Goal: Task Accomplishment & Management: Complete application form

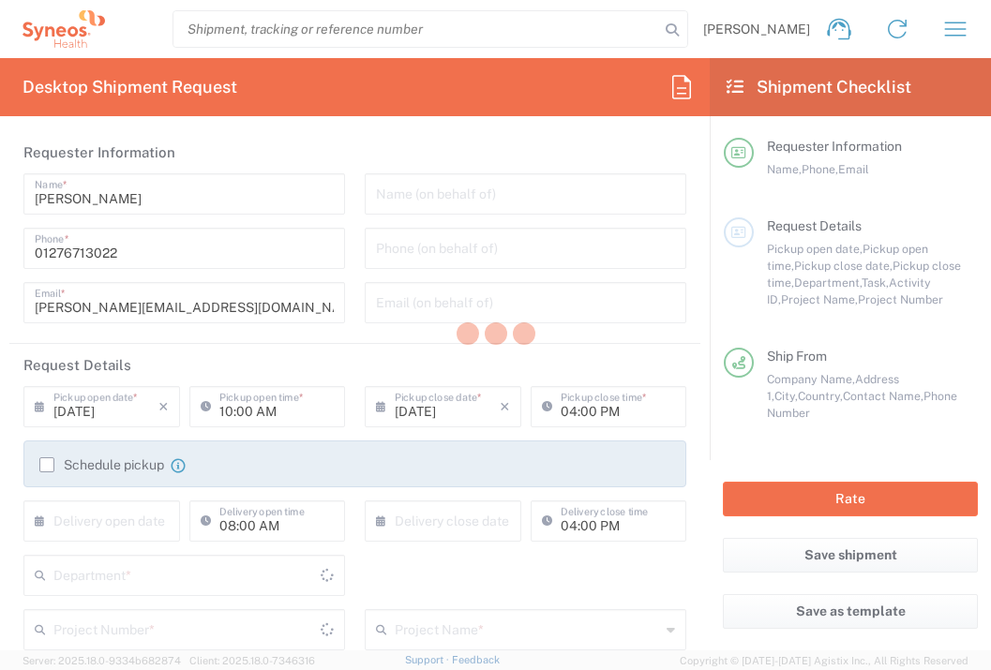
type input "[GEOGRAPHIC_DATA]"
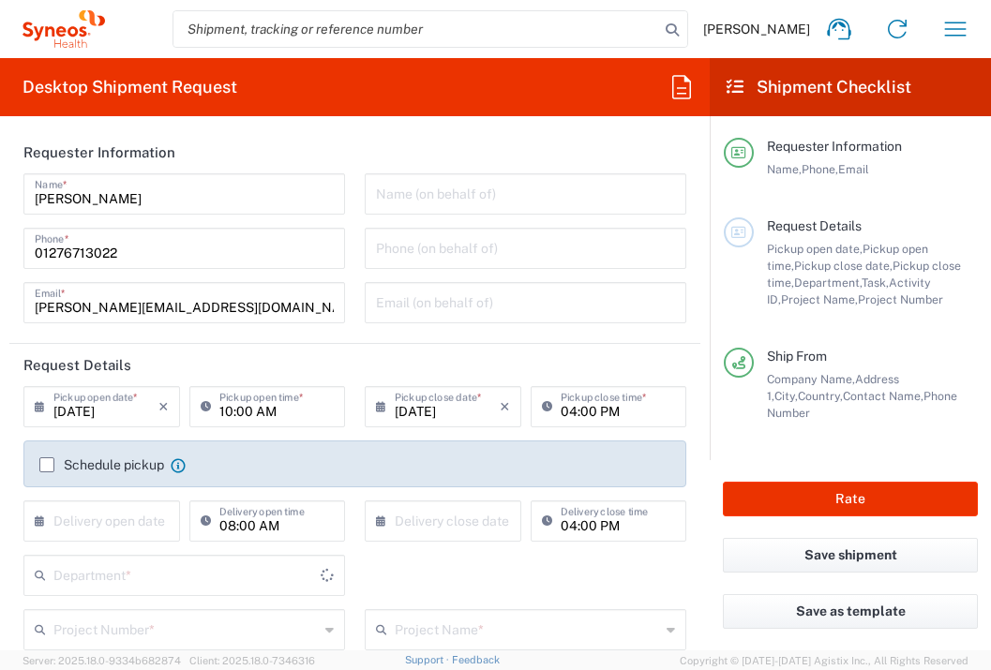
type input "[GEOGRAPHIC_DATA]"
click at [145, 524] on input "text" at bounding box center [105, 520] width 105 height 33
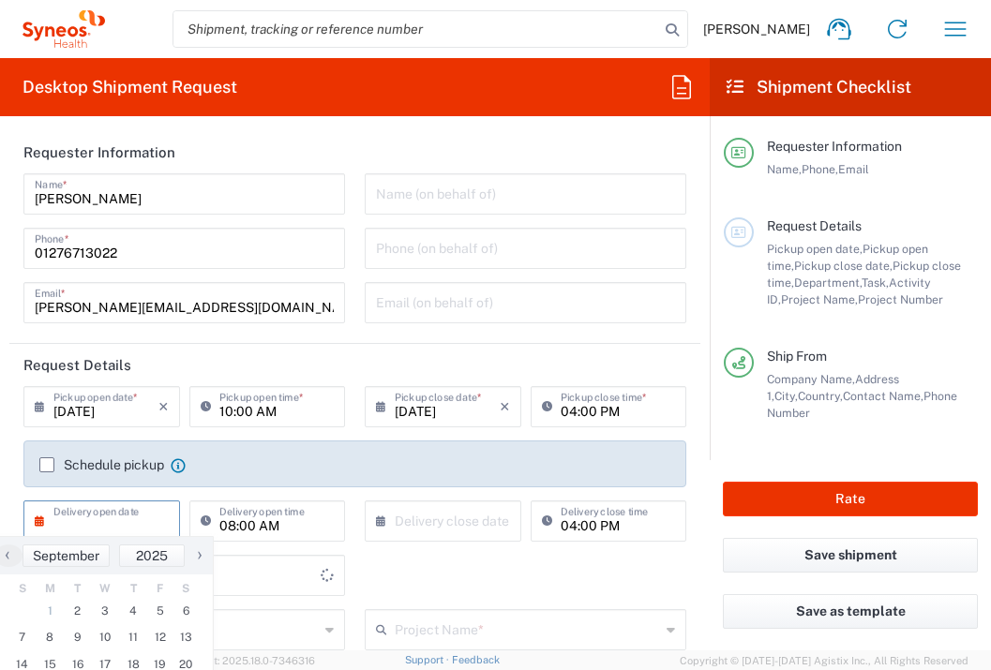
type input "Syneos Health UK Limited"
click at [105, 609] on span "3" at bounding box center [106, 611] width 28 height 26
type input "[DATE]"
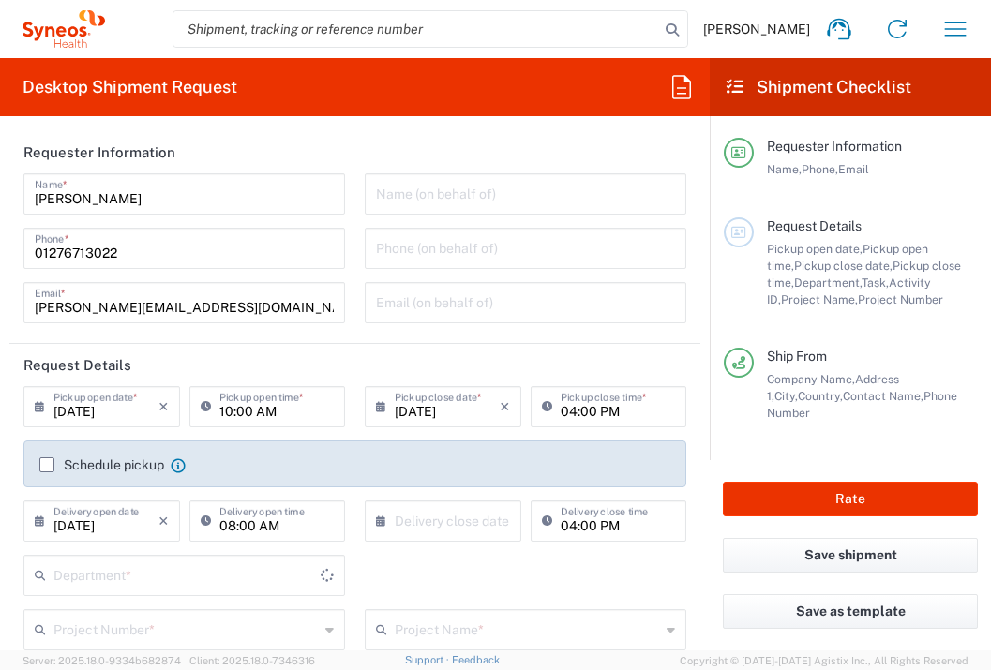
click at [459, 493] on div "Schedule pickup When scheduling a pickup please be sure to meet the following c…" at bounding box center [355, 471] width 683 height 60
click at [462, 523] on input "text" at bounding box center [447, 520] width 105 height 33
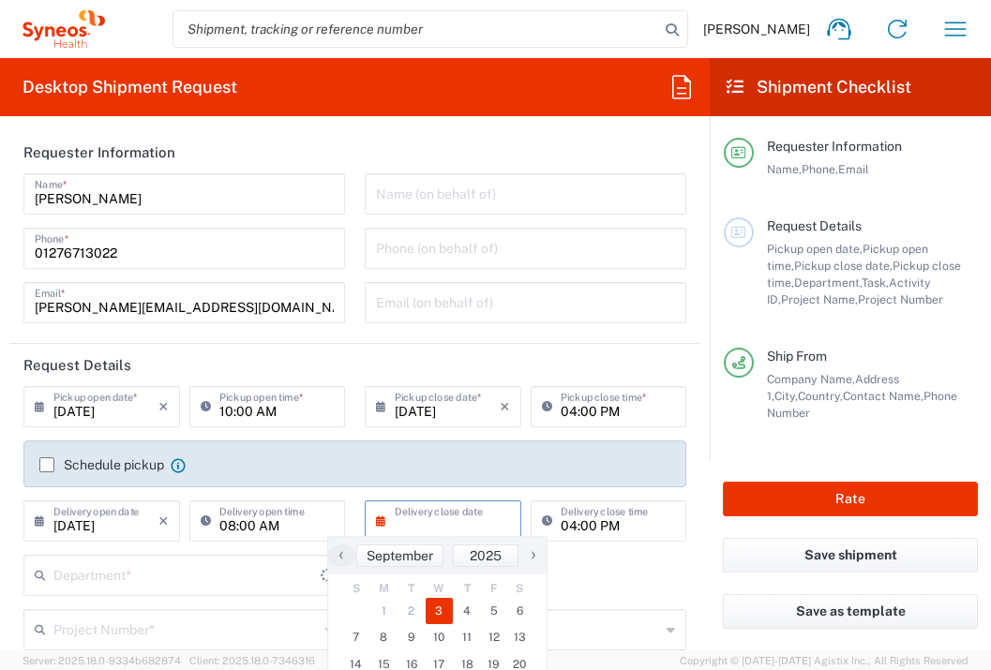
type input "3235"
drag, startPoint x: 453, startPoint y: 614, endPoint x: 444, endPoint y: 610, distance: 10.1
click at [444, 610] on span "3" at bounding box center [440, 611] width 28 height 26
type input "[DATE]"
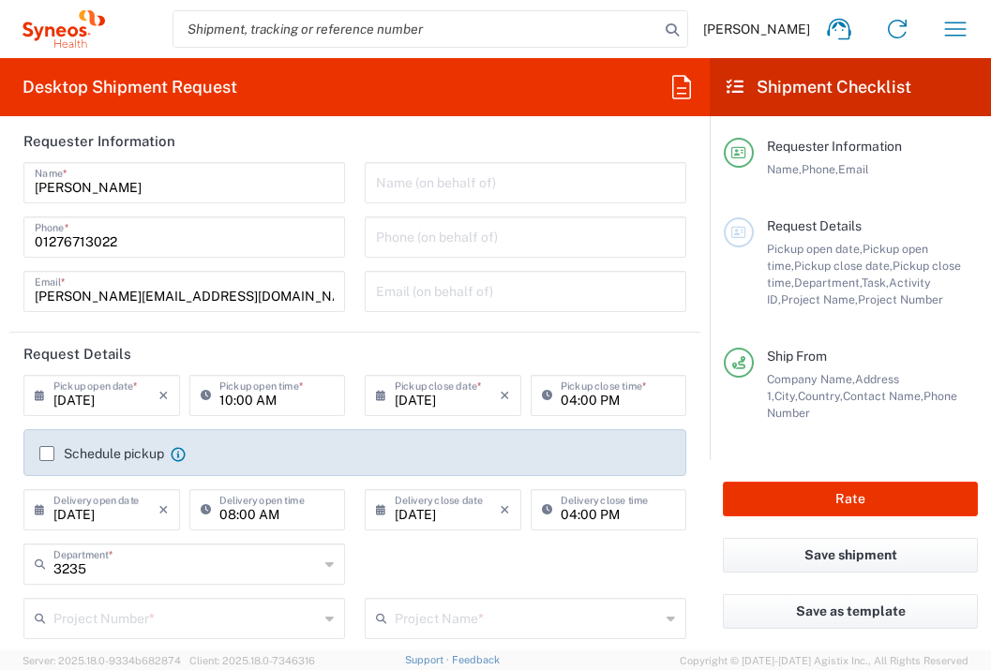
scroll to position [13, 0]
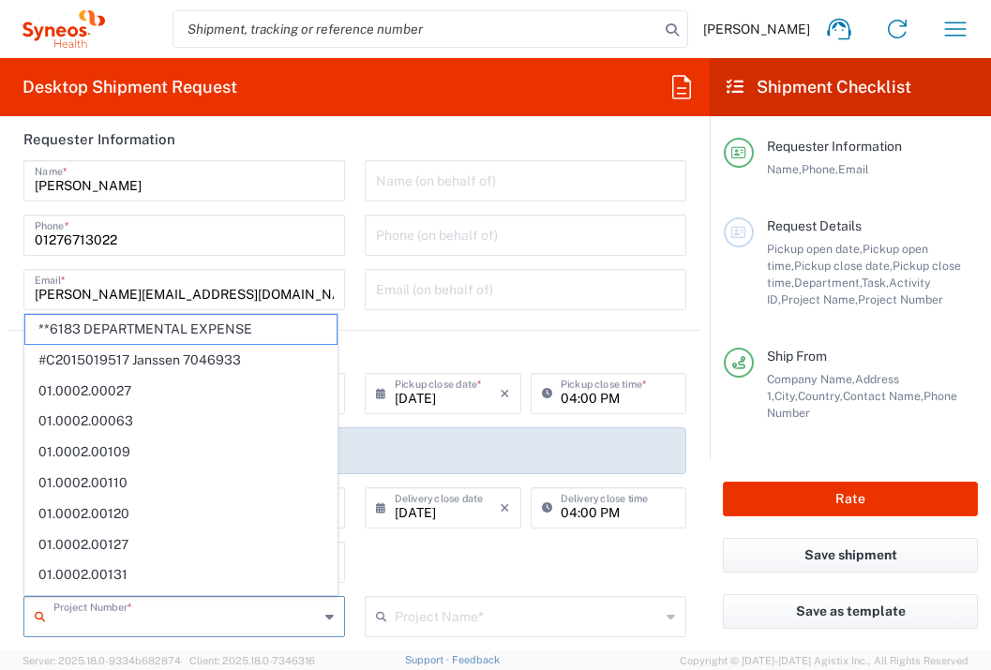
click at [201, 617] on input "text" at bounding box center [185, 615] width 265 height 33
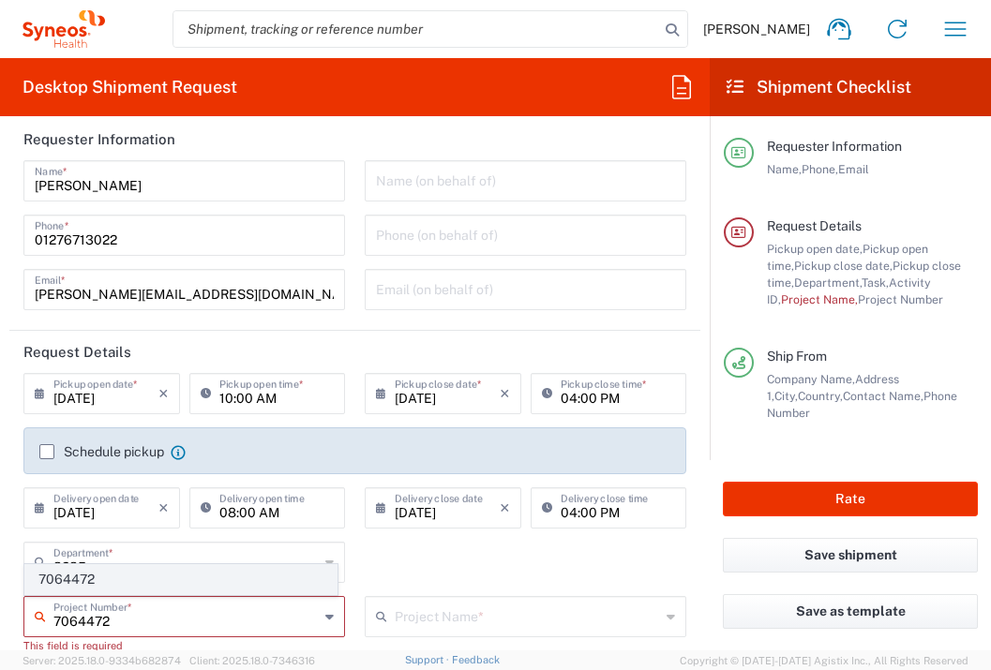
type input "7064472"
click at [182, 585] on span "7064472" at bounding box center [180, 579] width 311 height 29
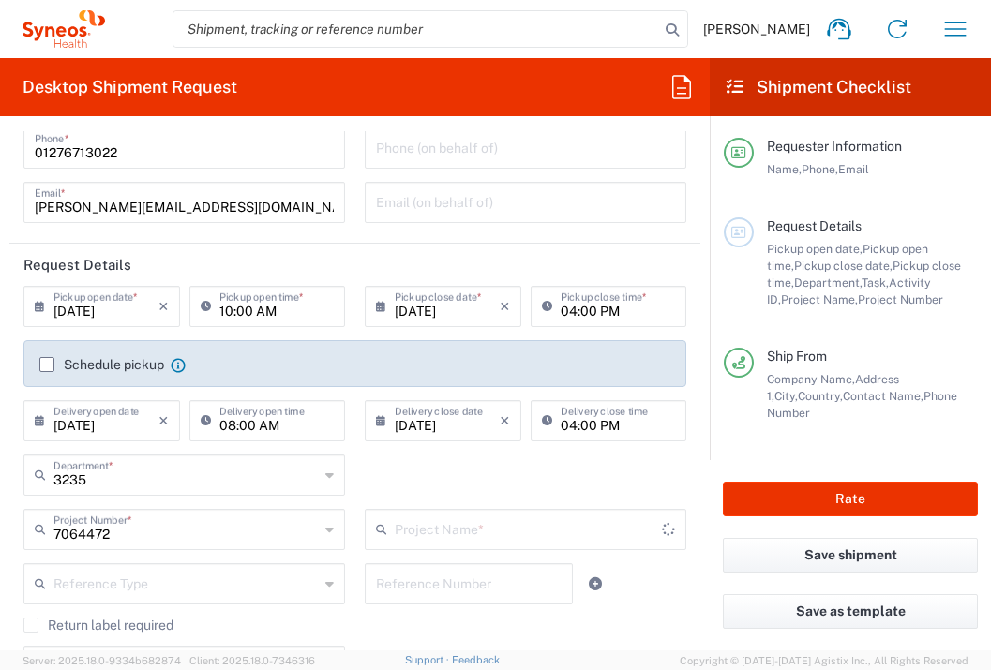
type input "Gilead 7064472"
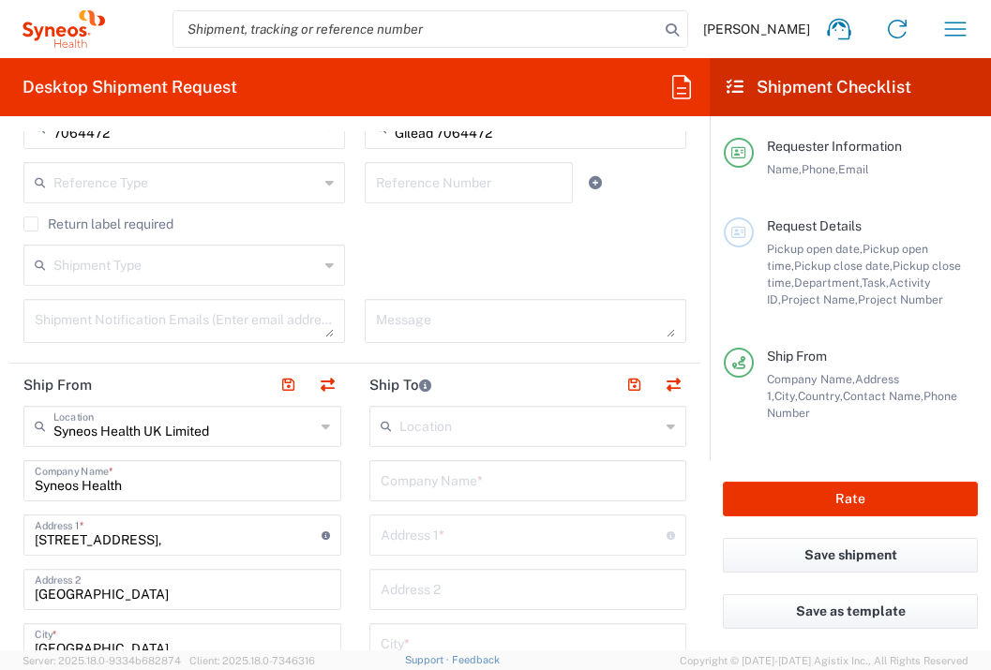
scroll to position [515, 0]
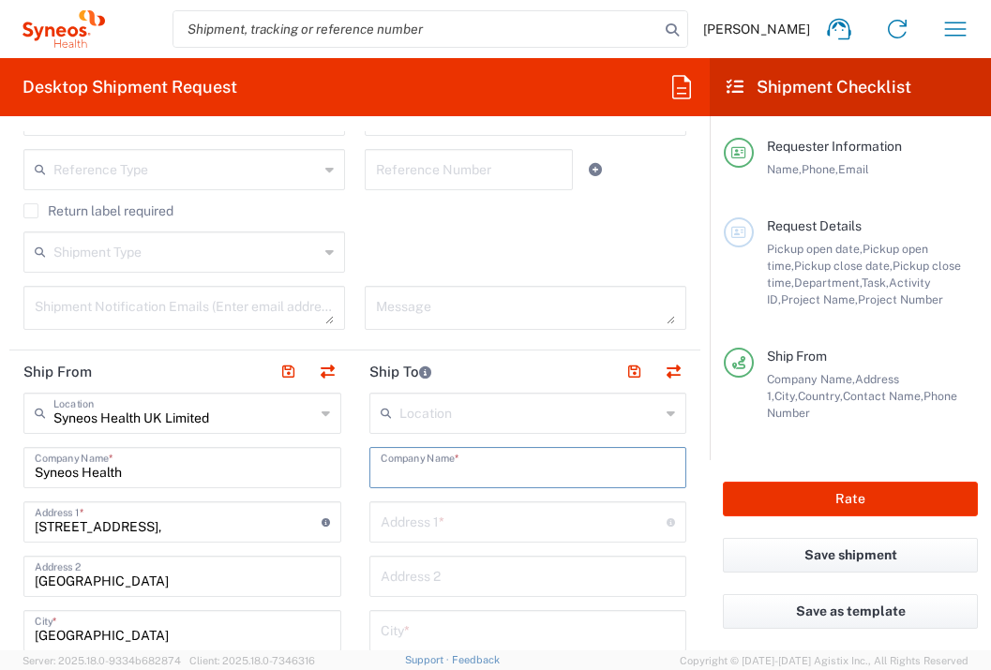
click at [432, 473] on input "text" at bounding box center [528, 466] width 295 height 33
type input "Lusiadas Knowledge Center"
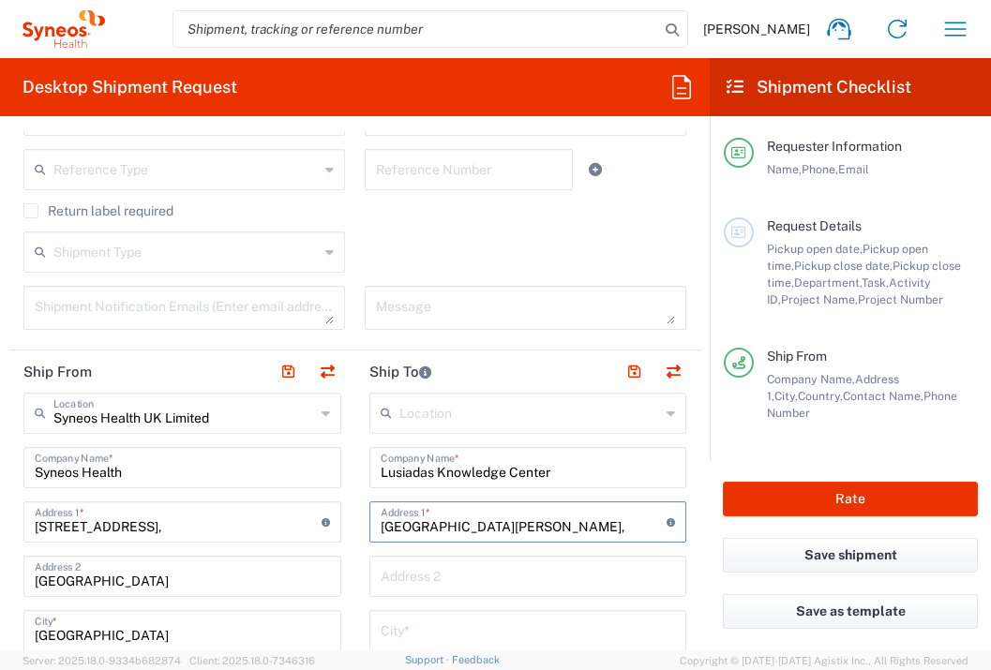
type input "[STREET_ADDRESS][PERSON_NAME]"
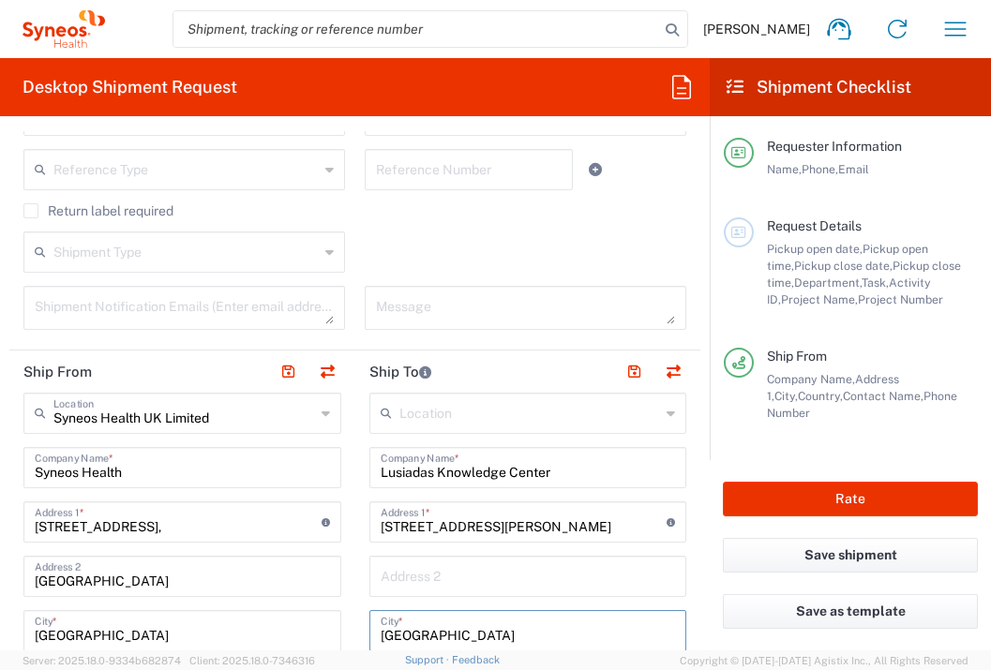
type input "[GEOGRAPHIC_DATA]"
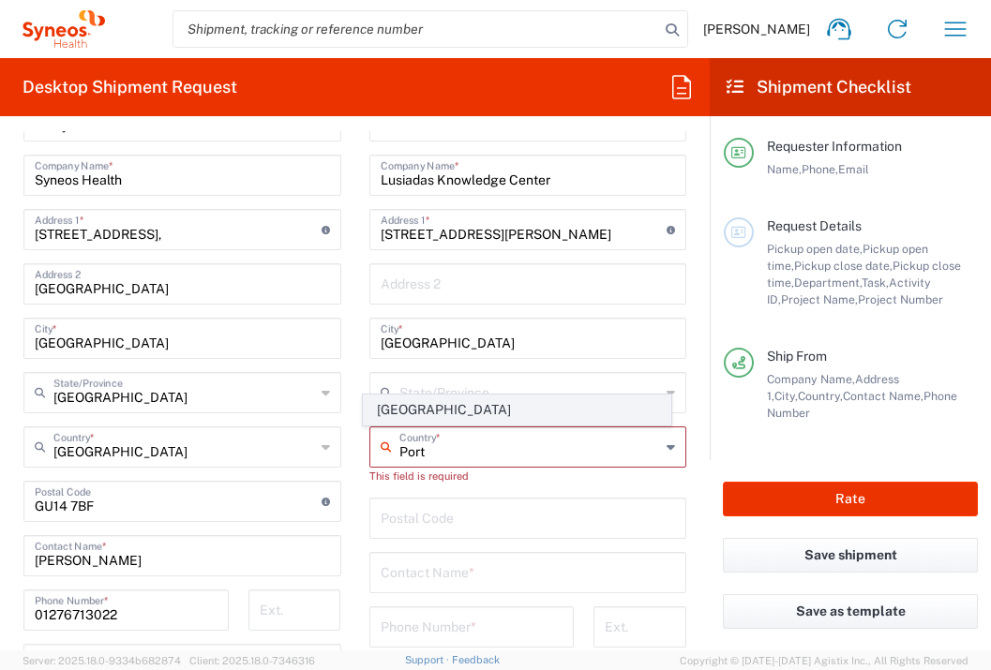
click at [388, 413] on span "[GEOGRAPHIC_DATA]" at bounding box center [517, 410] width 307 height 29
type input "[GEOGRAPHIC_DATA]"
type input "Sender/Shipper"
type input "Delivery Duty Paid"
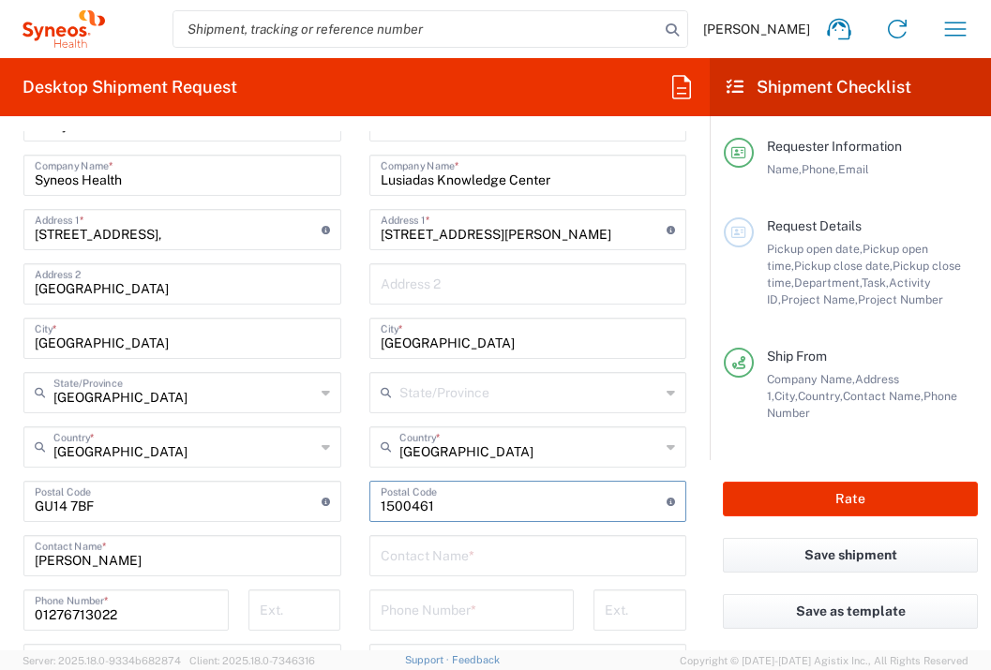
type input "1500461"
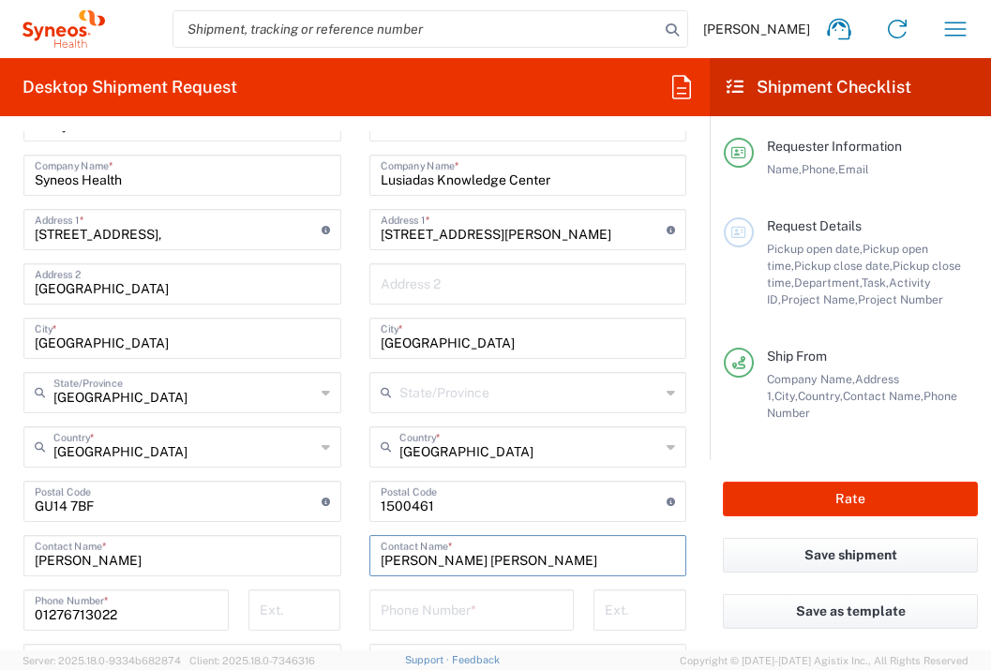
type input "[PERSON_NAME] [PERSON_NAME]"
type input "[PHONE_NUMBER]"
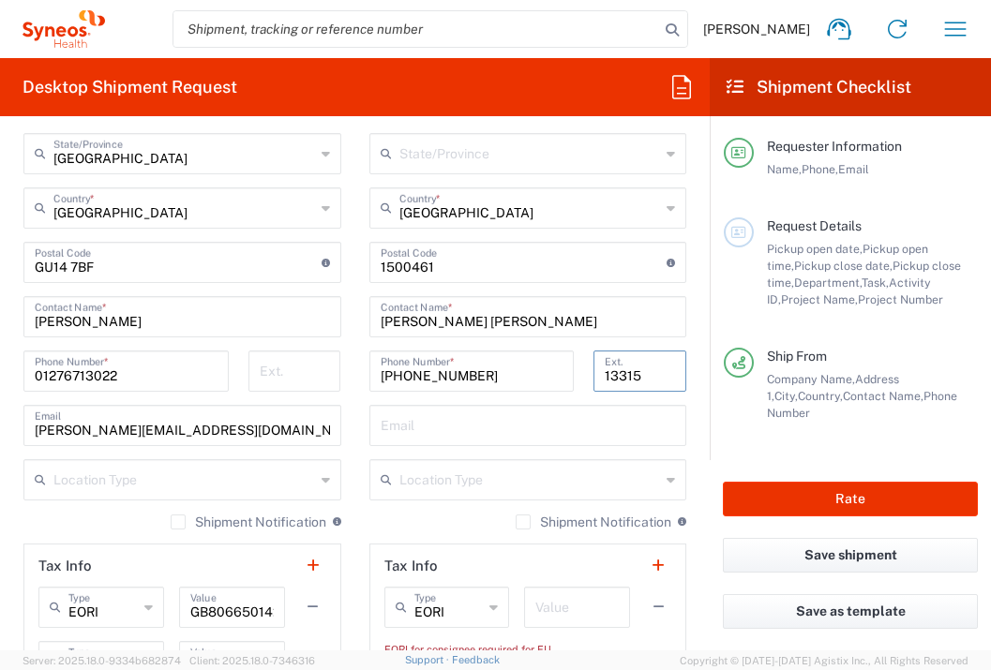
scroll to position [1047, 0]
type input "13315"
click at [541, 601] on input "text" at bounding box center [576, 605] width 83 height 33
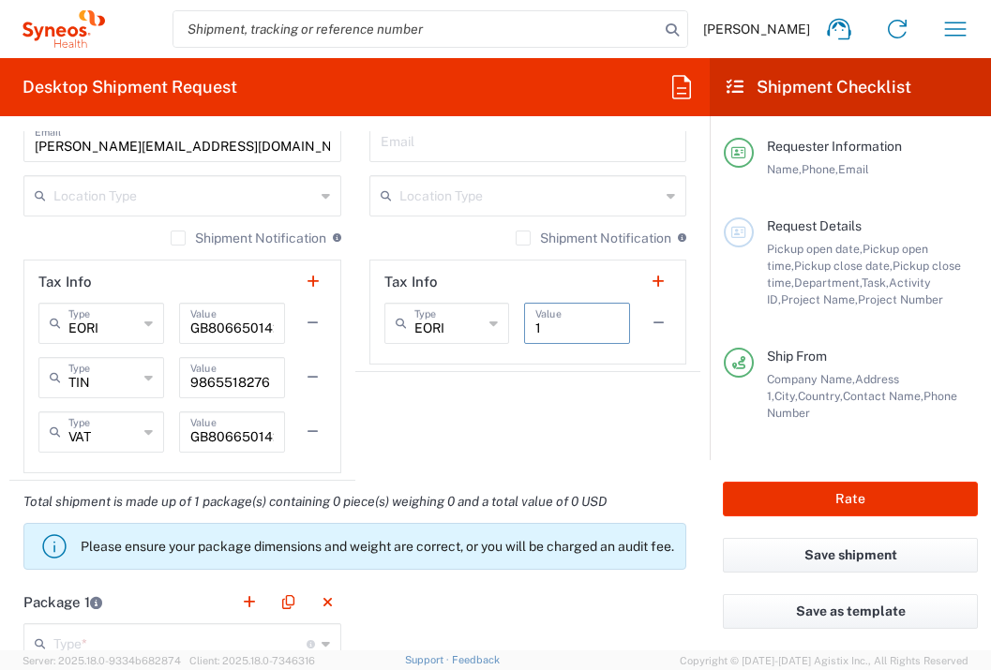
scroll to position [1546, 0]
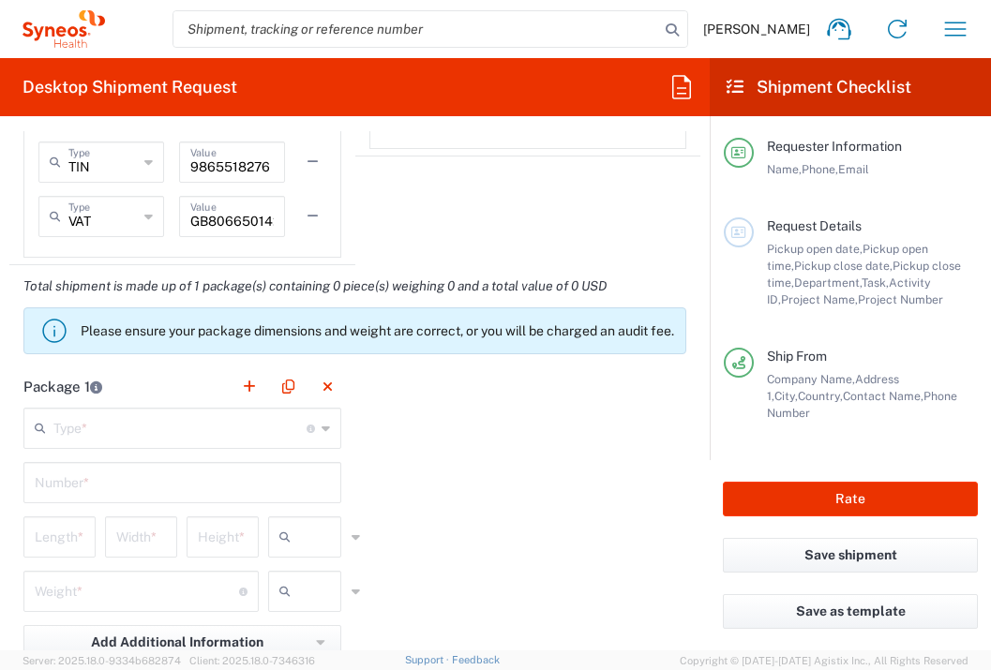
type input "1"
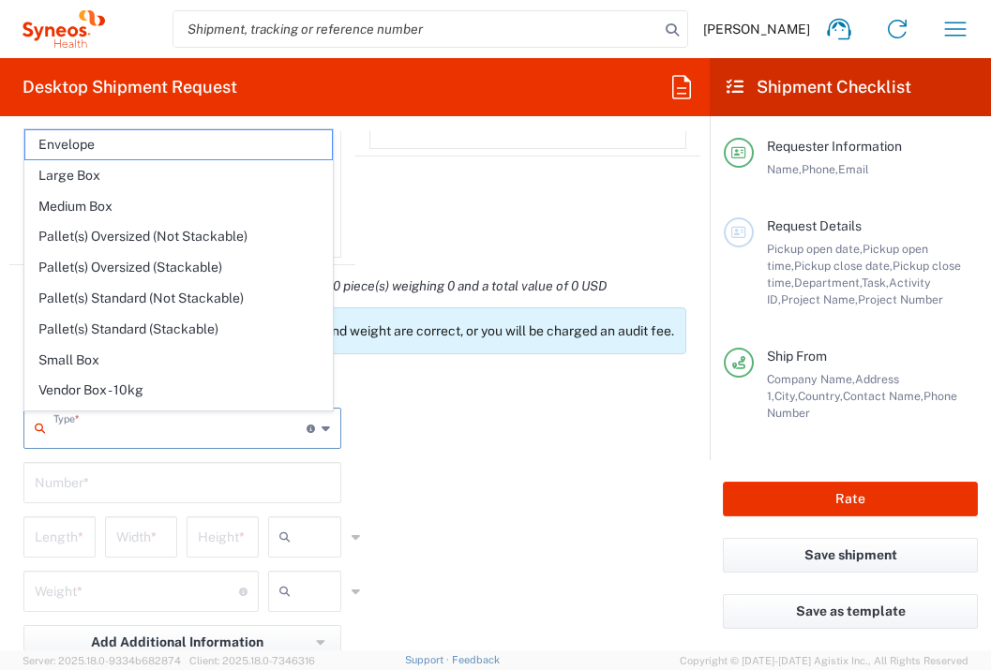
click at [174, 436] on input "text" at bounding box center [179, 427] width 253 height 33
click at [204, 136] on span "Envelope" at bounding box center [178, 144] width 307 height 29
type input "Envelope"
type input "1"
type input "9.5"
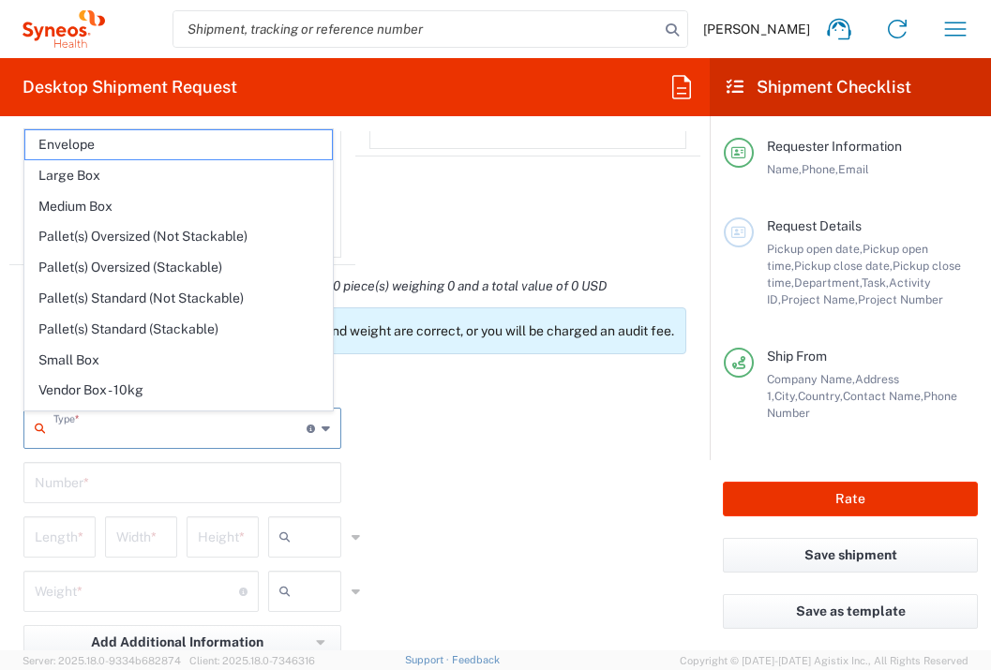
type input "12.5"
type input "0.25"
type input "in"
type input "0.45"
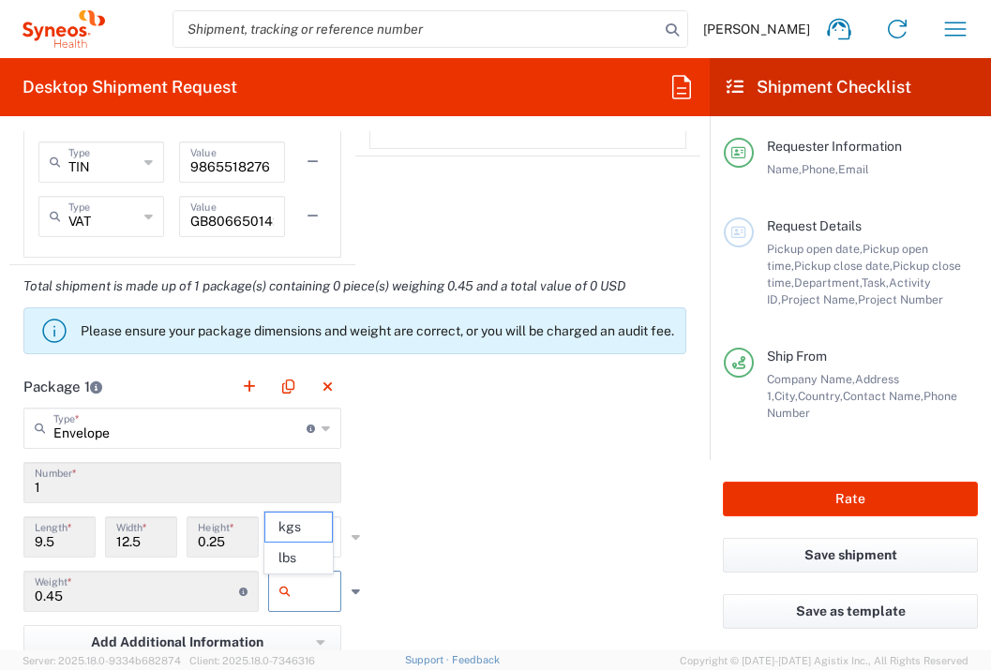
click at [317, 600] on input "text" at bounding box center [321, 592] width 47 height 30
click at [317, 547] on span "lbs" at bounding box center [298, 558] width 67 height 29
type input "lbs"
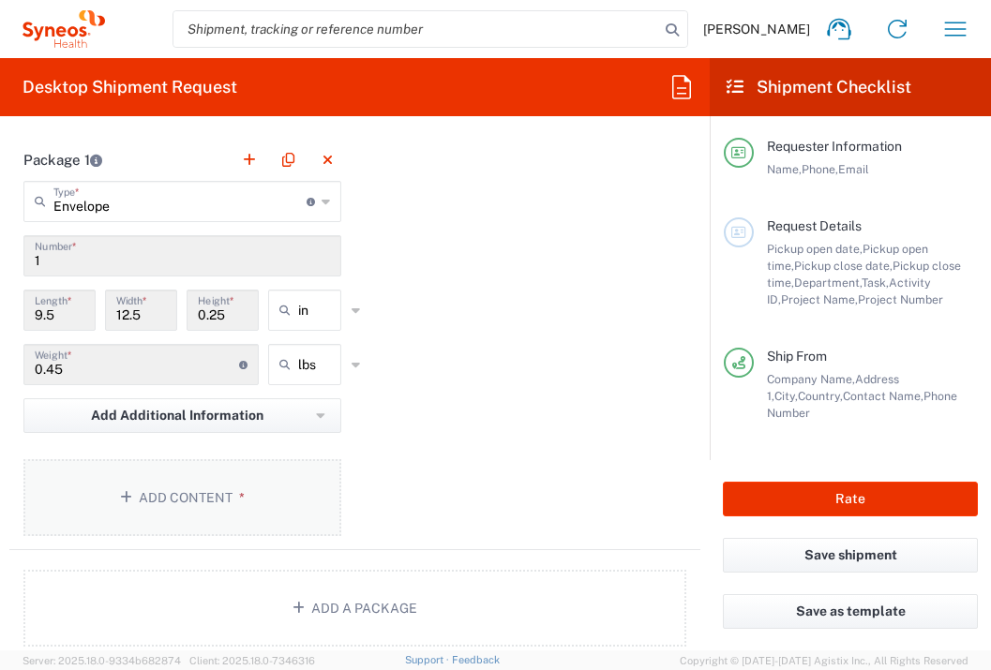
click at [315, 505] on button "Add Content *" at bounding box center [182, 498] width 318 height 77
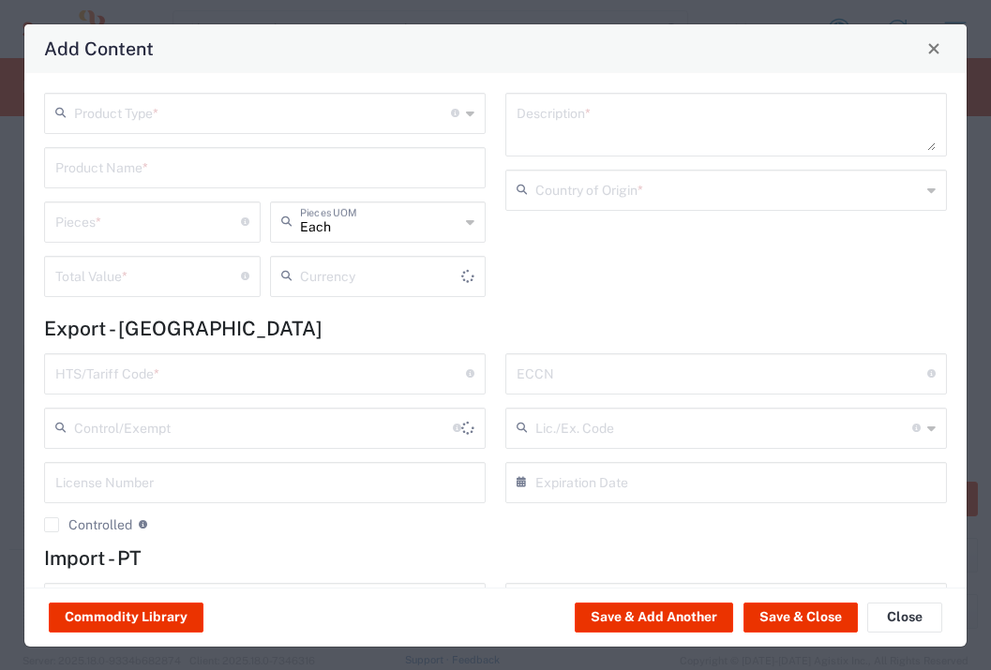
type input "US Dollar"
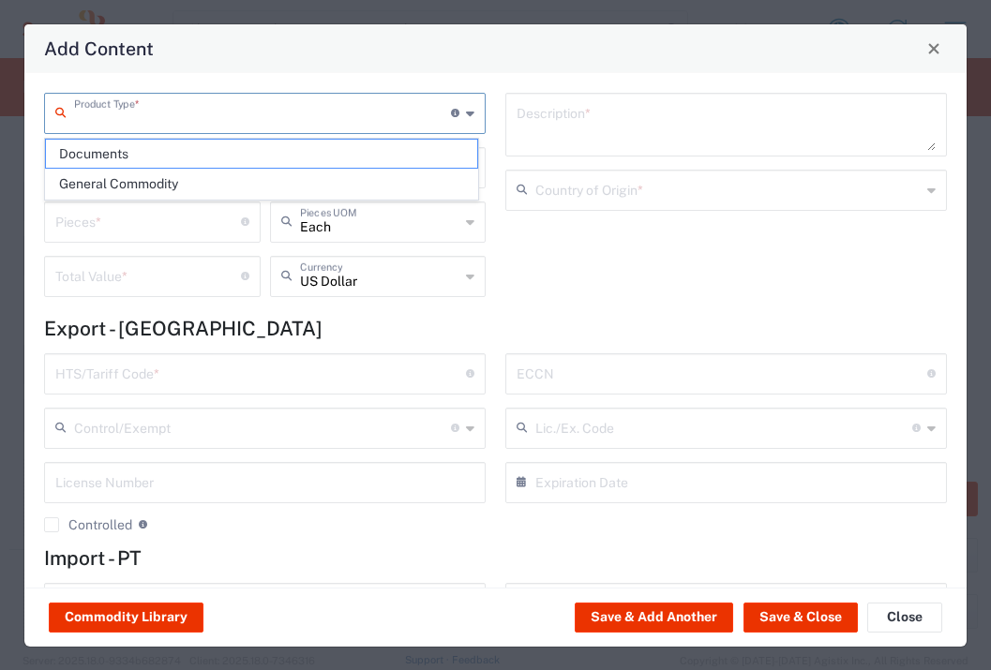
click at [325, 105] on input "text" at bounding box center [262, 112] width 377 height 33
click at [307, 146] on span "Documents" at bounding box center [261, 154] width 431 height 29
type input "Documents"
type input "1"
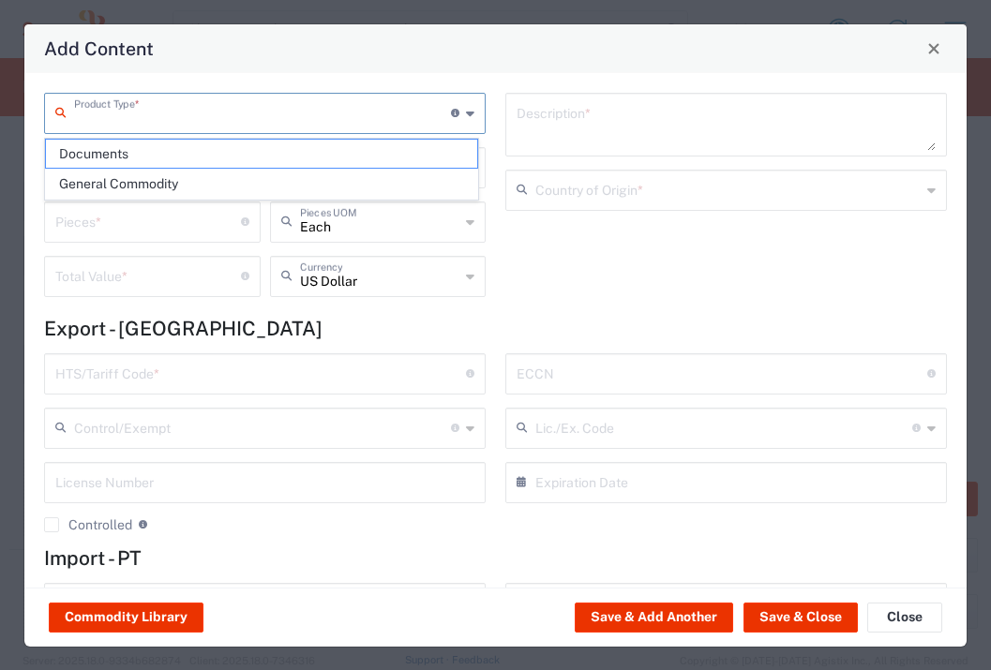
type input "1"
type textarea "Documents"
type input "[GEOGRAPHIC_DATA]"
type input "0000.00.0000"
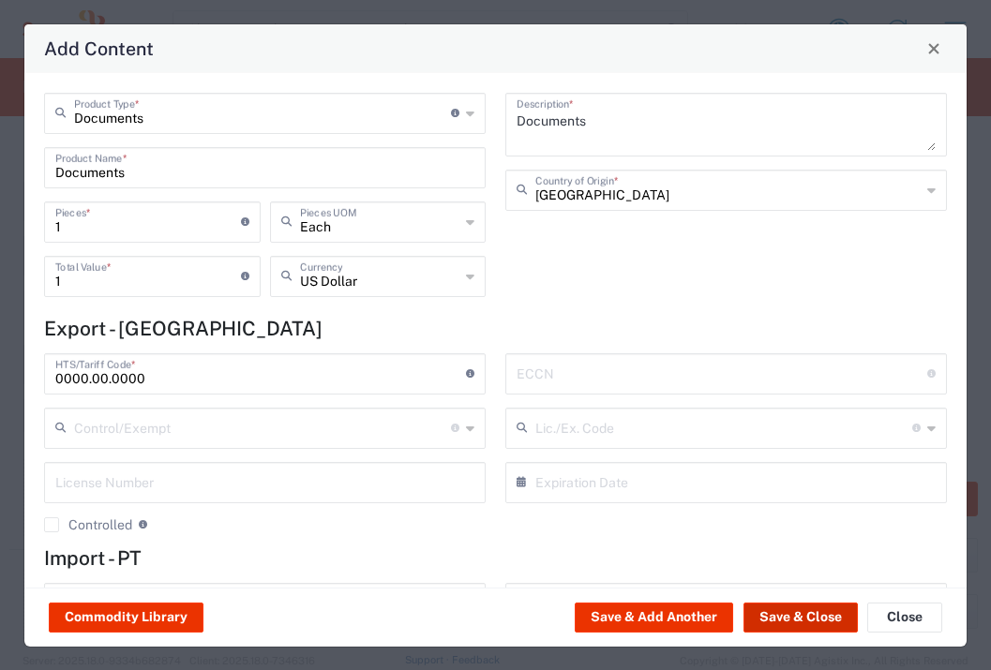
click at [802, 624] on button "Save & Close" at bounding box center [801, 618] width 114 height 30
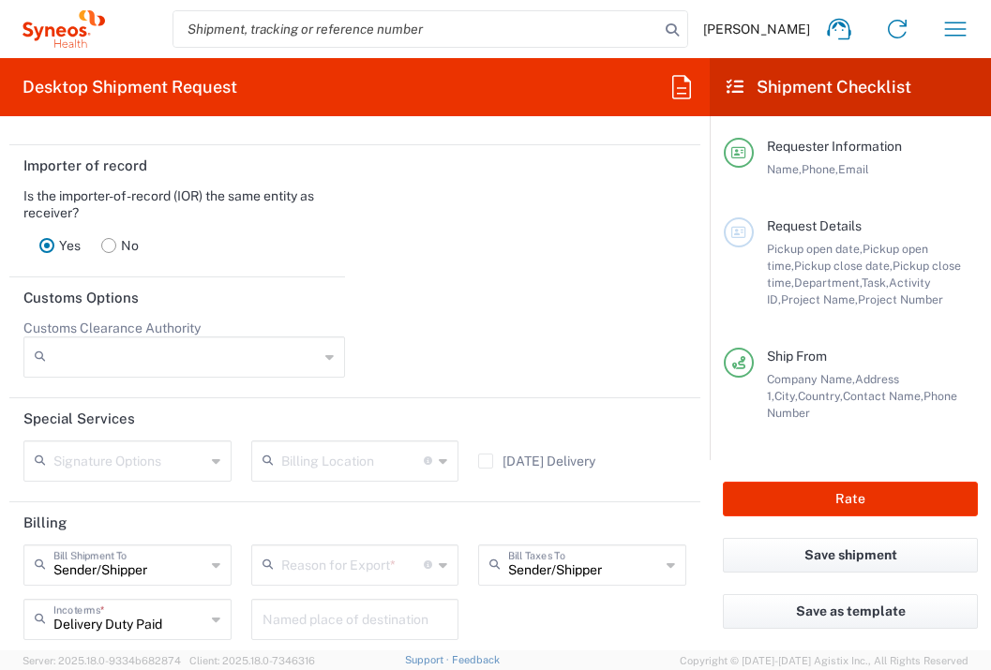
scroll to position [2659, 0]
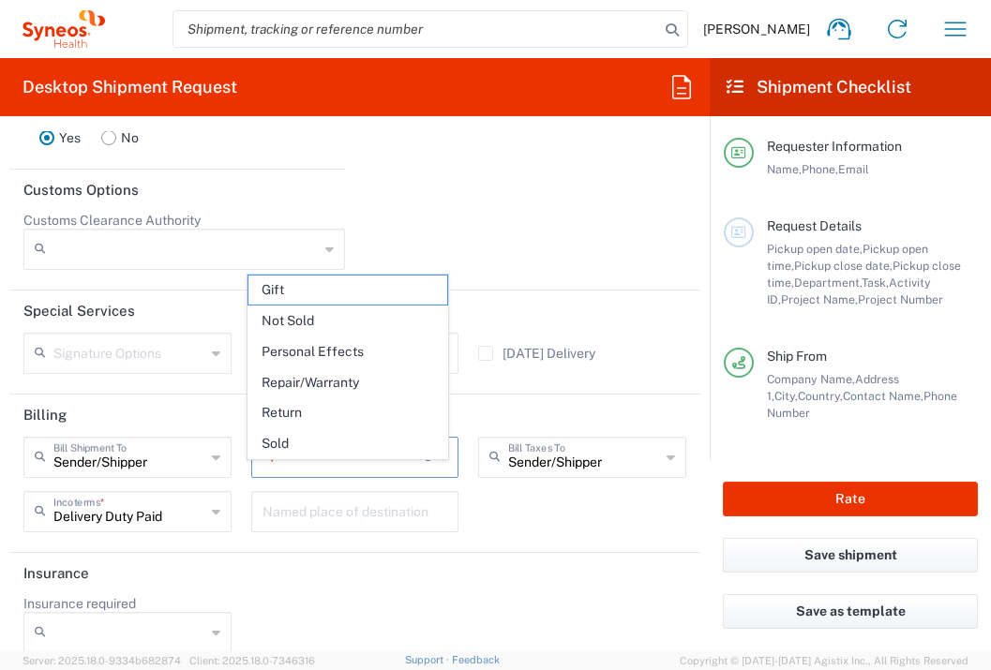
click at [363, 473] on input "text" at bounding box center [352, 456] width 143 height 33
click at [352, 311] on span "Not Sold" at bounding box center [349, 321] width 200 height 29
type input "Not Sold"
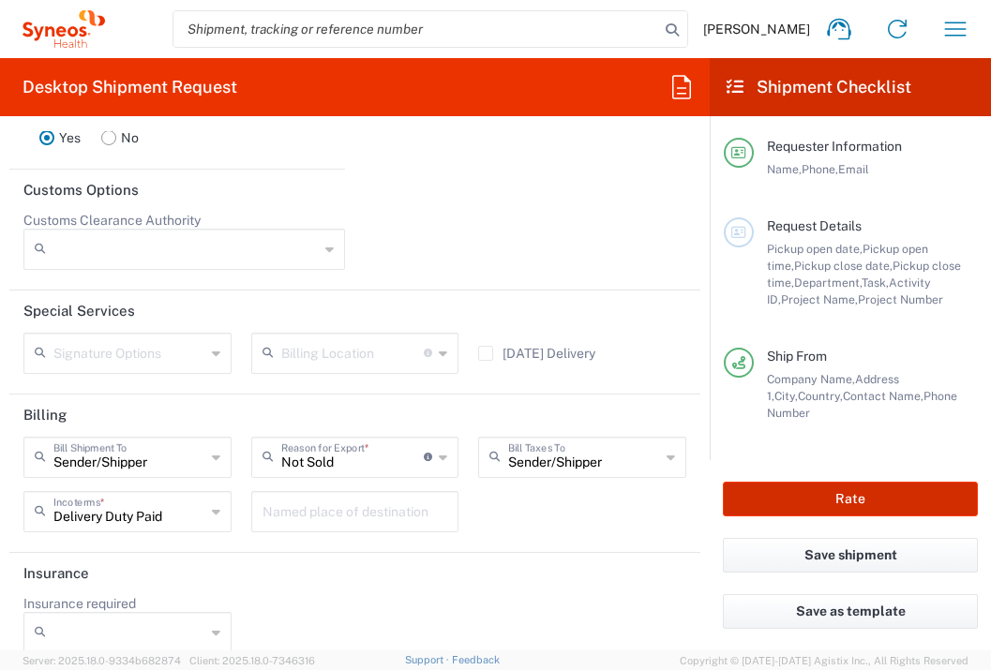
click at [821, 509] on button "Rate" at bounding box center [850, 499] width 255 height 35
type input "7064472"
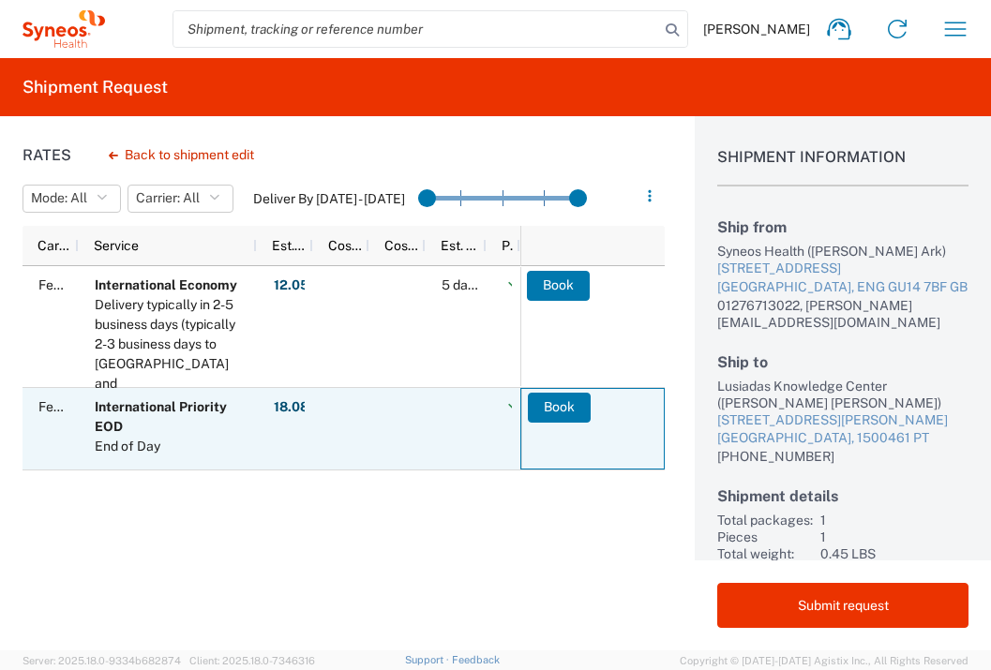
click at [561, 408] on button "Book" at bounding box center [559, 408] width 63 height 30
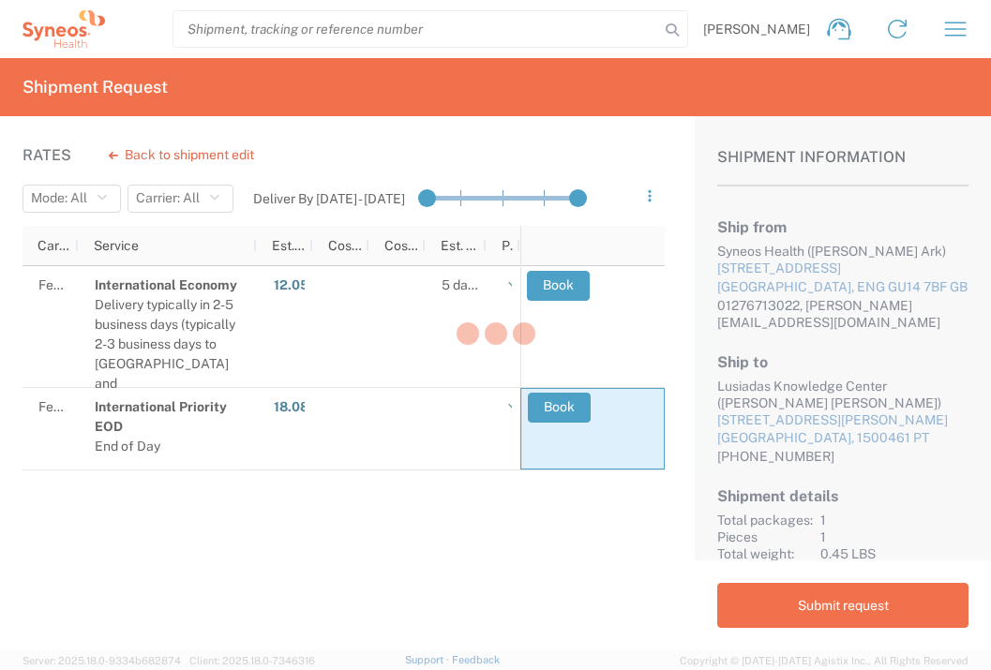
click at [196, 155] on div at bounding box center [495, 335] width 991 height 670
click at [197, 158] on div at bounding box center [495, 335] width 991 height 670
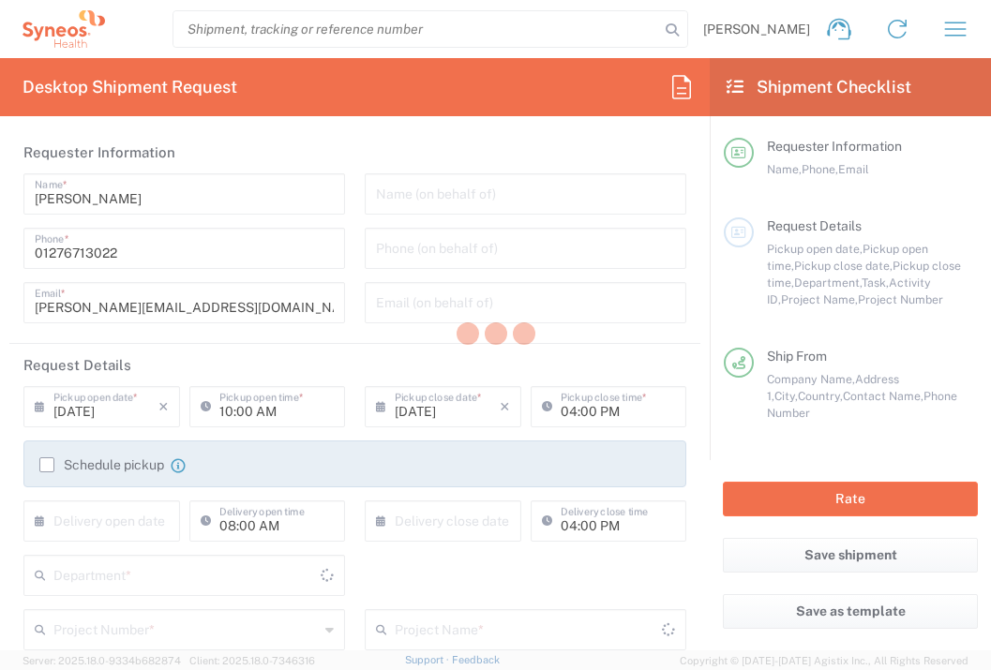
type input "[GEOGRAPHIC_DATA]"
type input "3235"
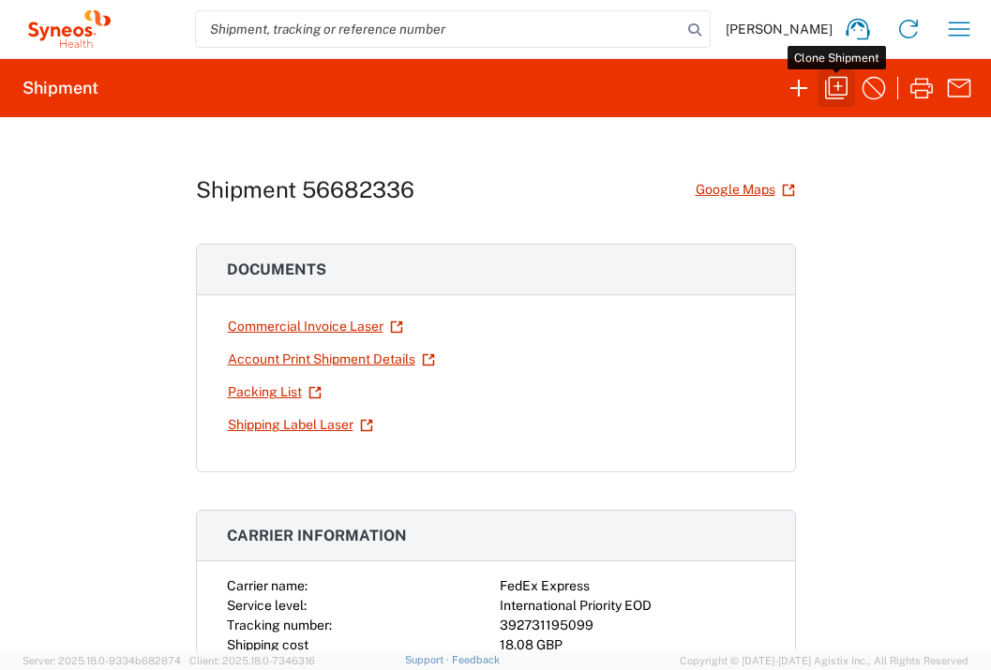
click at [838, 91] on icon "button" at bounding box center [836, 88] width 30 height 30
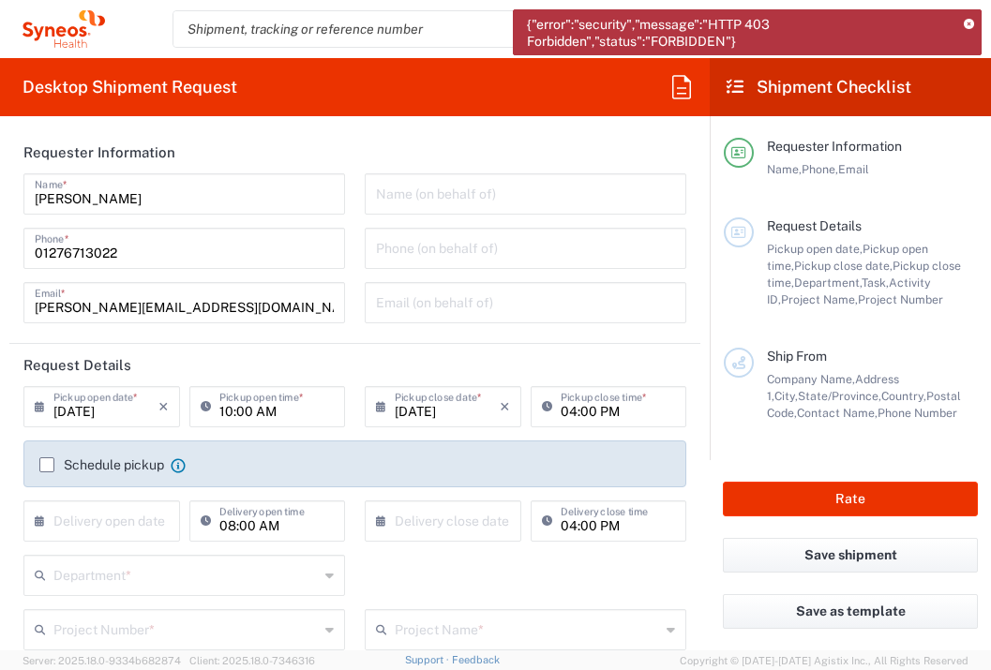
click at [972, 26] on icon at bounding box center [969, 25] width 10 height 10
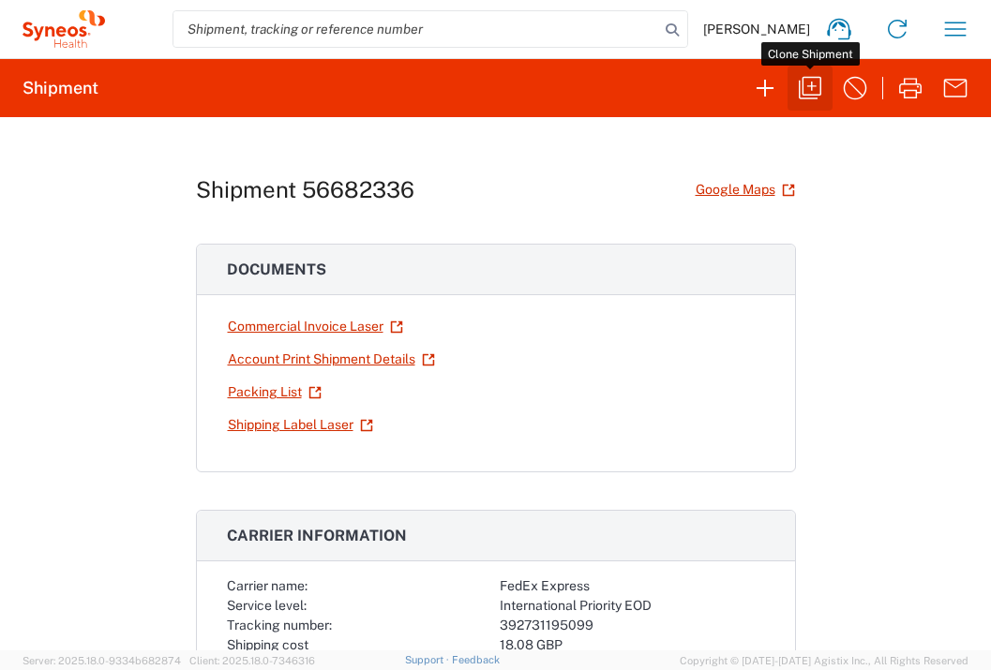
click at [818, 84] on icon "button" at bounding box center [810, 88] width 30 height 30
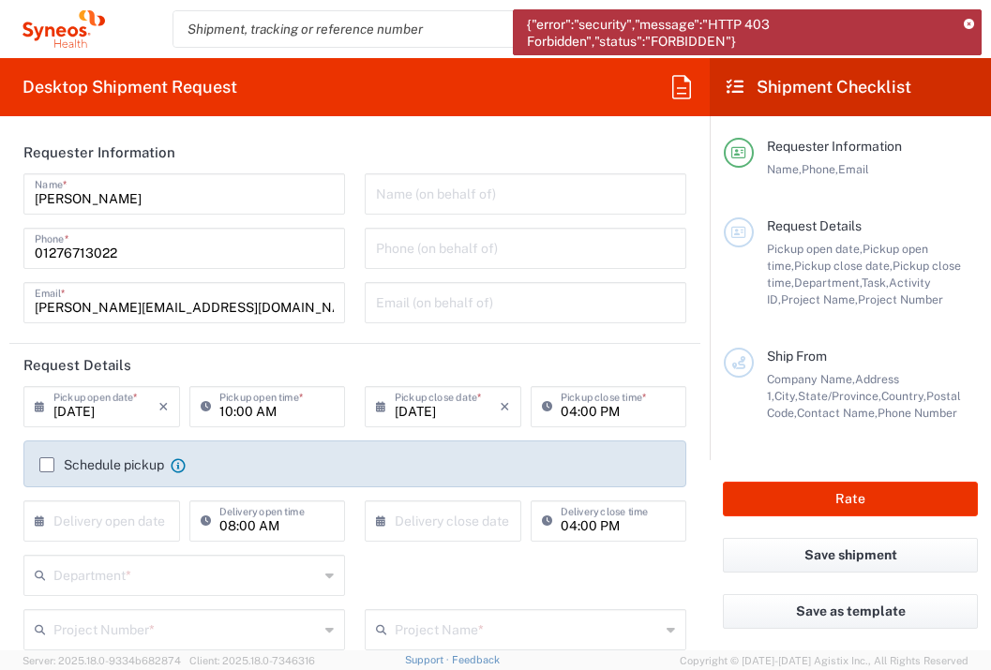
click at [971, 25] on icon at bounding box center [969, 25] width 10 height 10
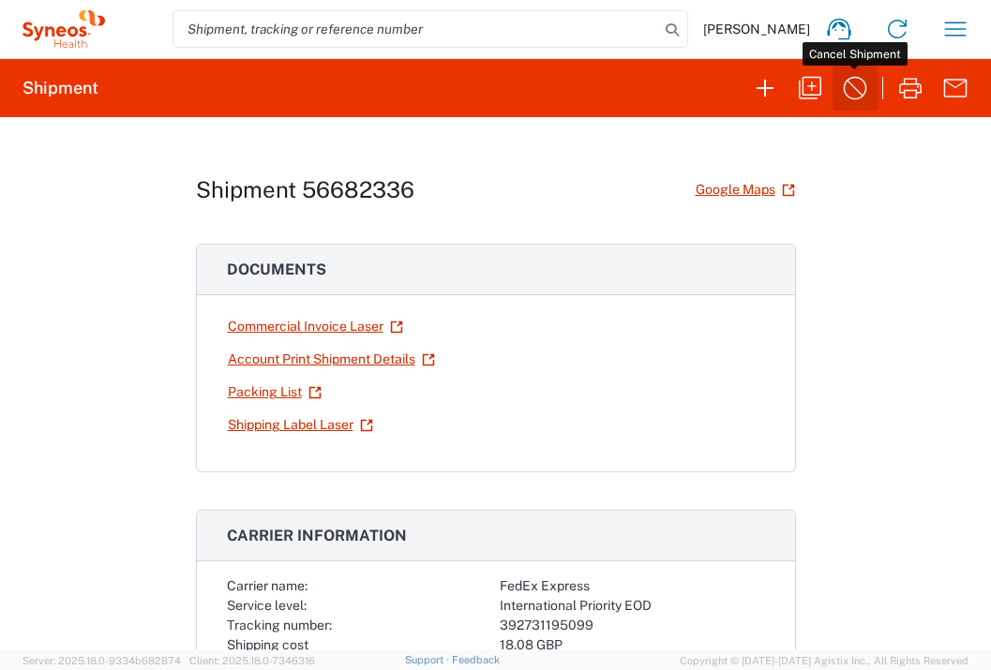
click at [852, 90] on icon "button" at bounding box center [855, 88] width 30 height 30
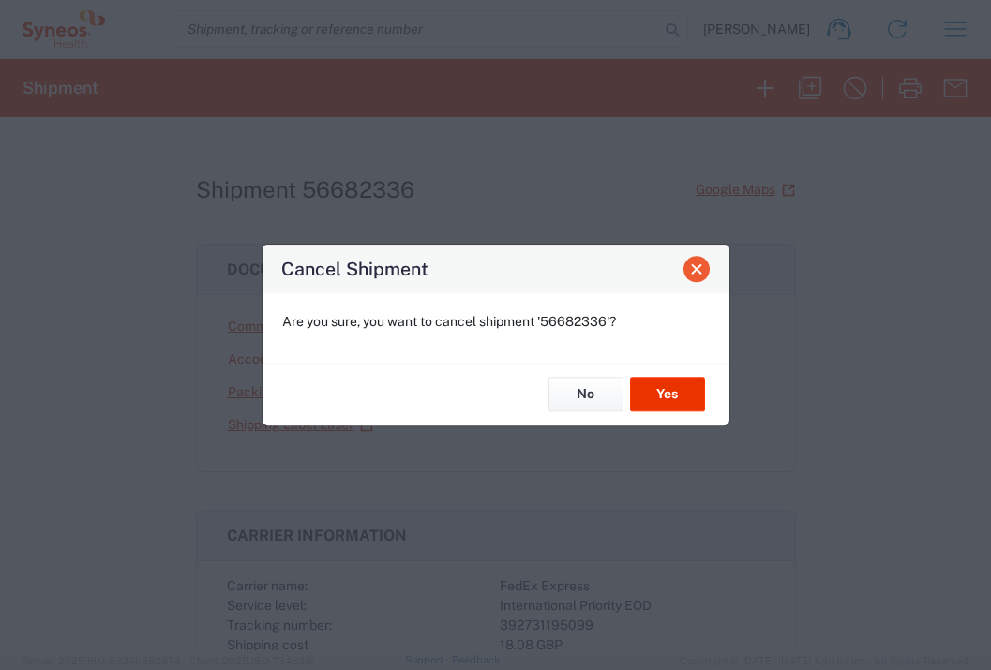
drag, startPoint x: 689, startPoint y: 281, endPoint x: 706, endPoint y: 267, distance: 22.0
click at [689, 281] on div "Cancel Shipment" at bounding box center [496, 269] width 467 height 49
click at [707, 266] on button "Close" at bounding box center [697, 269] width 26 height 26
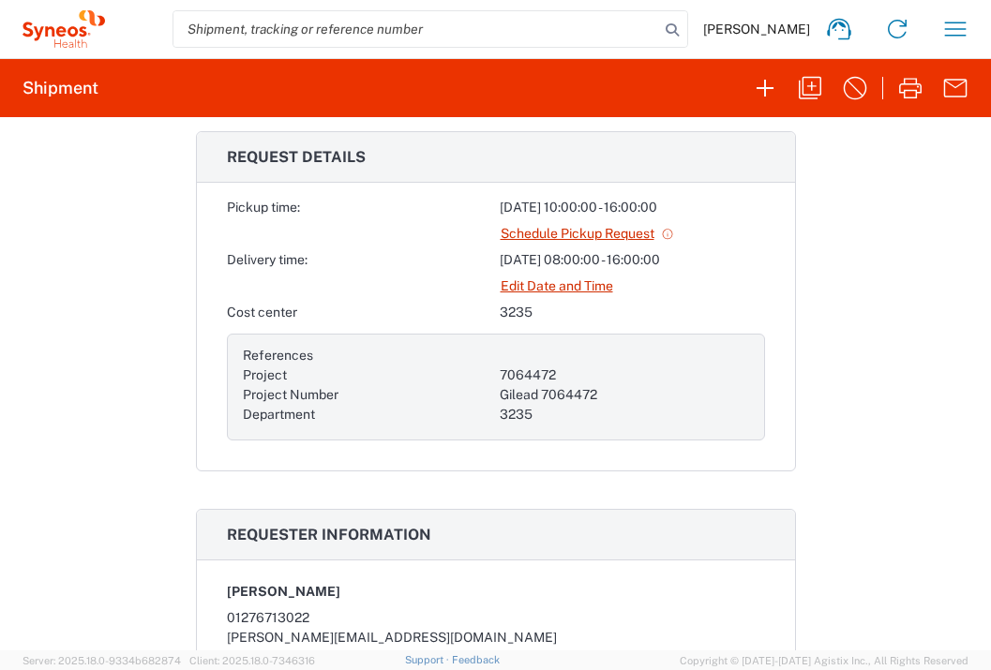
scroll to position [555, 0]
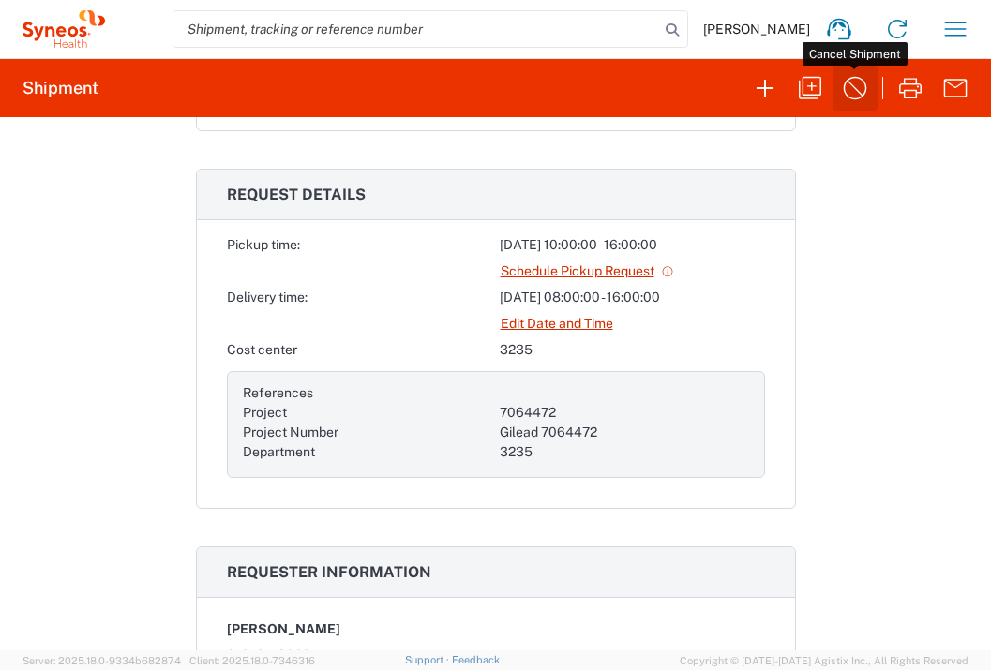
click at [863, 91] on icon "button" at bounding box center [855, 88] width 30 height 30
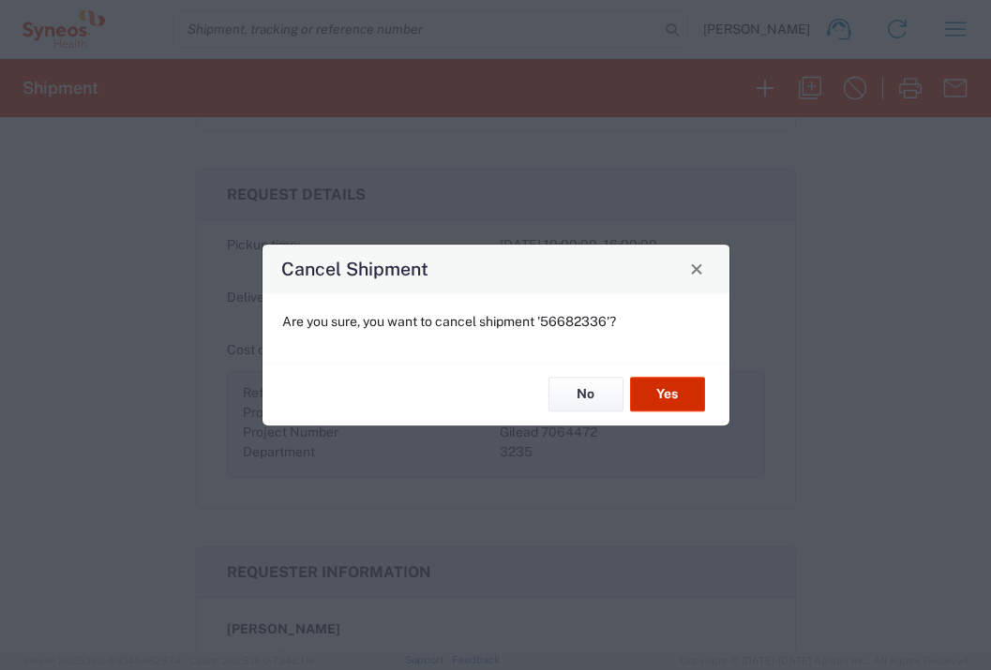
click at [669, 397] on button "Yes" at bounding box center [667, 395] width 75 height 35
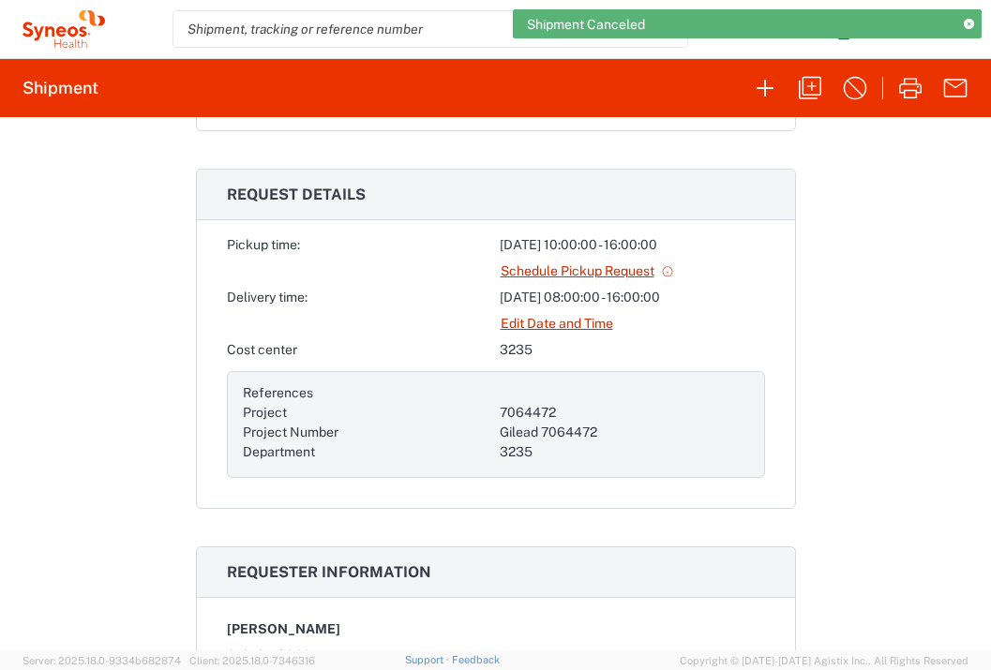
click at [960, 29] on div "Shipment Canceled" at bounding box center [747, 23] width 469 height 29
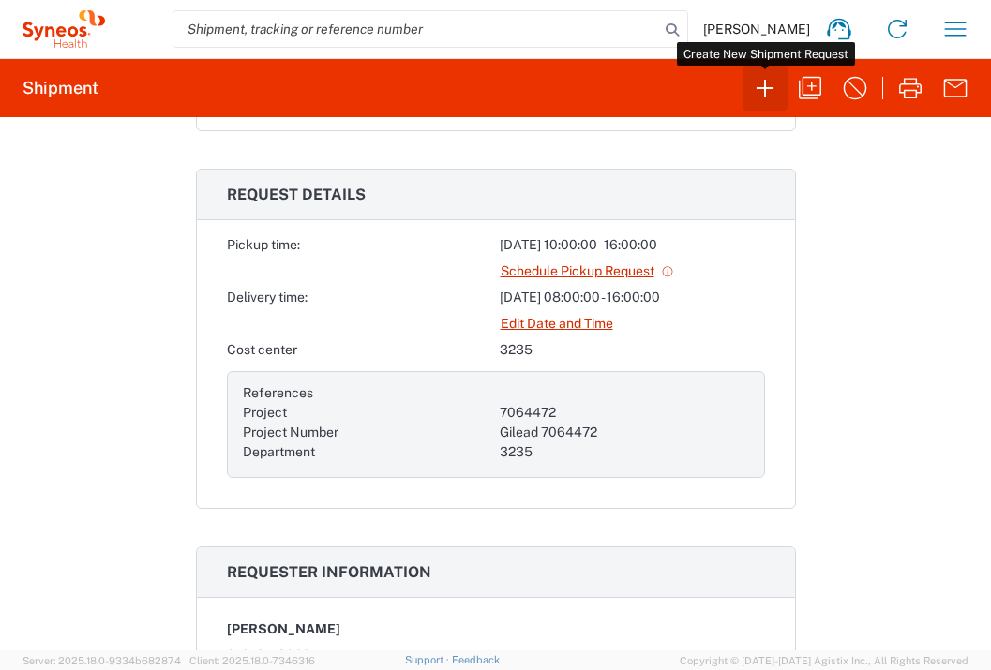
click at [762, 88] on icon "button" at bounding box center [765, 88] width 17 height 17
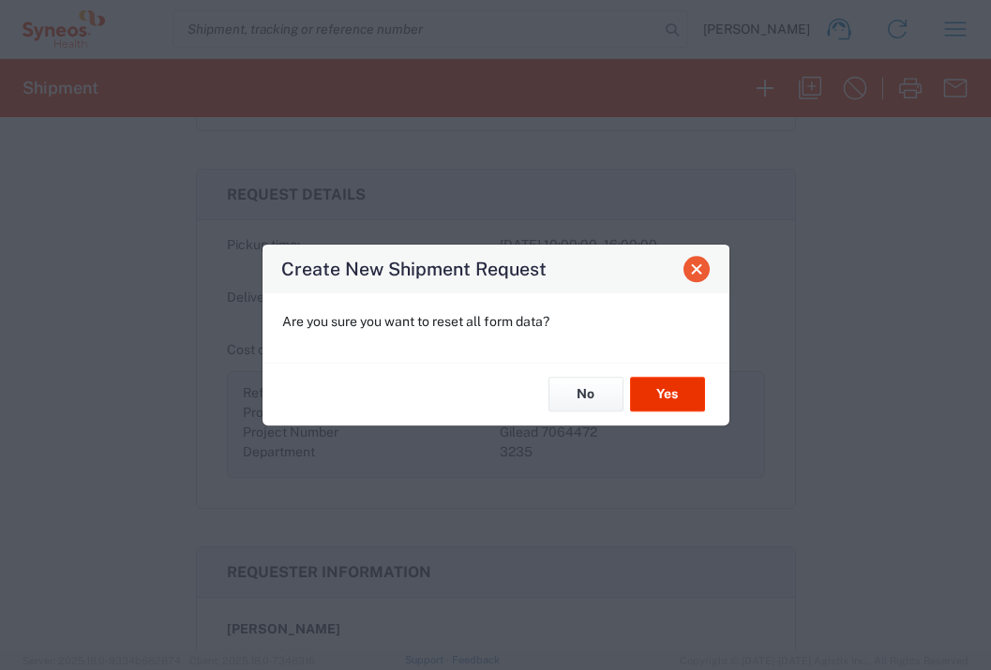
click at [702, 272] on span "Close" at bounding box center [696, 269] width 13 height 13
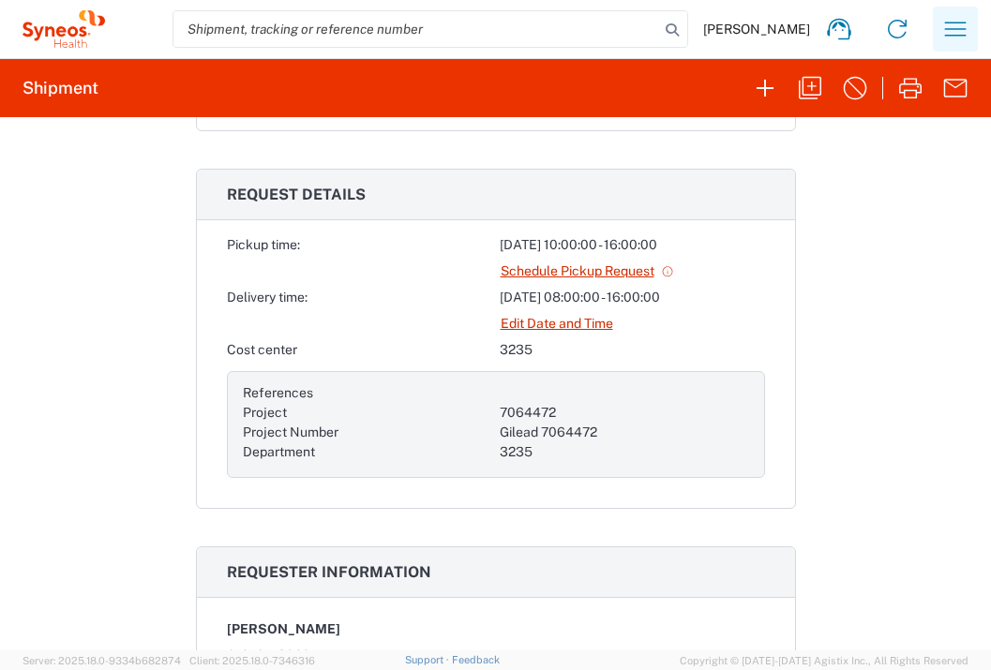
click at [964, 28] on icon "button" at bounding box center [956, 29] width 22 height 14
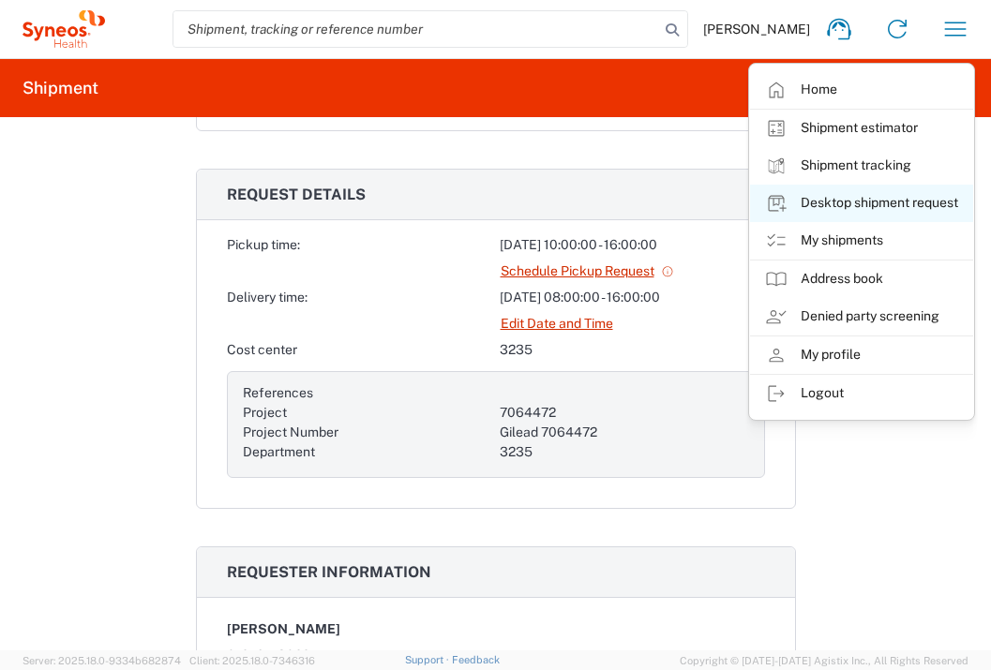
click at [840, 210] on link "Desktop shipment request" at bounding box center [861, 204] width 223 height 38
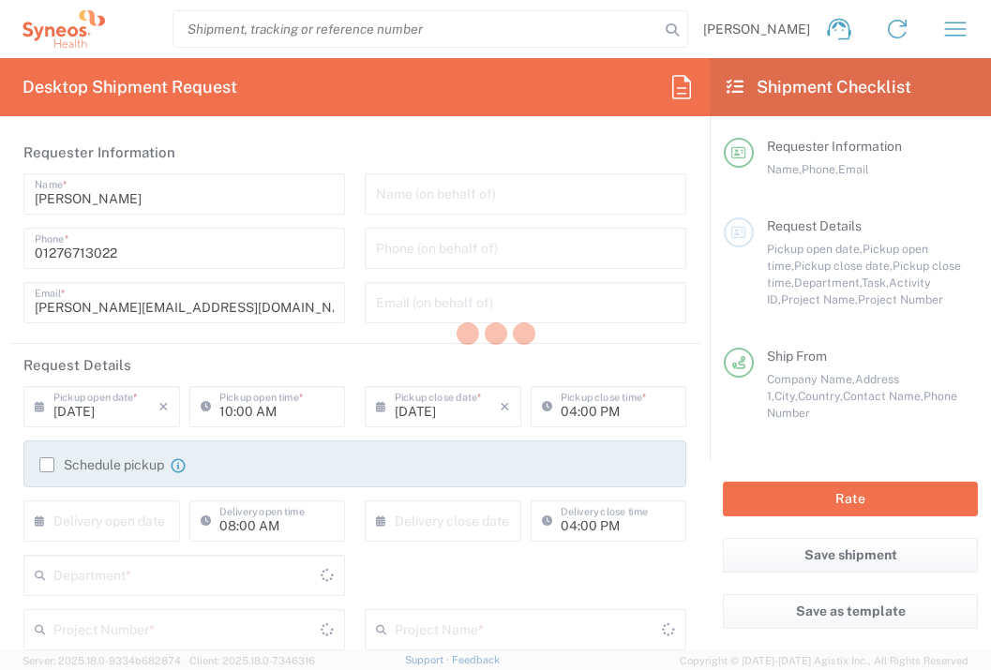
type input "[GEOGRAPHIC_DATA]"
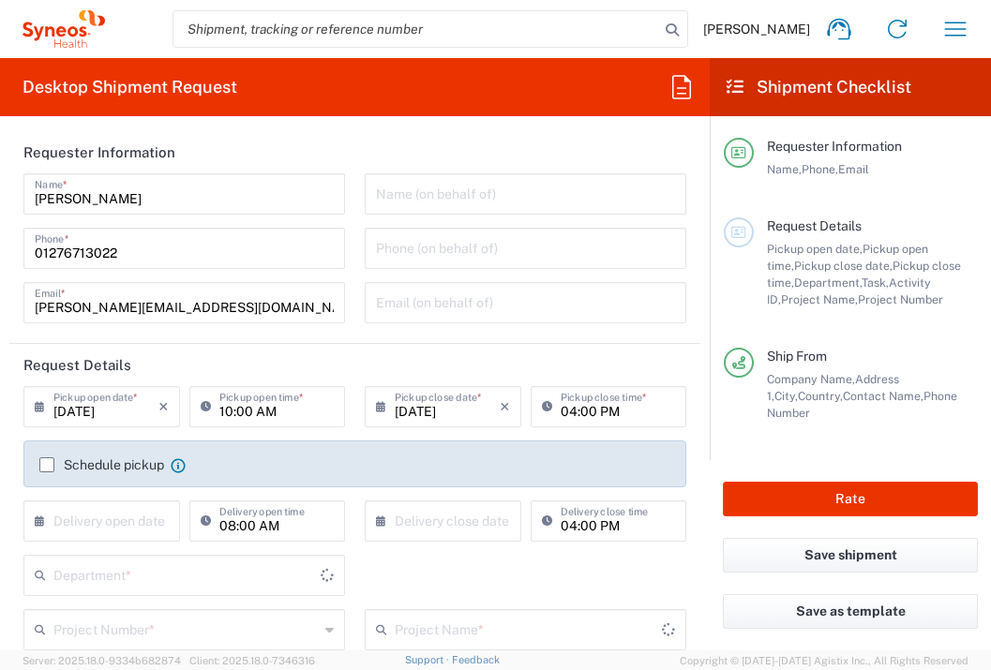
type input "3235"
click at [45, 469] on label "Schedule pickup" at bounding box center [101, 465] width 125 height 15
click at [47, 465] on input "Schedule pickup" at bounding box center [47, 465] width 0 height 0
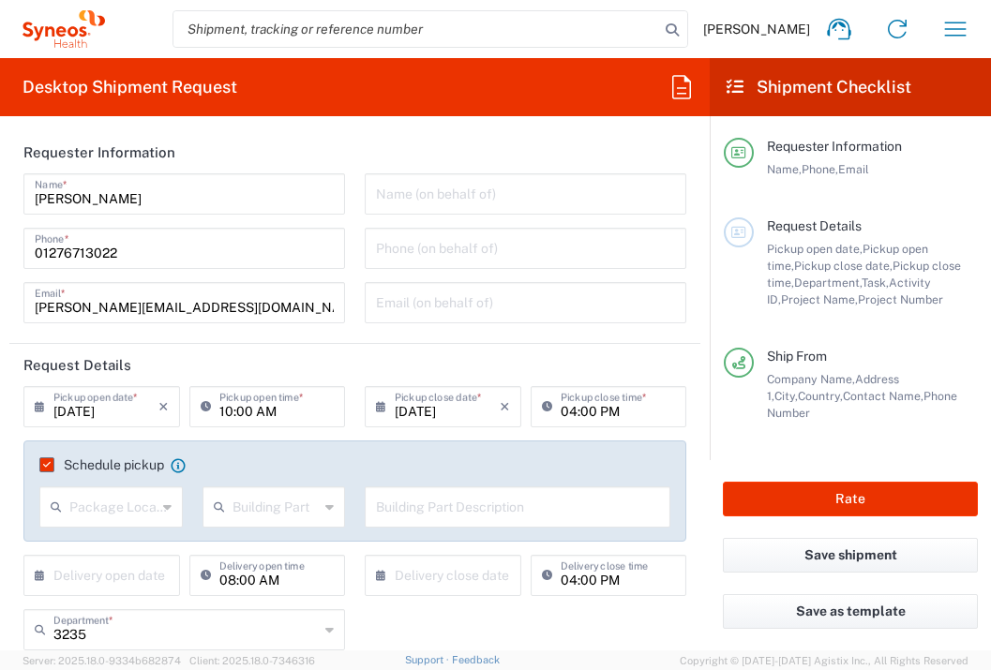
click at [75, 583] on input "text" at bounding box center [105, 574] width 105 height 33
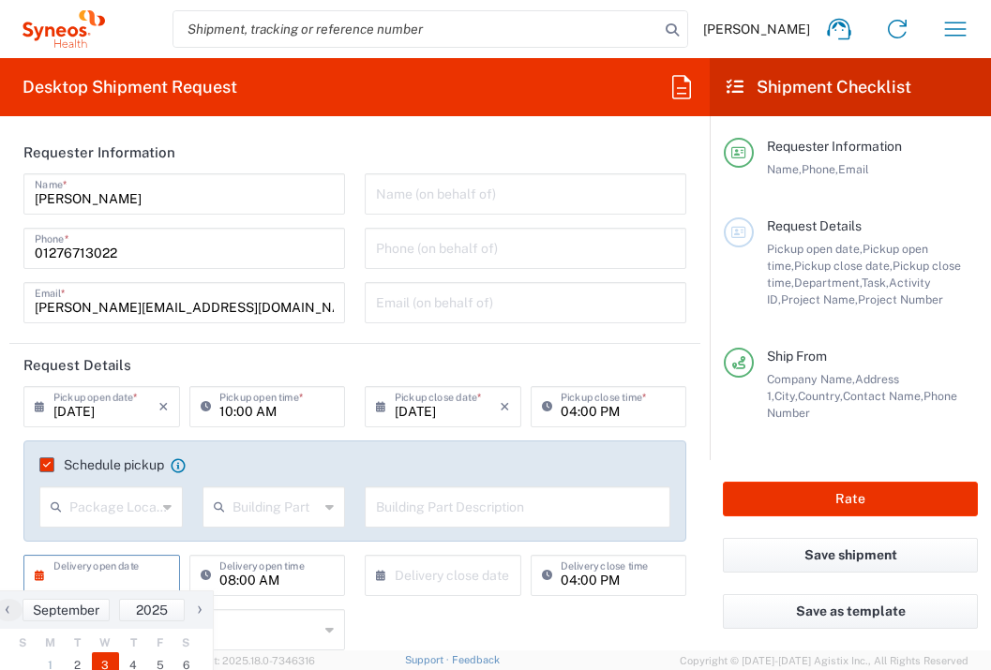
click at [106, 666] on span "3" at bounding box center [106, 666] width 28 height 26
type input "[DATE]"
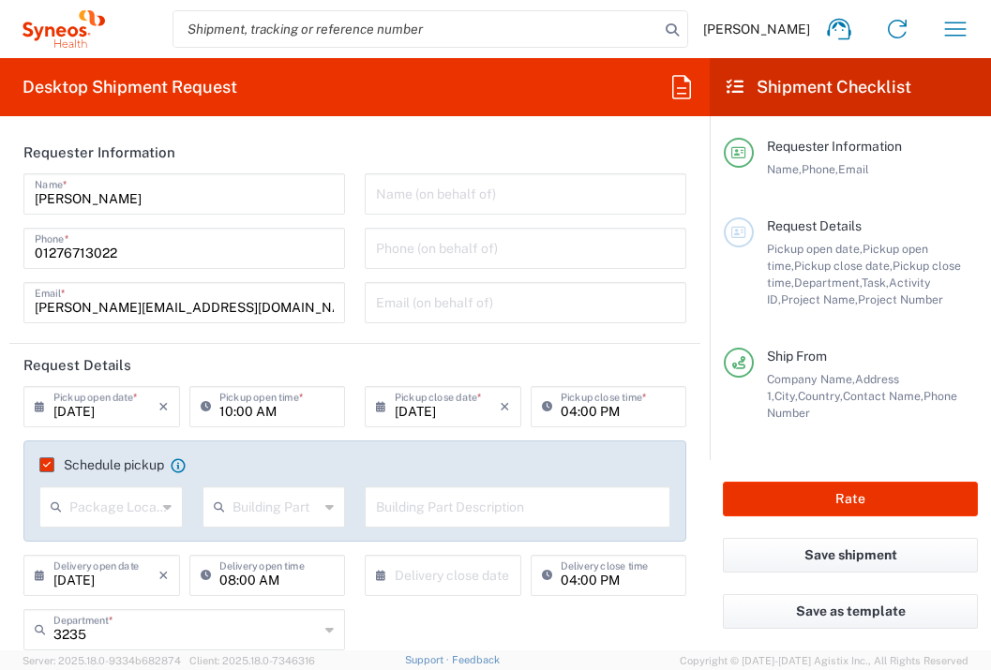
click at [478, 566] on input "text" at bounding box center [447, 574] width 105 height 33
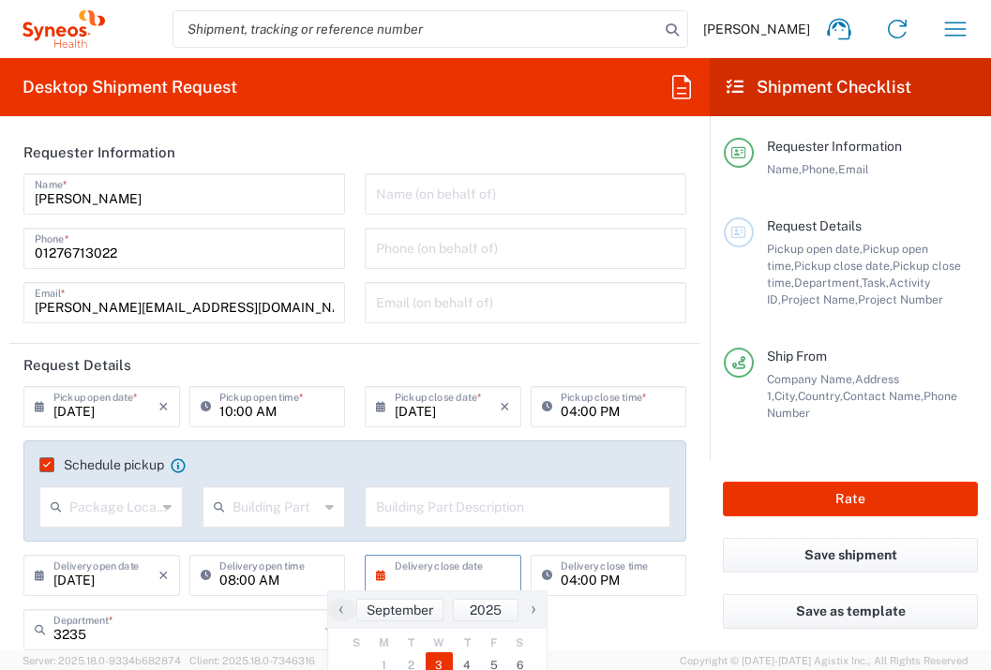
click at [447, 661] on span "3" at bounding box center [440, 666] width 28 height 26
type input "[DATE]"
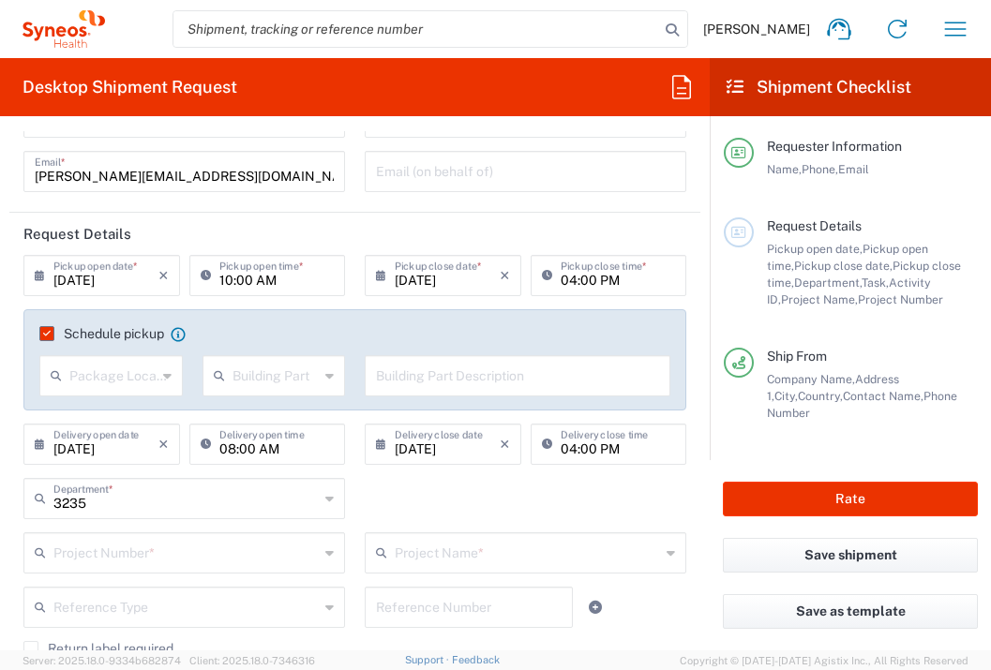
scroll to position [259, 0]
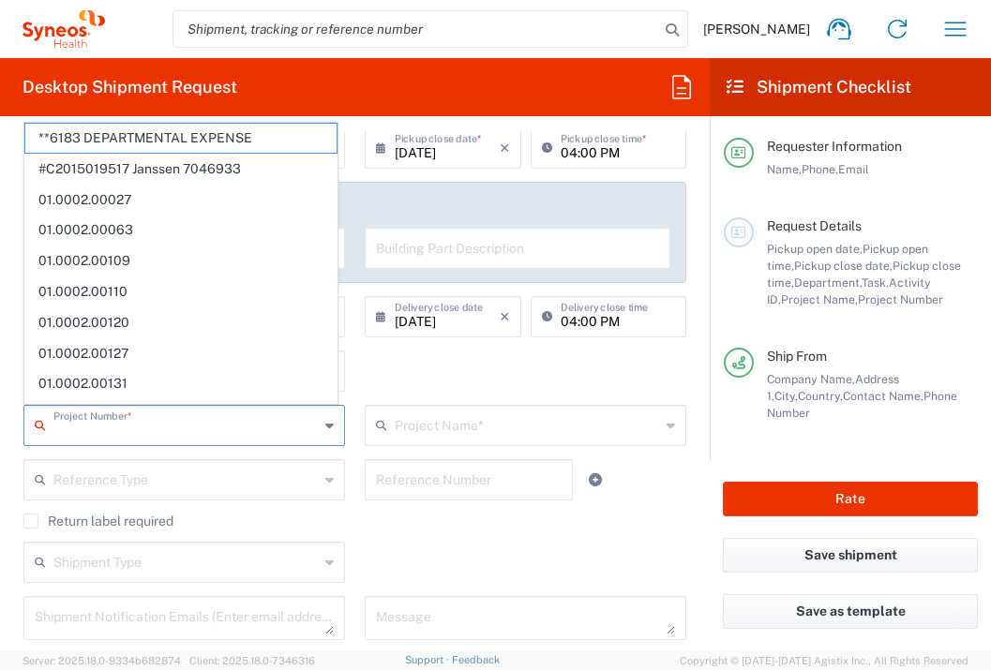
click at [266, 425] on input "text" at bounding box center [185, 424] width 265 height 33
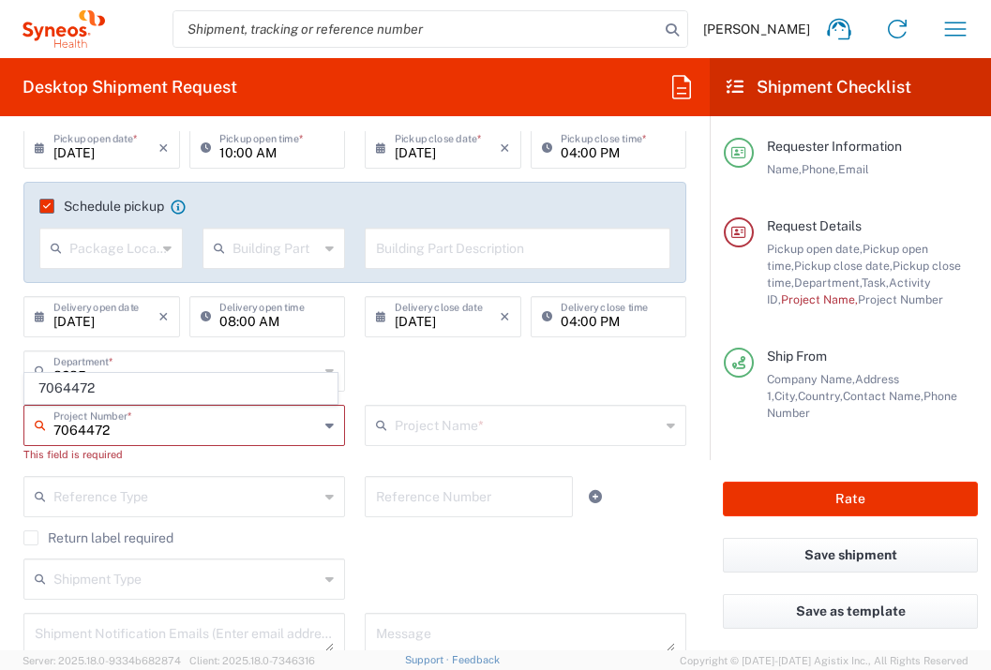
type input "7064472"
click at [143, 372] on agx-dropdown-content "7064472" at bounding box center [180, 388] width 315 height 33
click at [166, 388] on span "7064472" at bounding box center [180, 388] width 311 height 29
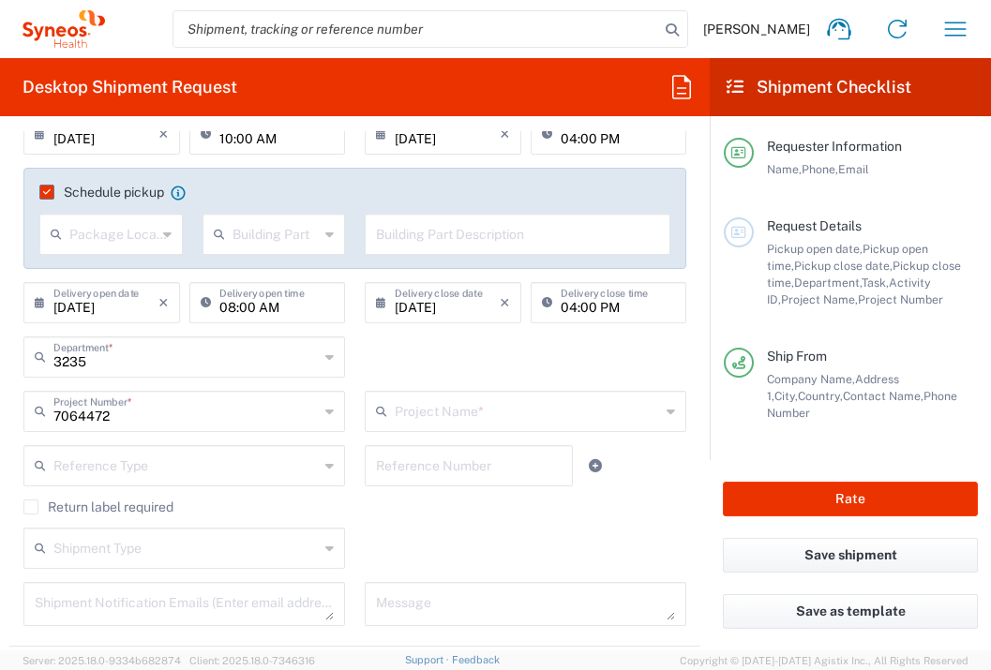
type input "Gilead 7064472"
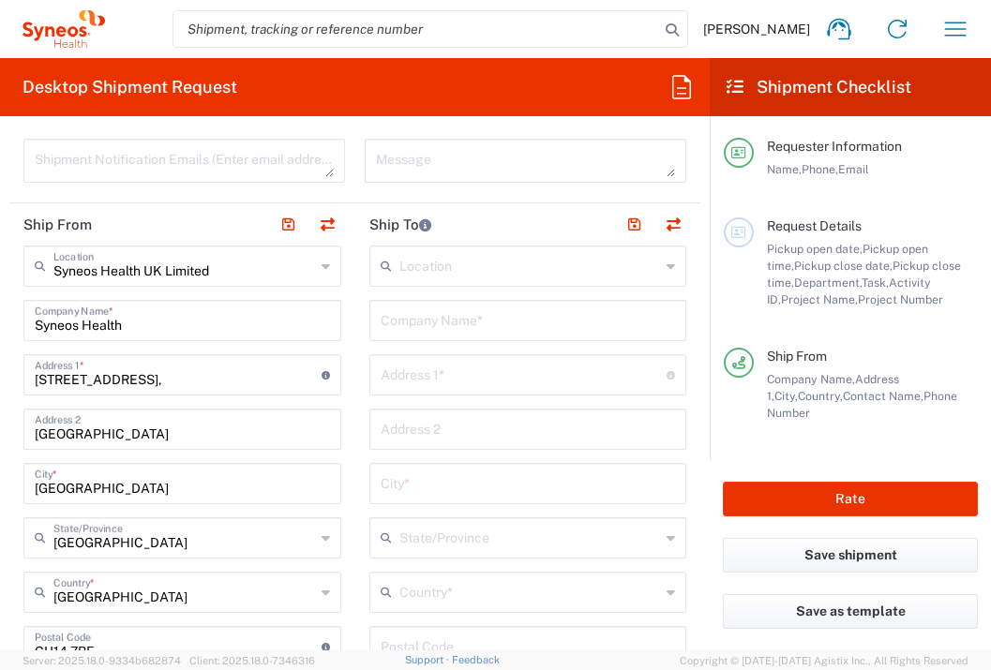
click at [425, 323] on input "text" at bounding box center [528, 319] width 295 height 33
type input "Lusiadas Knowledge Center"
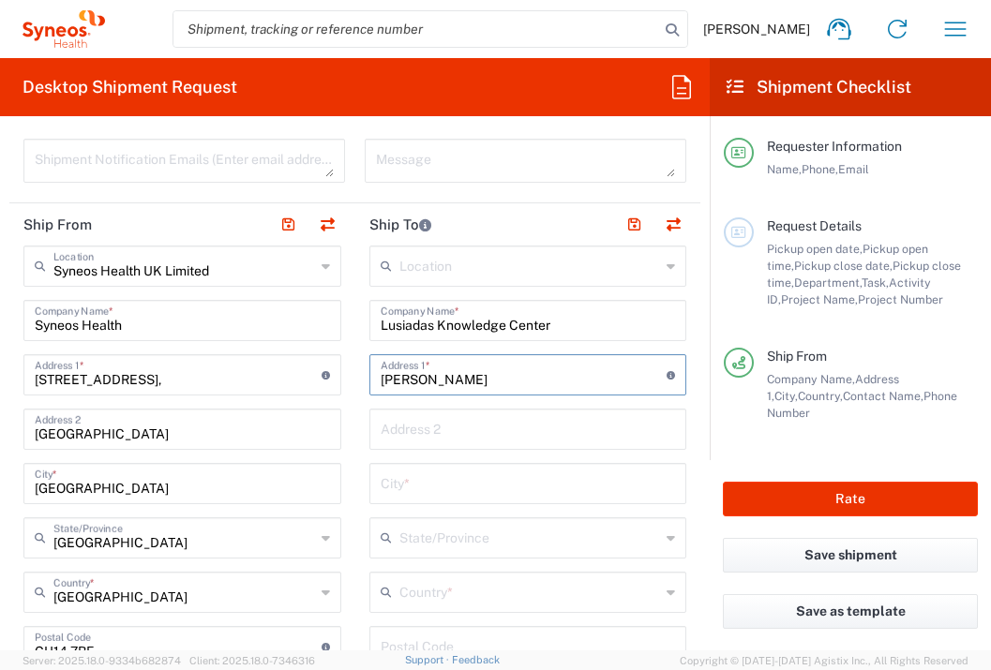
type input "[STREET_ADDRESS][PERSON_NAME]"
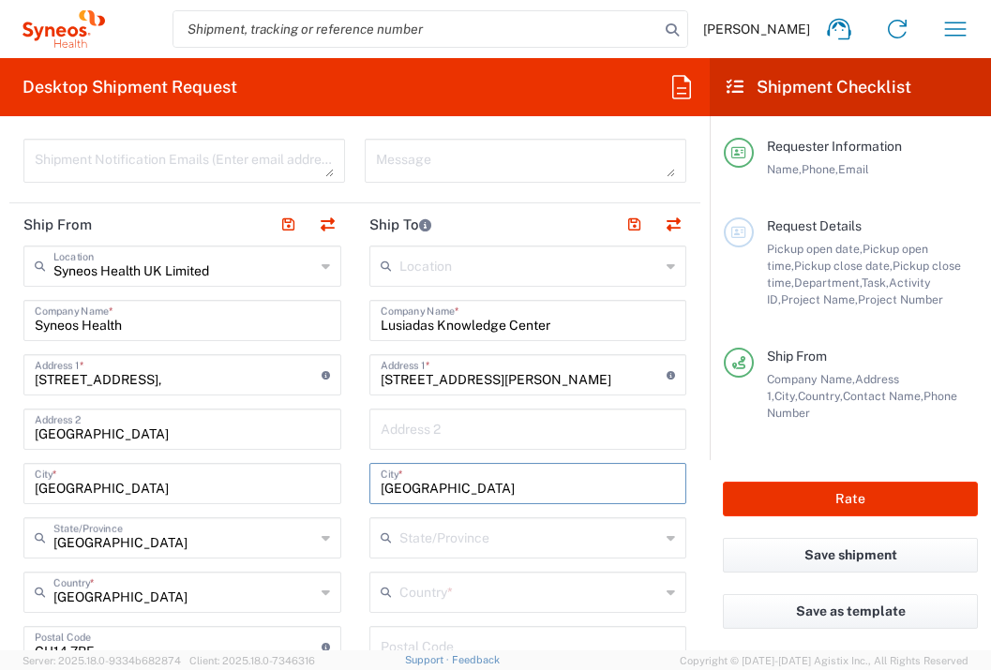
type input "[GEOGRAPHIC_DATA]"
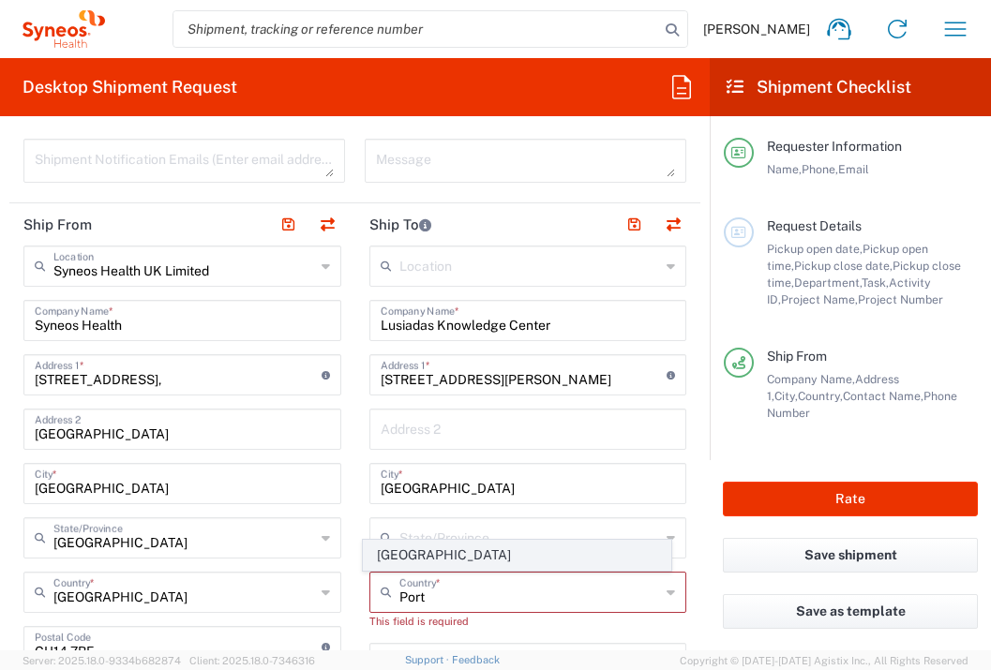
click at [392, 552] on span "[GEOGRAPHIC_DATA]" at bounding box center [517, 555] width 307 height 29
type input "[GEOGRAPHIC_DATA]"
type input "Sender/Shipper"
type input "Delivery Duty Paid"
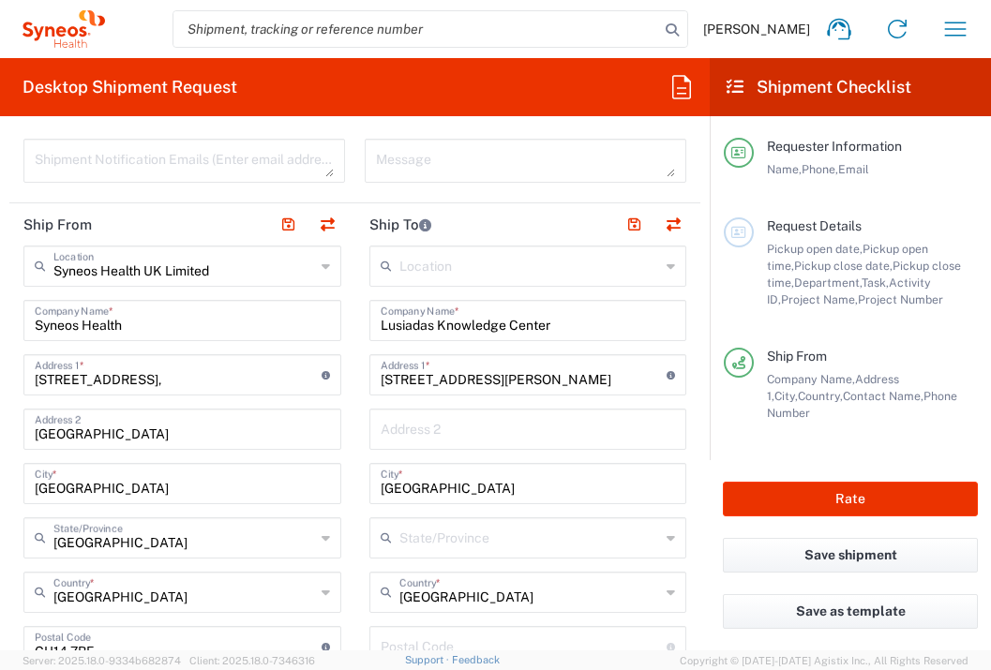
scroll to position [761, 0]
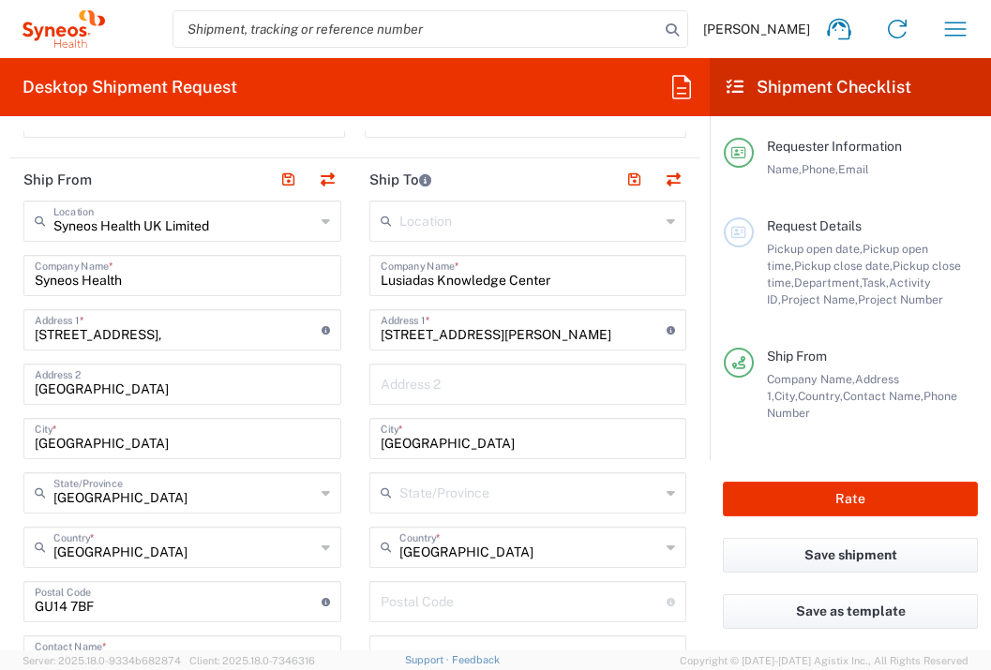
click at [401, 609] on input "undefined" at bounding box center [524, 600] width 287 height 33
type input "1500461"
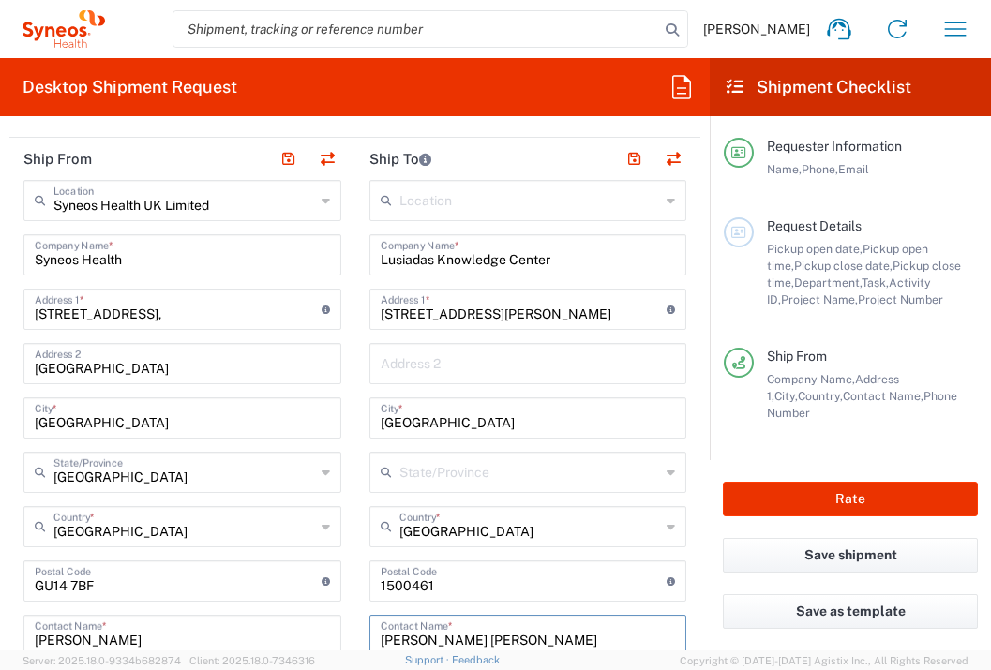
type input "[PERSON_NAME] [PERSON_NAME]"
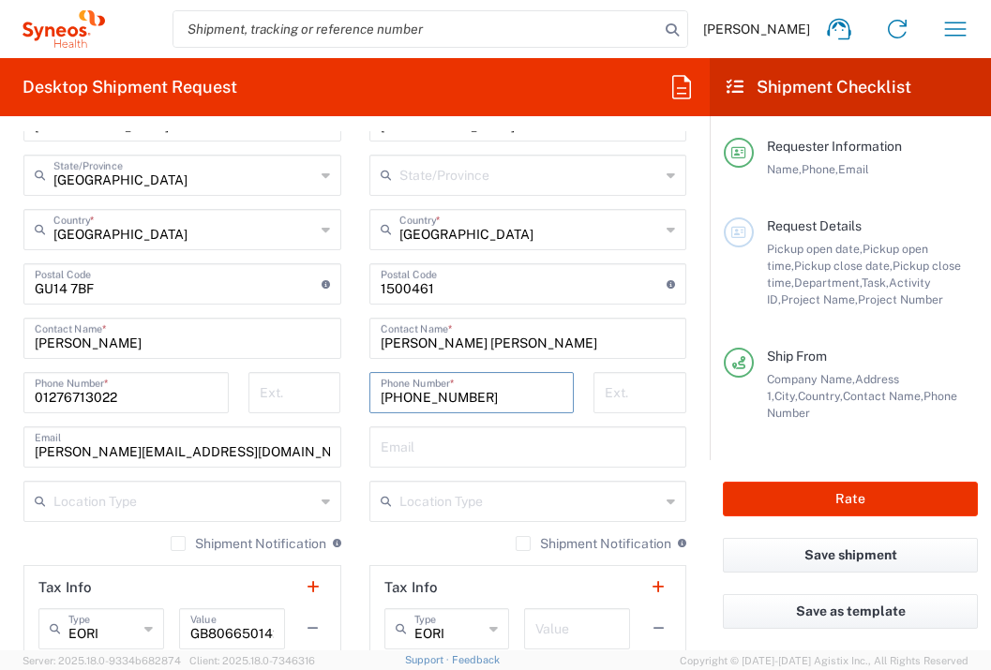
type input "[PHONE_NUMBER]"
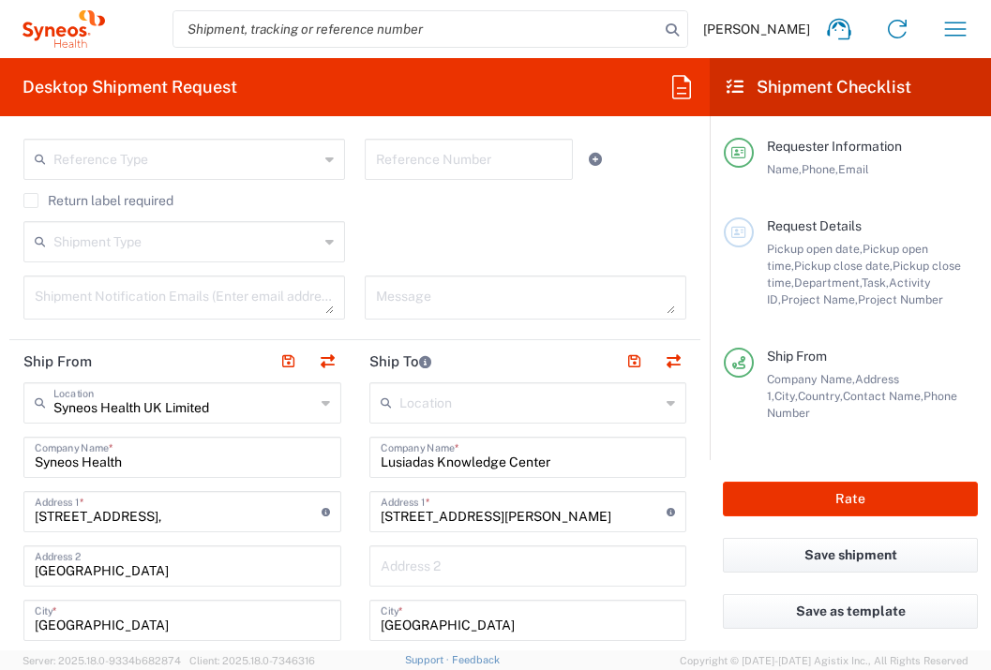
scroll to position [624, 0]
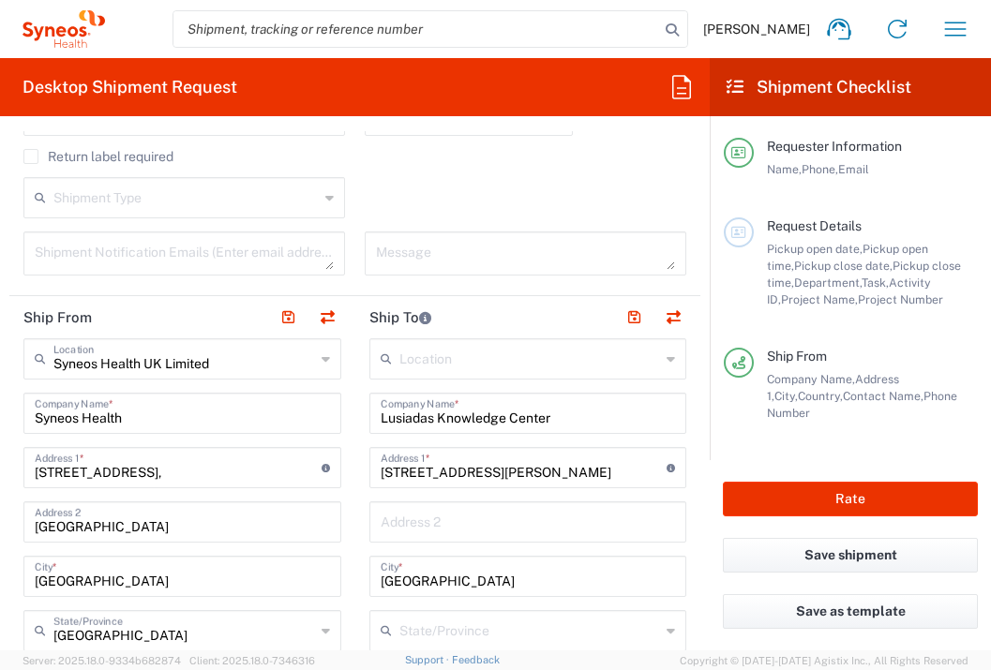
type input "13315"
drag, startPoint x: 155, startPoint y: 471, endPoint x: 23, endPoint y: 478, distance: 132.4
click at [23, 478] on div "[STREET_ADDRESS], Address 1 * For cross streets use street names with '&' or 'a…" at bounding box center [182, 467] width 318 height 41
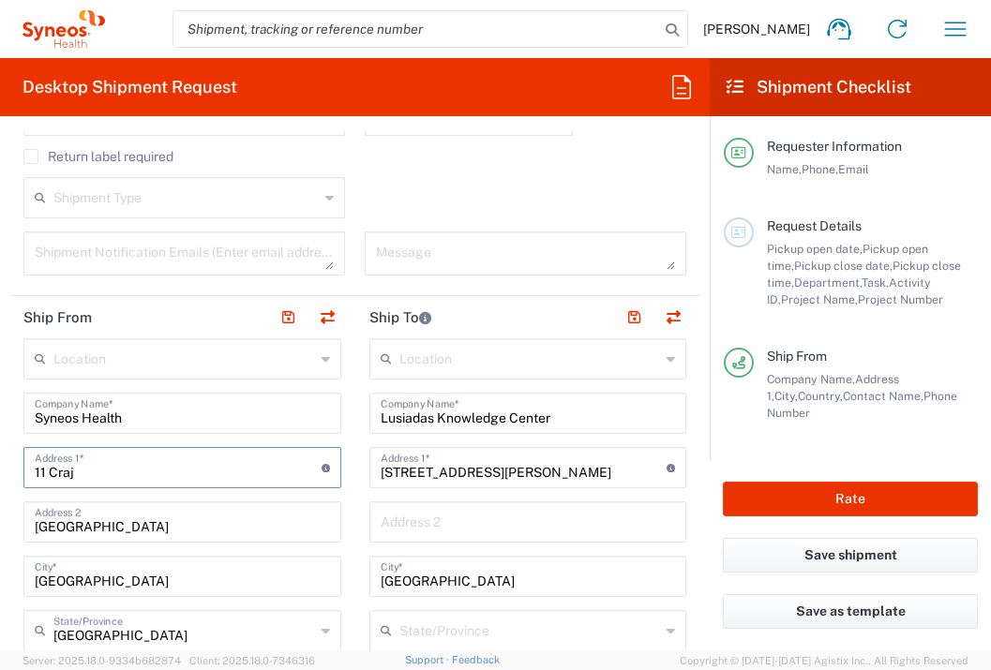
type input "11 Craj"
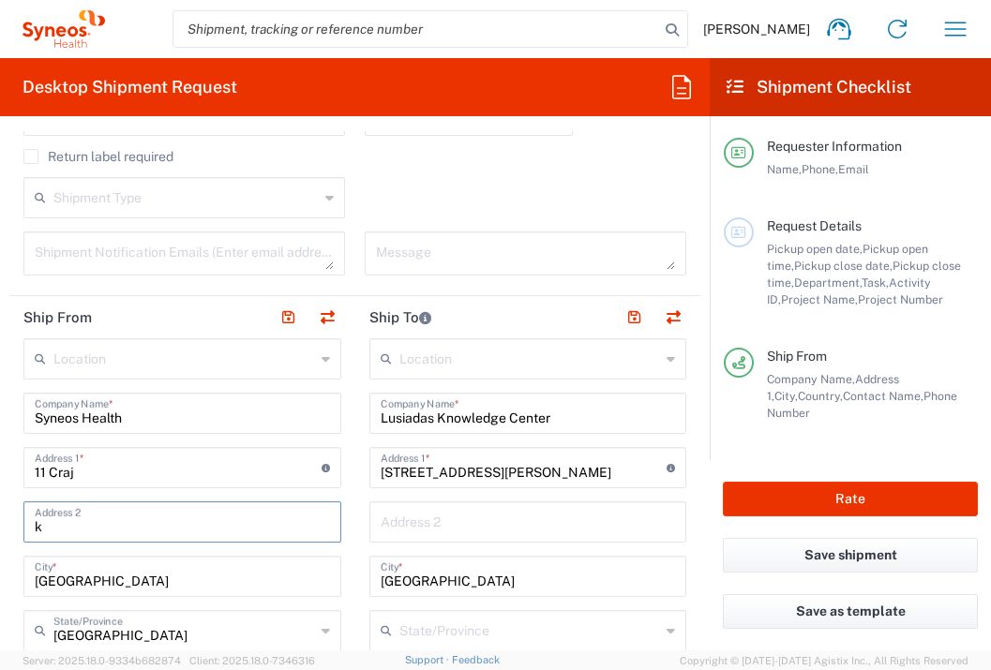
type input "k"
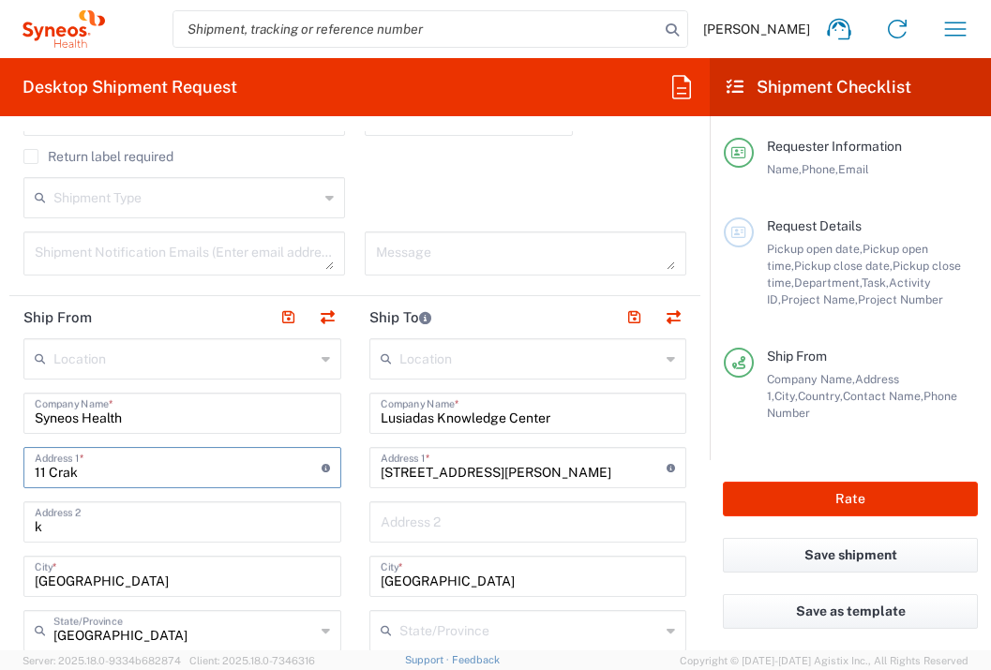
type input "[STREET_ADDRESS]"
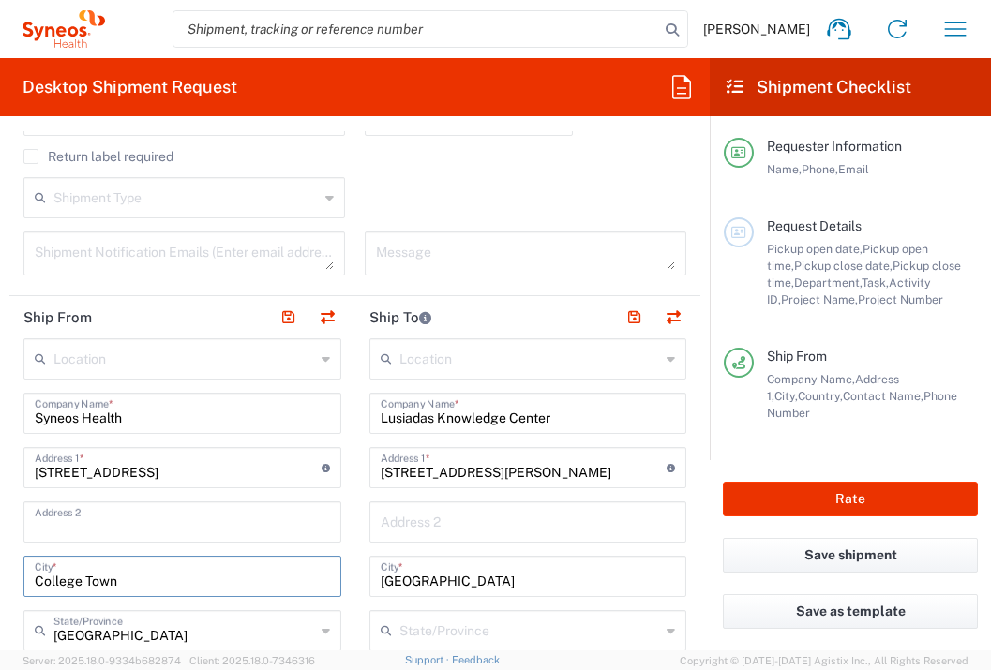
type input "College Town"
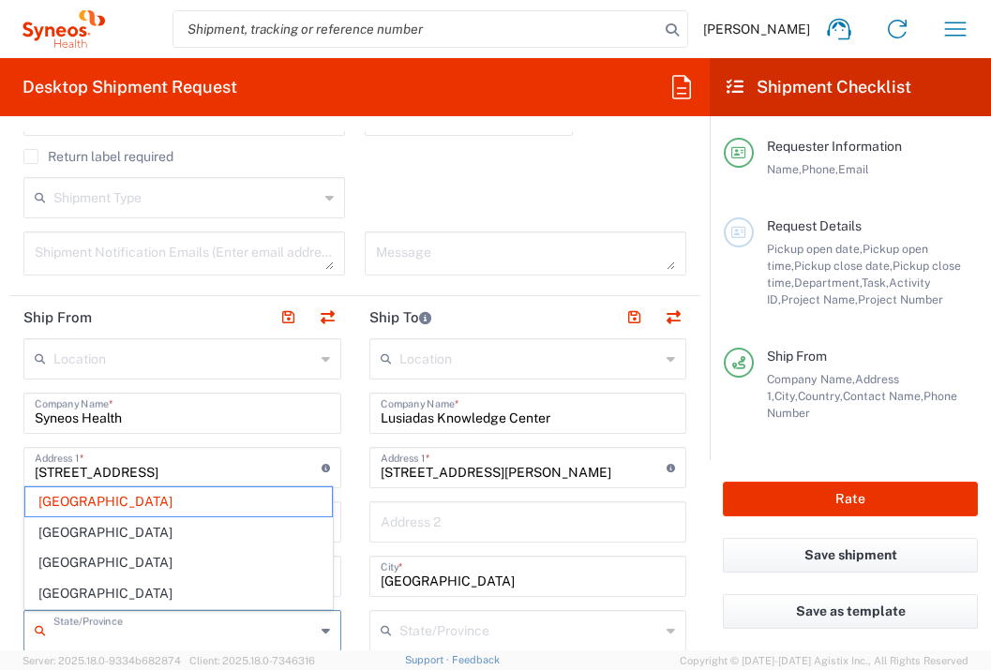
type input "[GEOGRAPHIC_DATA]"
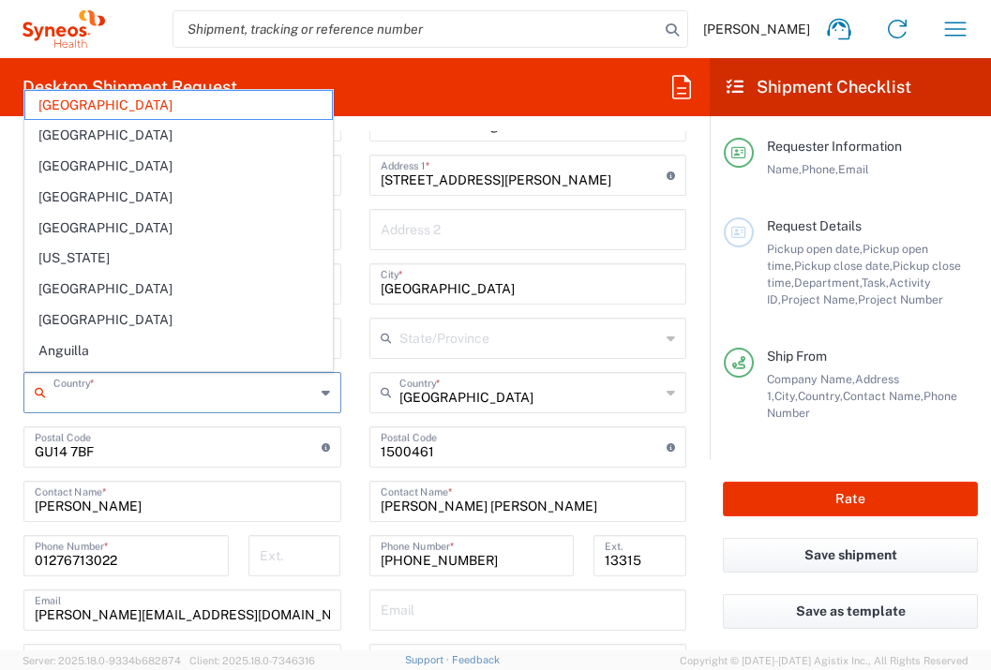
type input "[GEOGRAPHIC_DATA]"
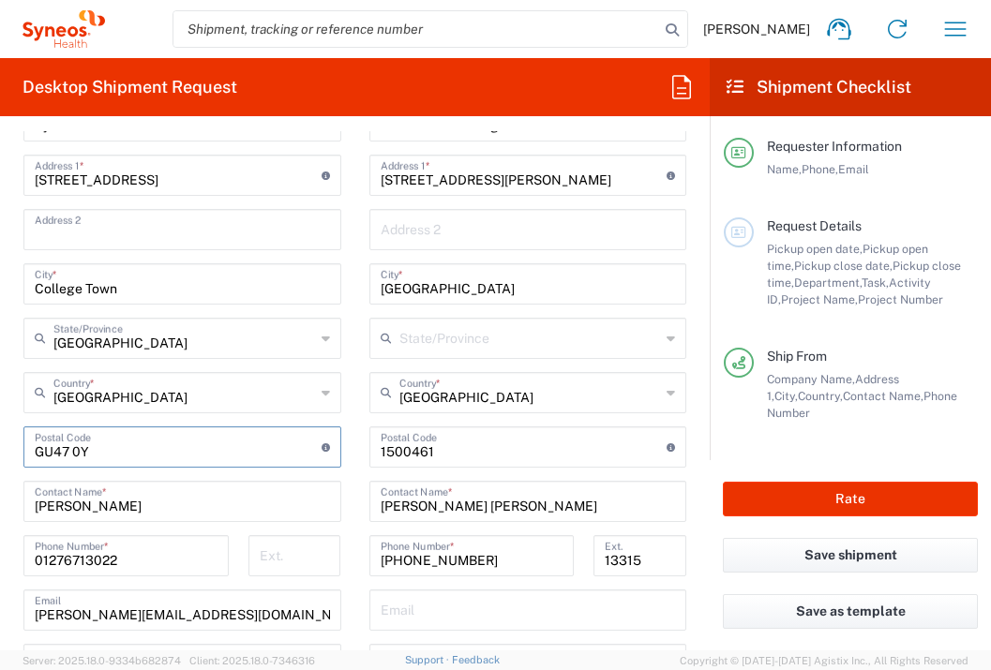
type input "GU47 0YA"
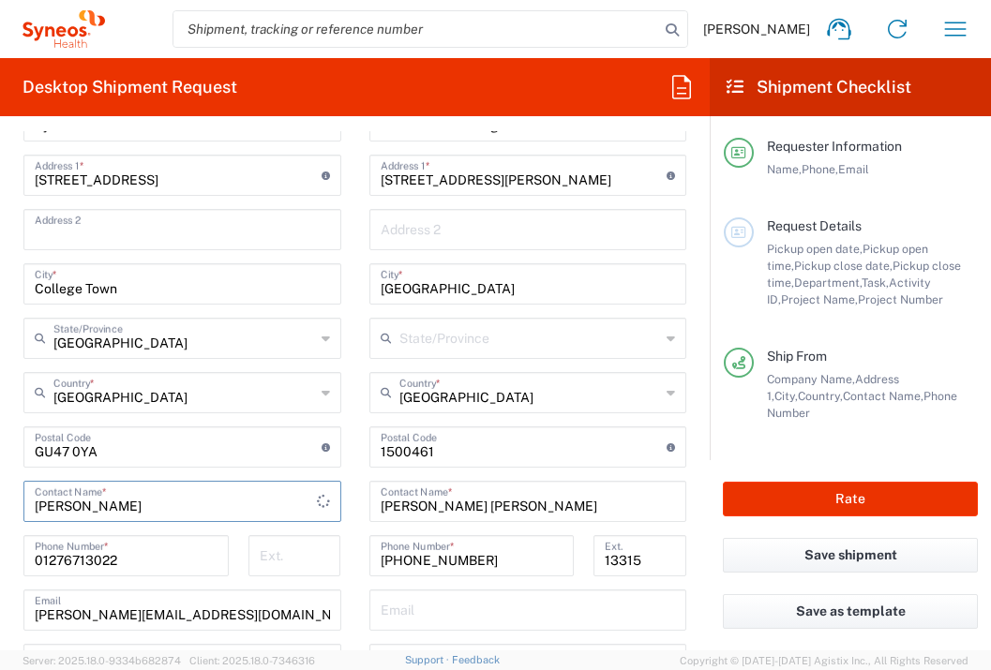
type input "[PERSON_NAME]"
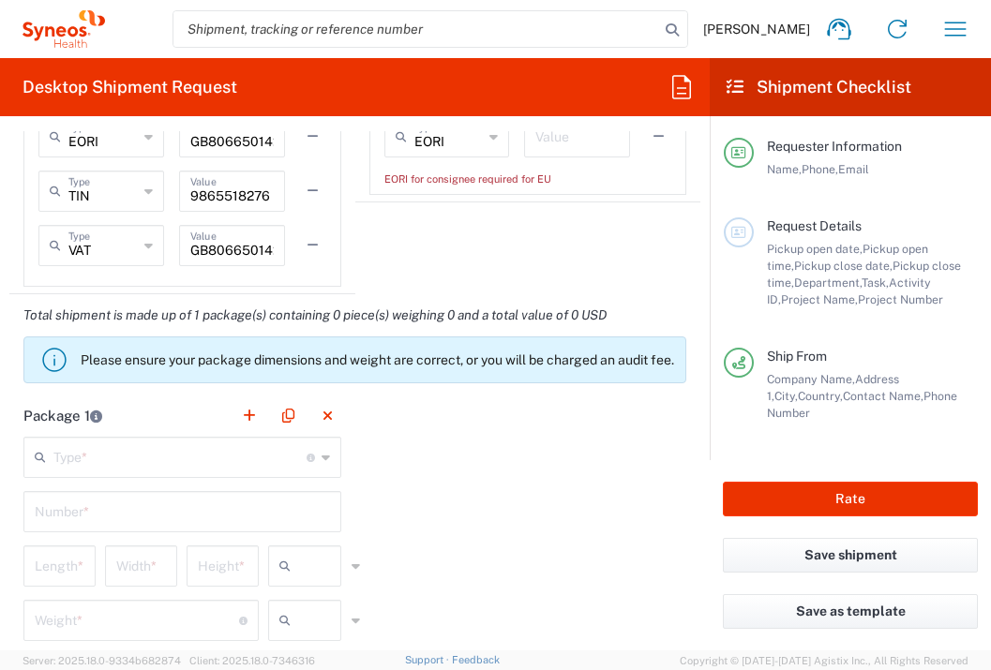
scroll to position [1345, 0]
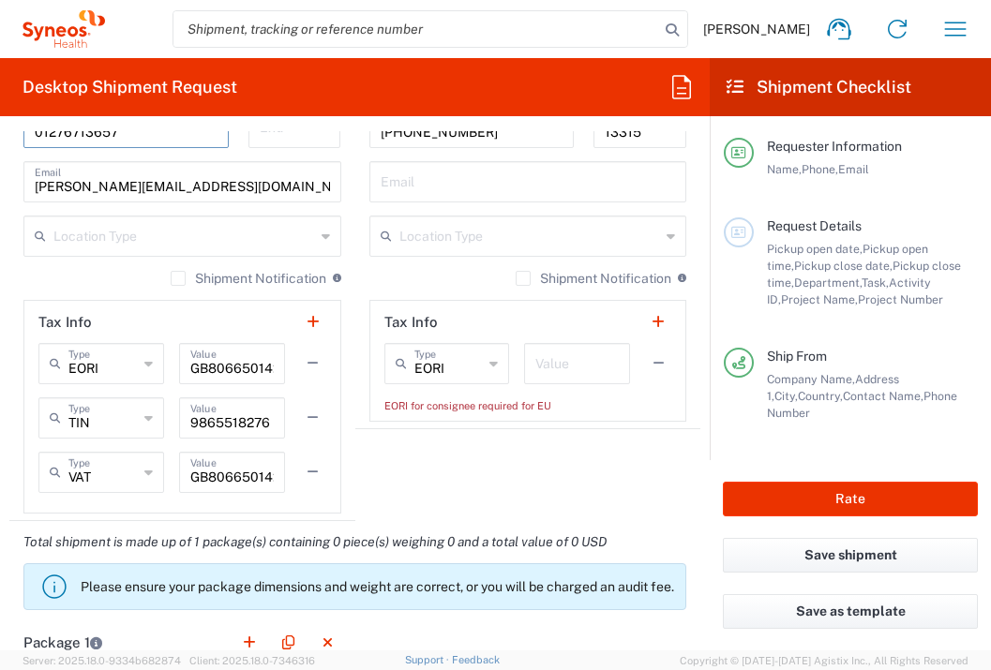
type input "01276713657"
click at [554, 369] on input "text" at bounding box center [576, 362] width 83 height 33
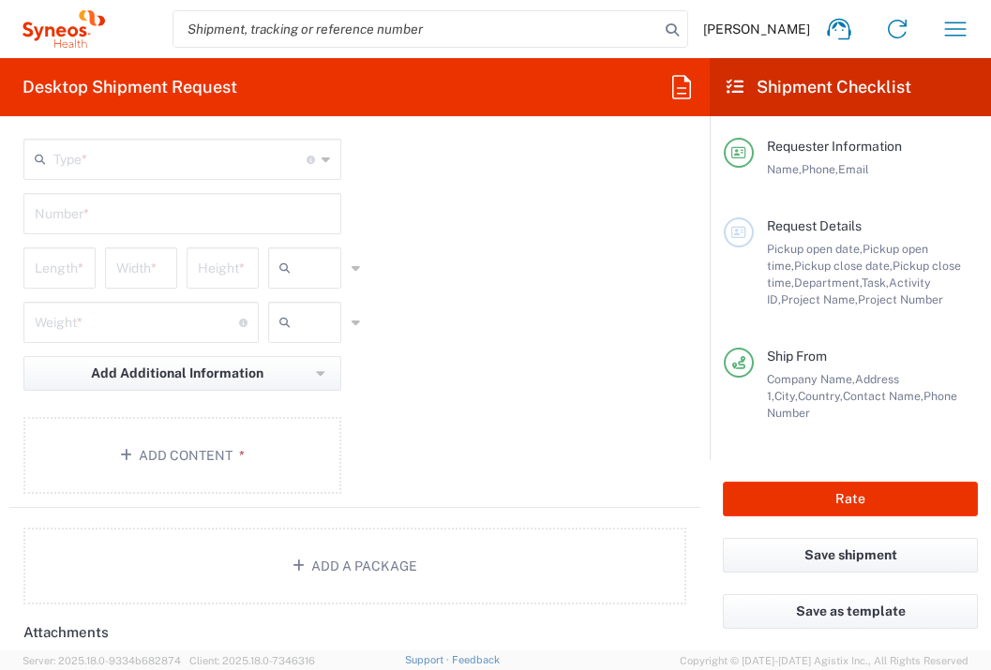
scroll to position [1869, 0]
type input "1"
click at [211, 165] on input "text" at bounding box center [179, 159] width 253 height 33
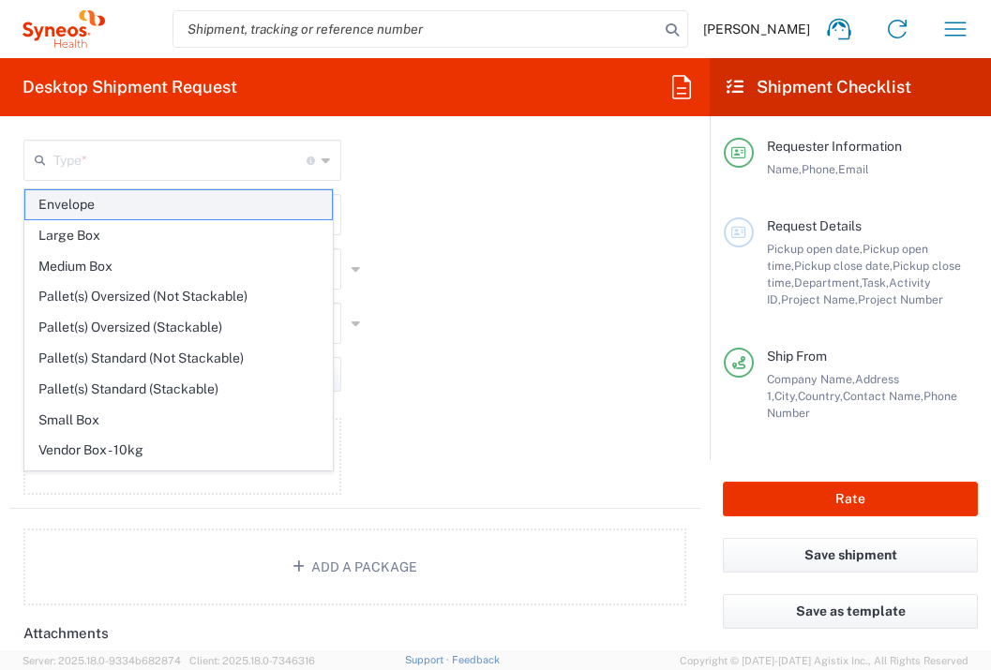
click at [204, 214] on span "Envelope" at bounding box center [178, 204] width 307 height 29
type input "Envelope"
type input "1"
type input "9.5"
type input "12.5"
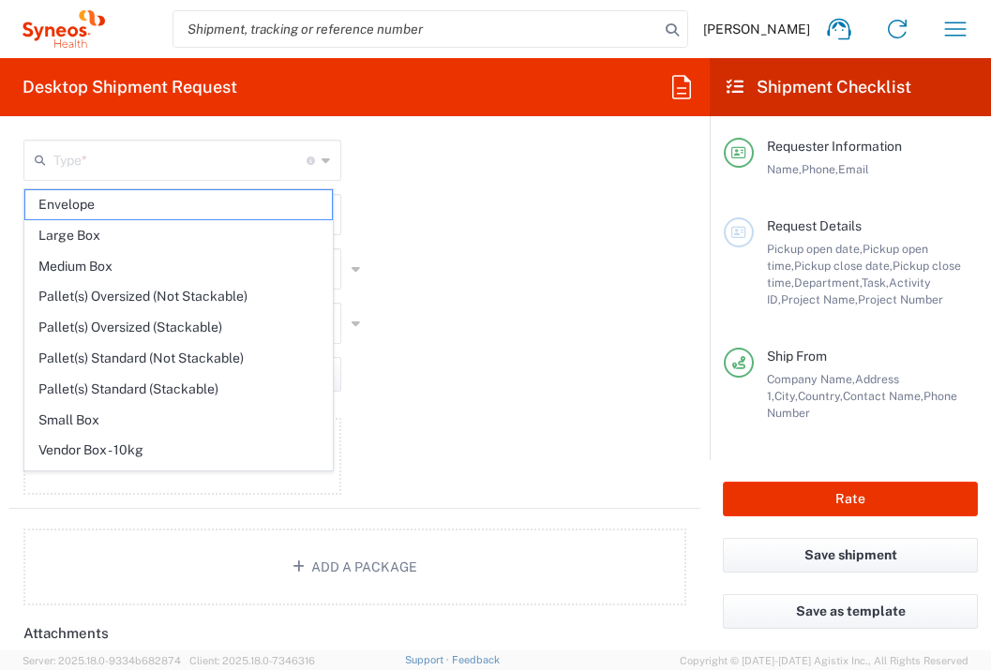
type input "0.25"
type input "in"
type input "0.45"
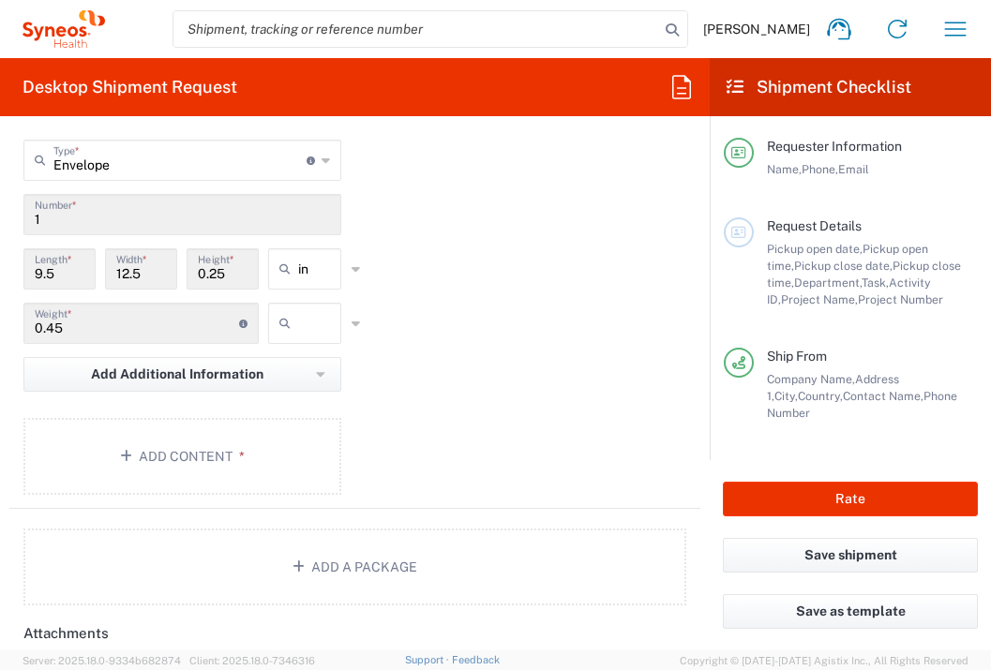
click at [301, 332] on input "text" at bounding box center [321, 324] width 47 height 30
click at [309, 397] on span "lbs" at bounding box center [298, 398] width 67 height 29
type input "lbs"
click at [281, 442] on button "Add Content *" at bounding box center [182, 456] width 318 height 77
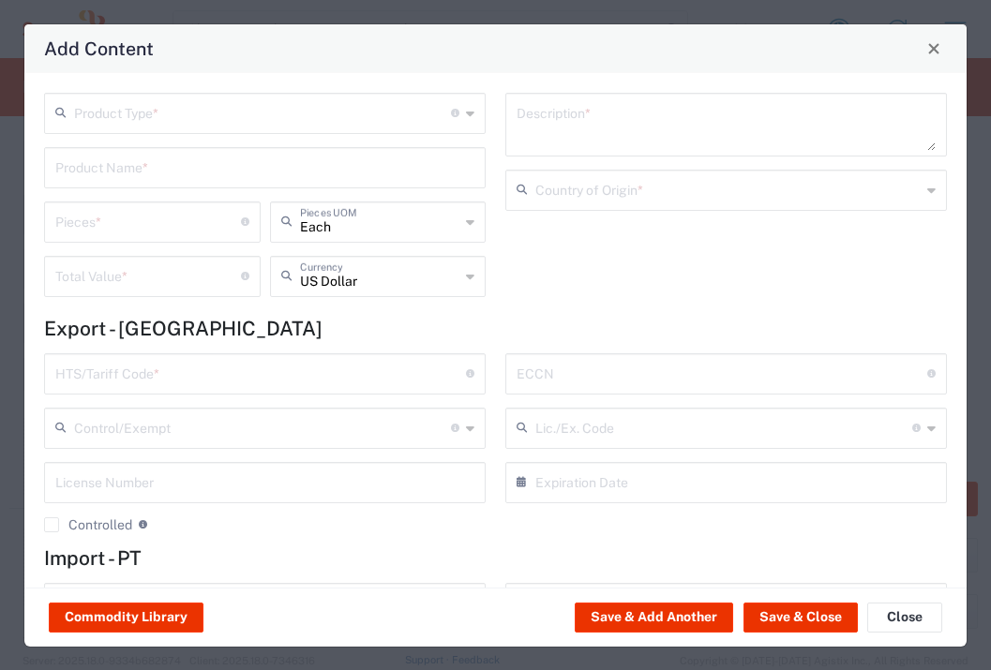
click at [312, 118] on input "text" at bounding box center [262, 112] width 377 height 33
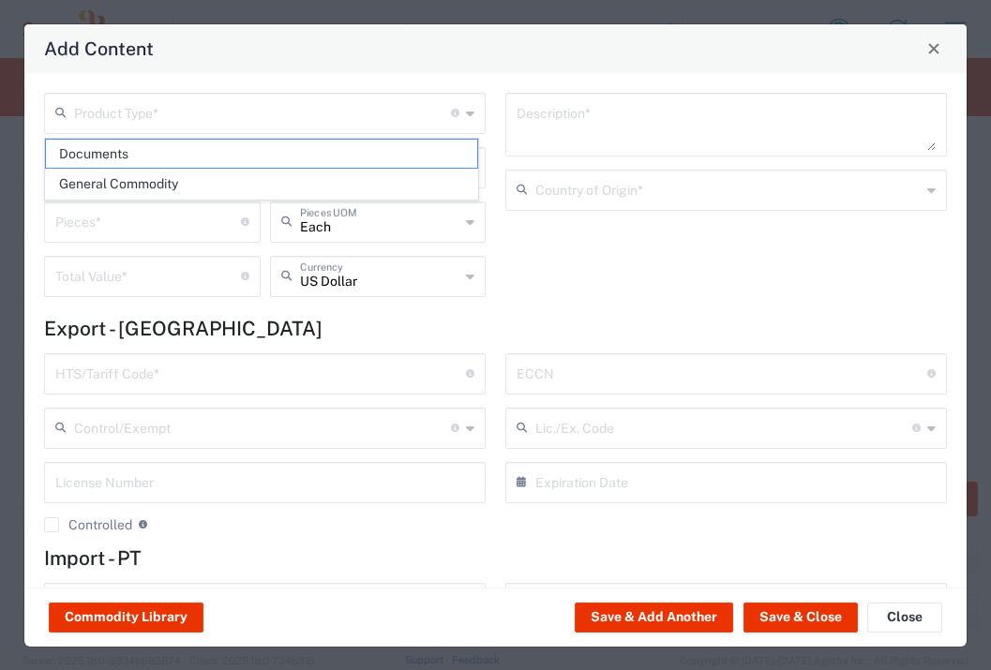
drag, startPoint x: 292, startPoint y: 158, endPoint x: 477, endPoint y: 294, distance: 230.1
click at [292, 158] on span "Documents" at bounding box center [261, 154] width 431 height 29
type input "Documents"
type input "1"
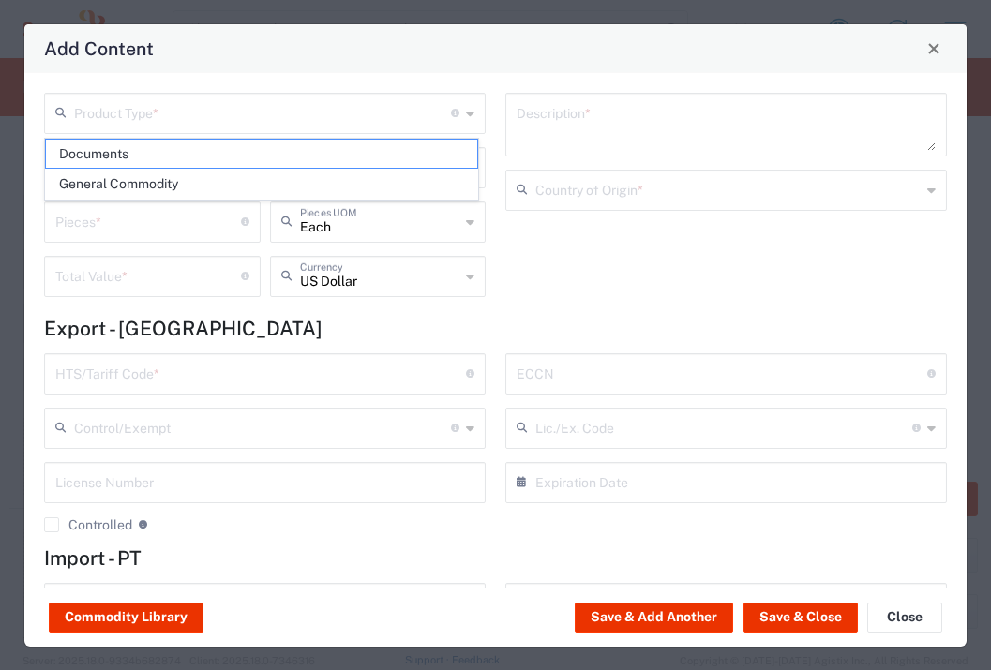
type input "1"
type textarea "Documents"
type input "[GEOGRAPHIC_DATA]"
type input "0000.00.0000"
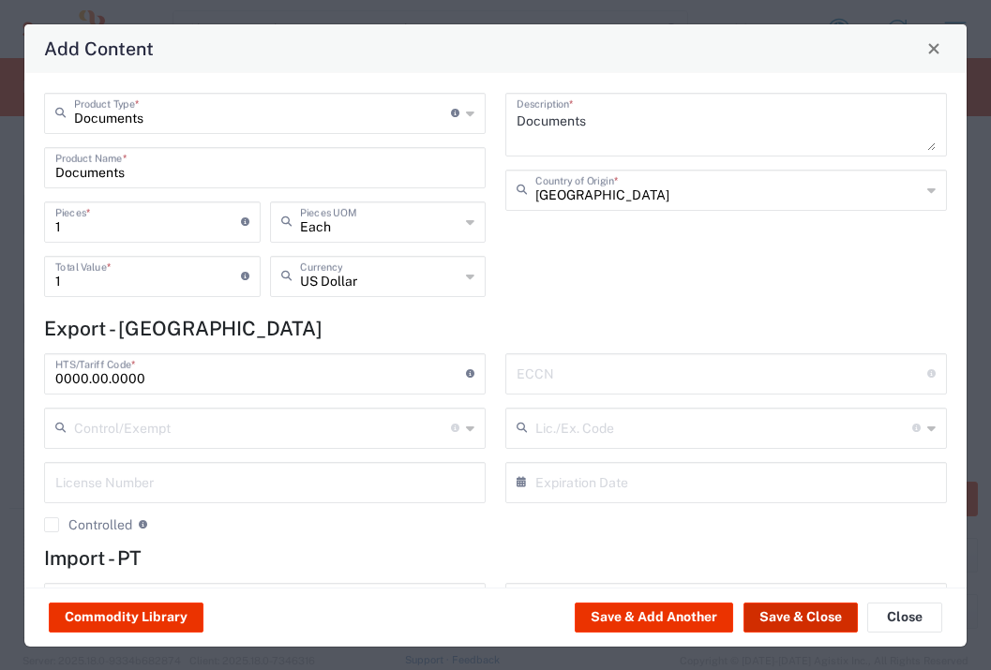
click at [815, 627] on button "Save & Close" at bounding box center [801, 618] width 114 height 30
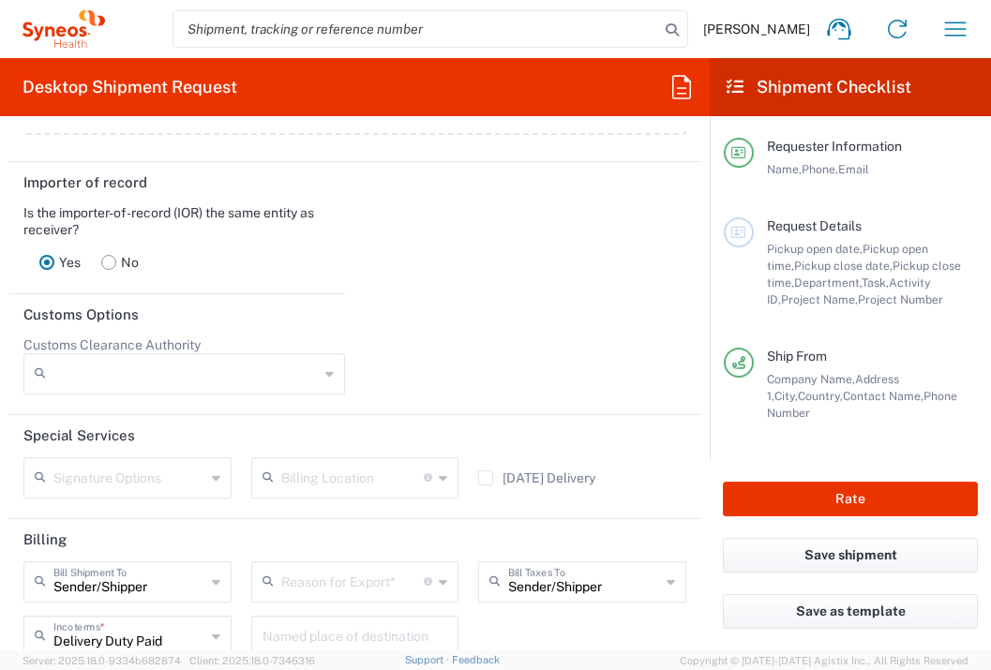
scroll to position [2609, 0]
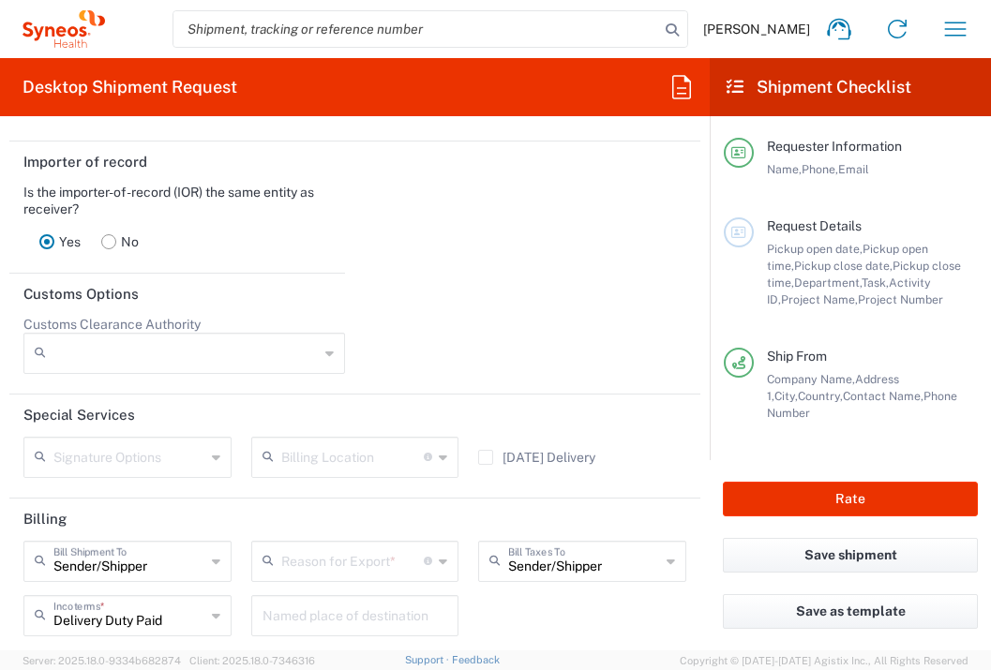
click at [365, 577] on input "text" at bounding box center [352, 560] width 143 height 33
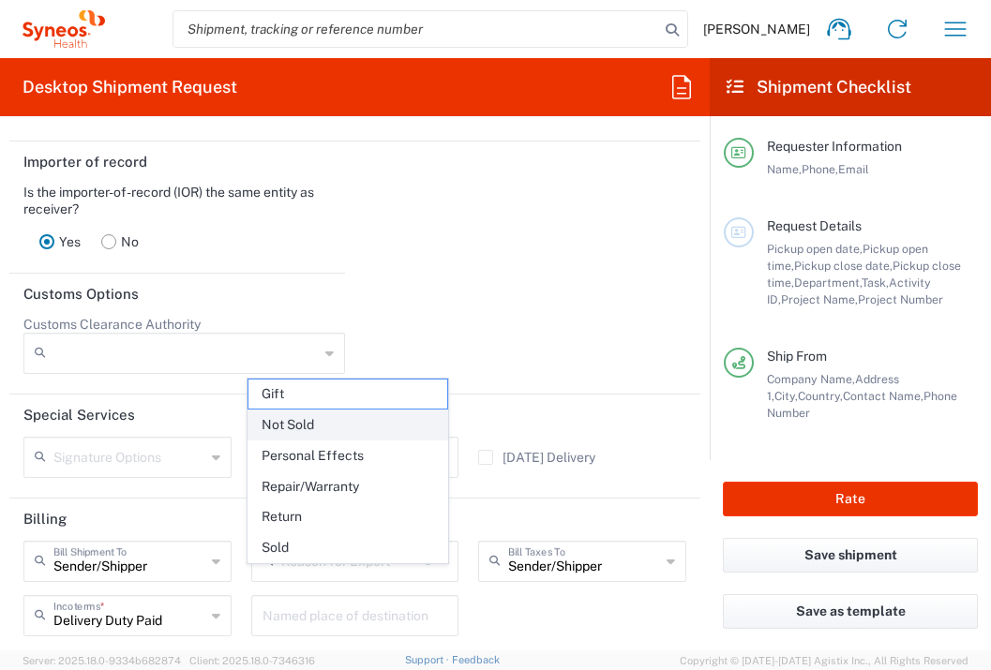
click at [339, 422] on span "Not Sold" at bounding box center [349, 425] width 200 height 29
type input "Not Sold"
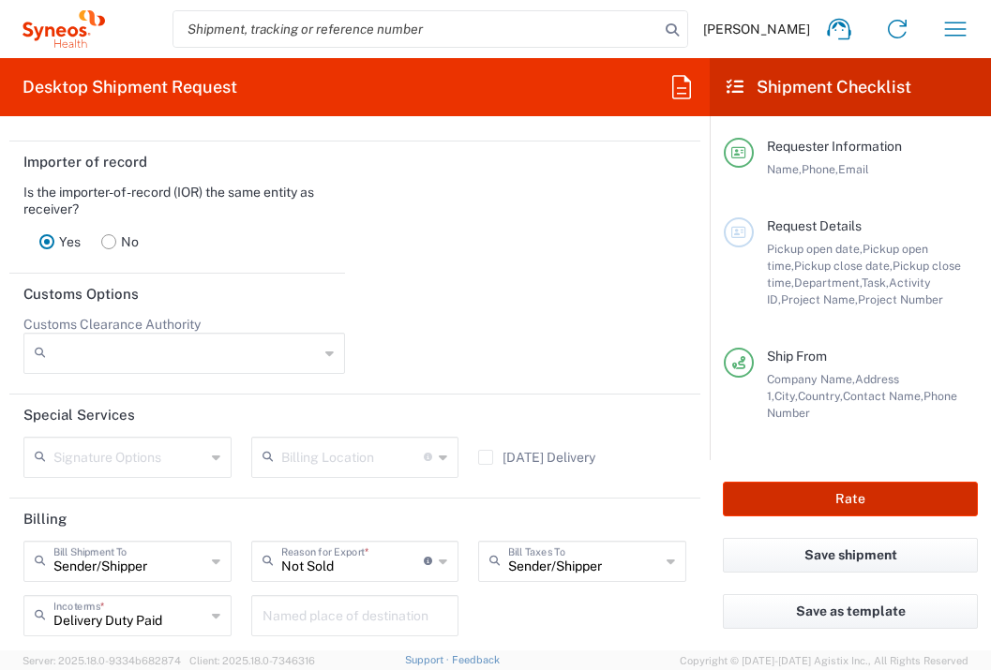
click at [806, 493] on button "Rate" at bounding box center [850, 499] width 255 height 35
type input "7064472"
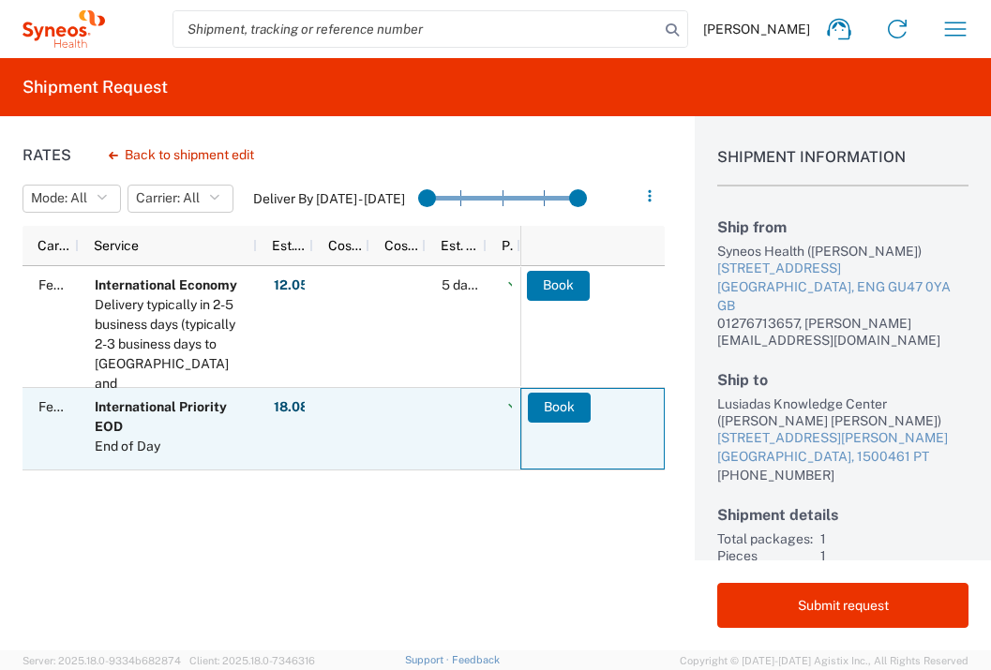
click at [550, 410] on button "Book" at bounding box center [559, 408] width 63 height 30
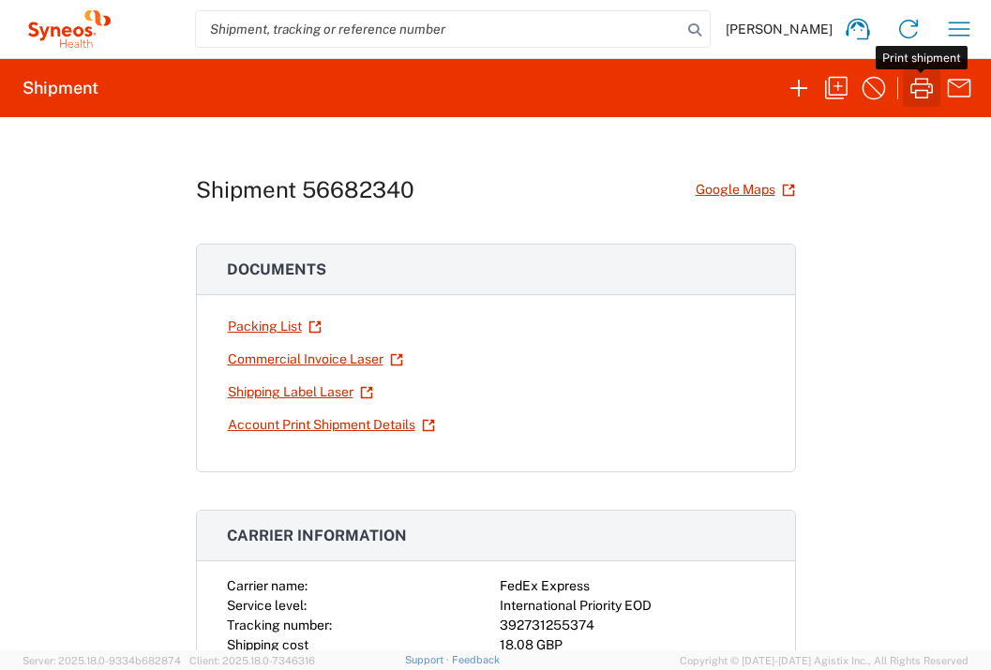
click at [918, 87] on icon "button" at bounding box center [922, 88] width 30 height 30
click at [951, 19] on icon "button" at bounding box center [959, 29] width 30 height 30
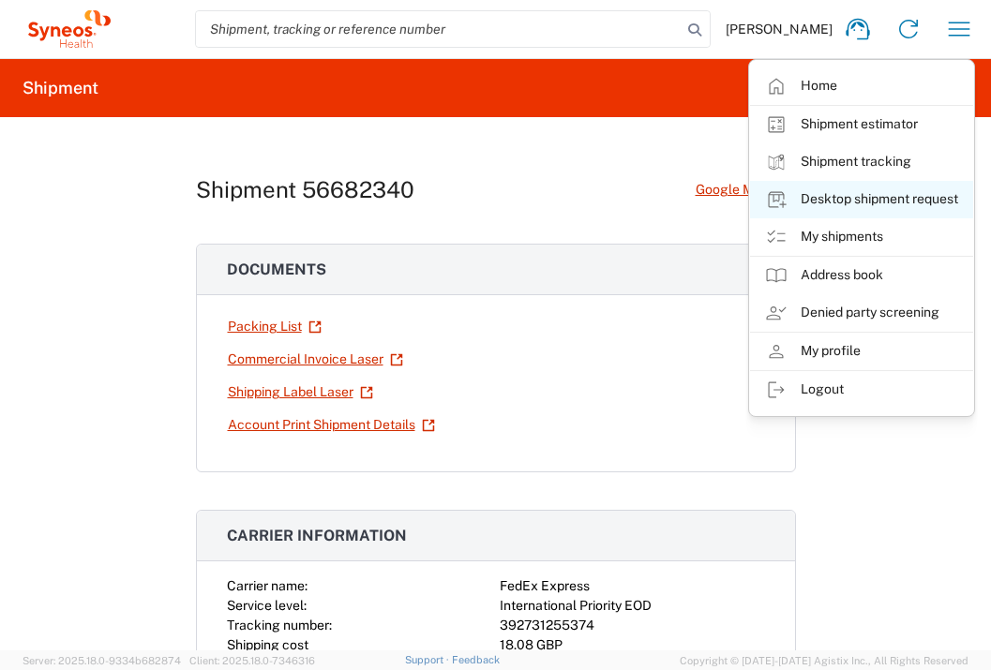
click at [881, 201] on link "Desktop shipment request" at bounding box center [861, 200] width 223 height 38
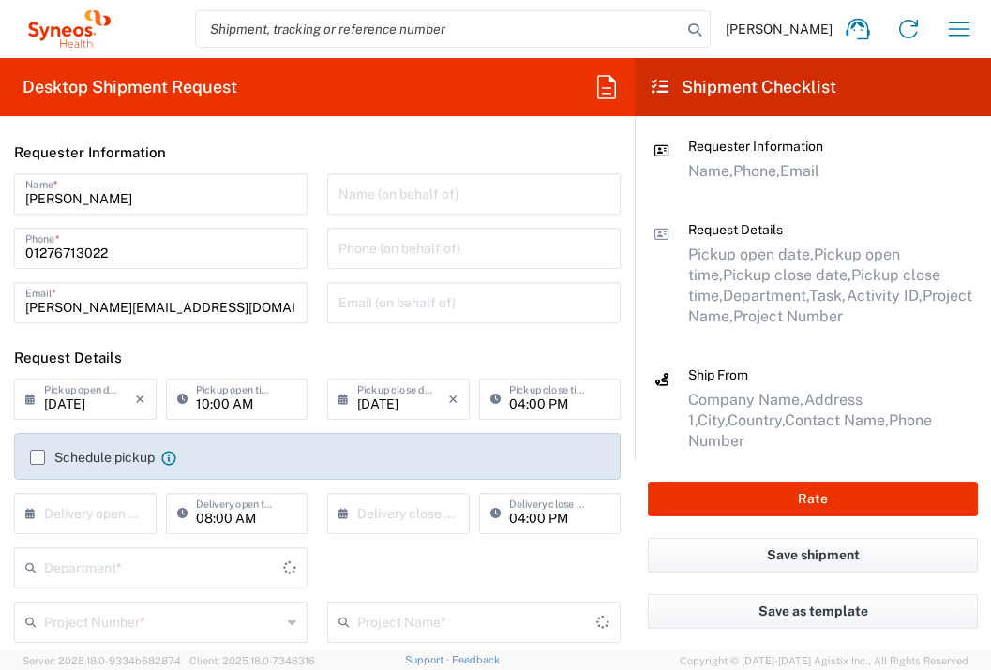
type input "[GEOGRAPHIC_DATA]"
type input "3235"
click at [42, 460] on label "Schedule pickup" at bounding box center [92, 457] width 125 height 15
click at [38, 458] on input "Schedule pickup" at bounding box center [38, 458] width 0 height 0
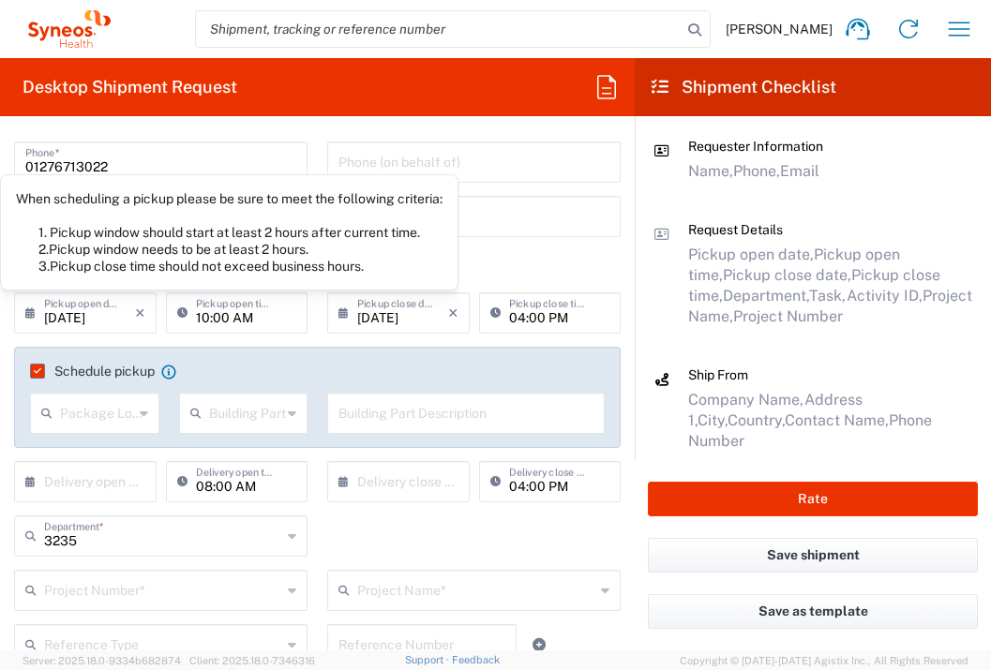
scroll to position [233, 0]
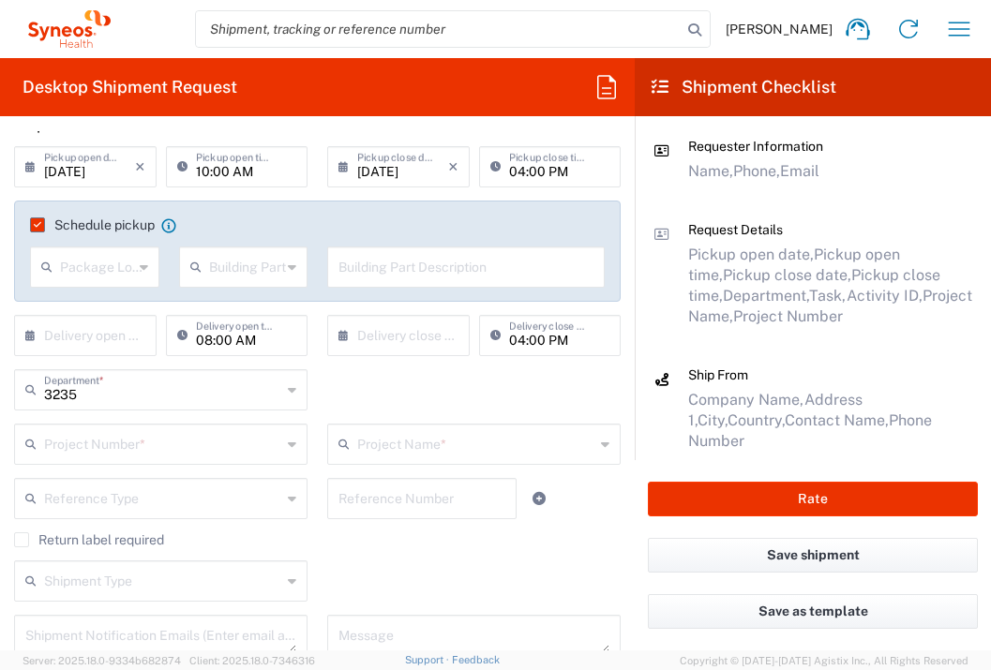
click at [105, 316] on div "× Delivery open date" at bounding box center [85, 335] width 143 height 41
click at [106, 323] on input "text" at bounding box center [89, 334] width 91 height 33
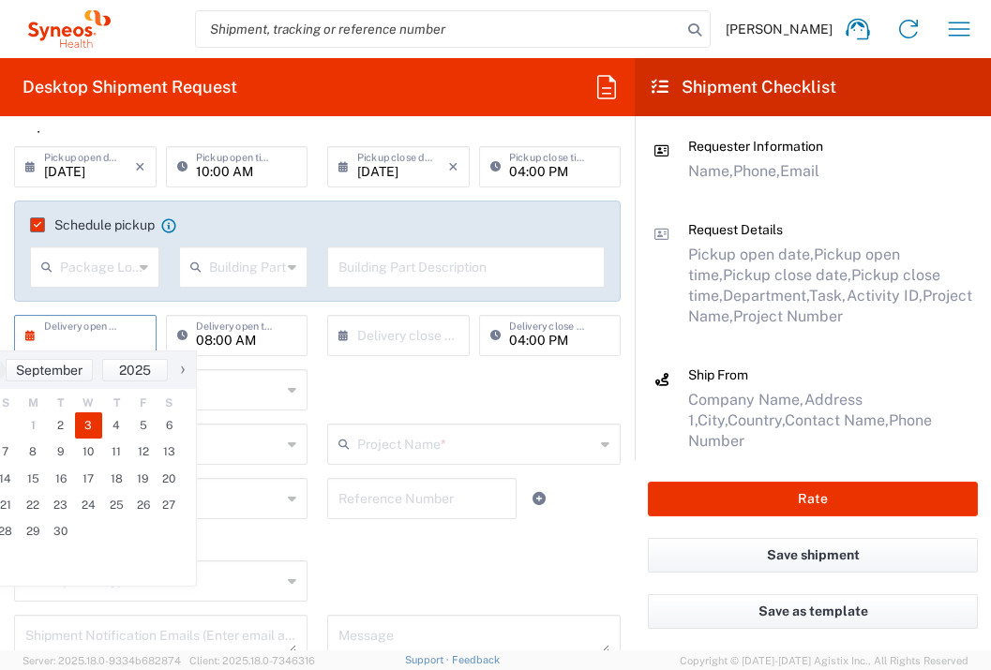
click at [94, 418] on span "3" at bounding box center [89, 426] width 28 height 26
type input "[DATE]"
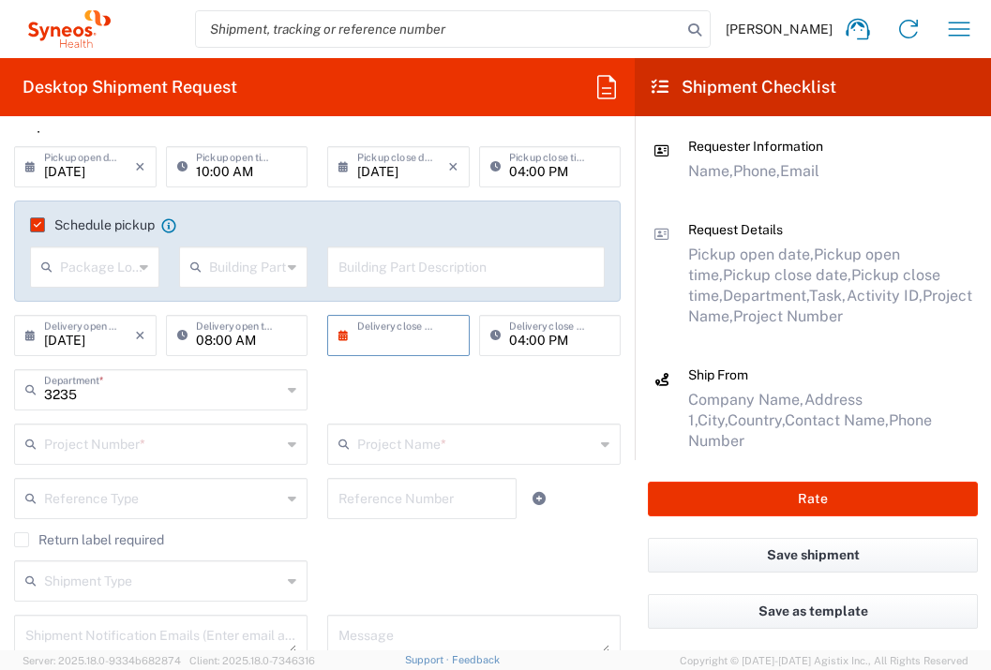
click at [394, 340] on input "text" at bounding box center [402, 334] width 91 height 33
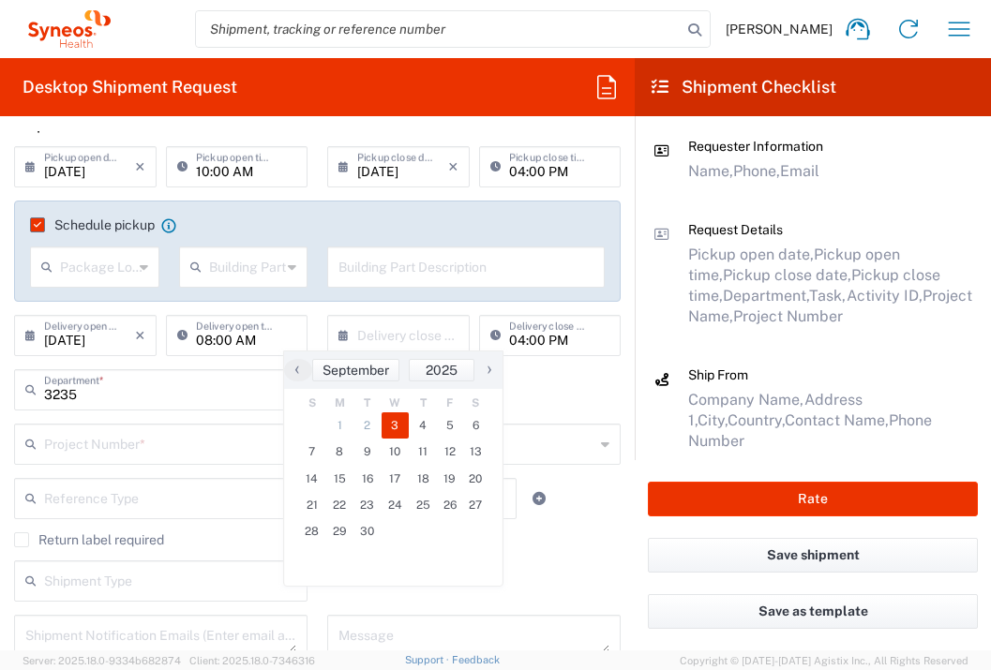
click at [398, 428] on span "3" at bounding box center [396, 426] width 28 height 26
type input "[DATE]"
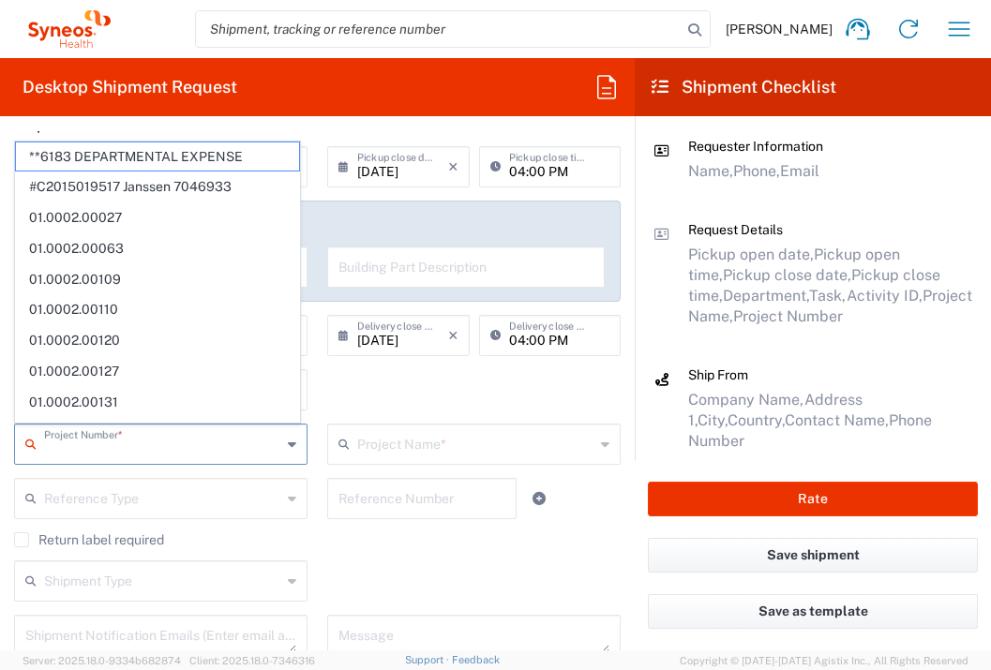
click at [224, 452] on input "text" at bounding box center [162, 443] width 237 height 33
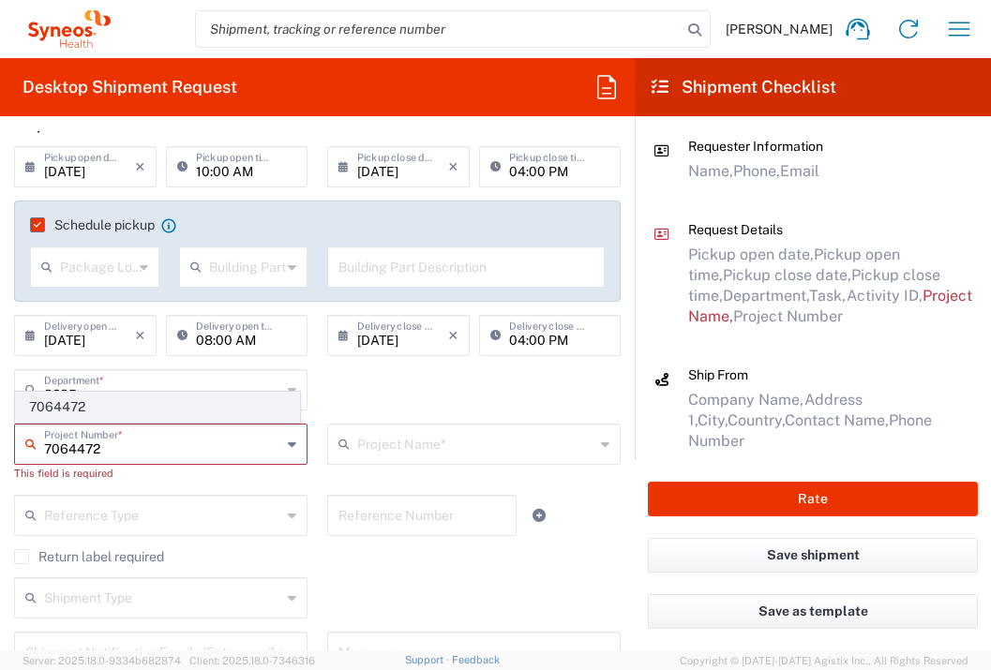
type input "7064472"
drag, startPoint x: 87, startPoint y: 402, endPoint x: 121, endPoint y: 406, distance: 34.0
click at [87, 402] on span "7064472" at bounding box center [157, 407] width 283 height 29
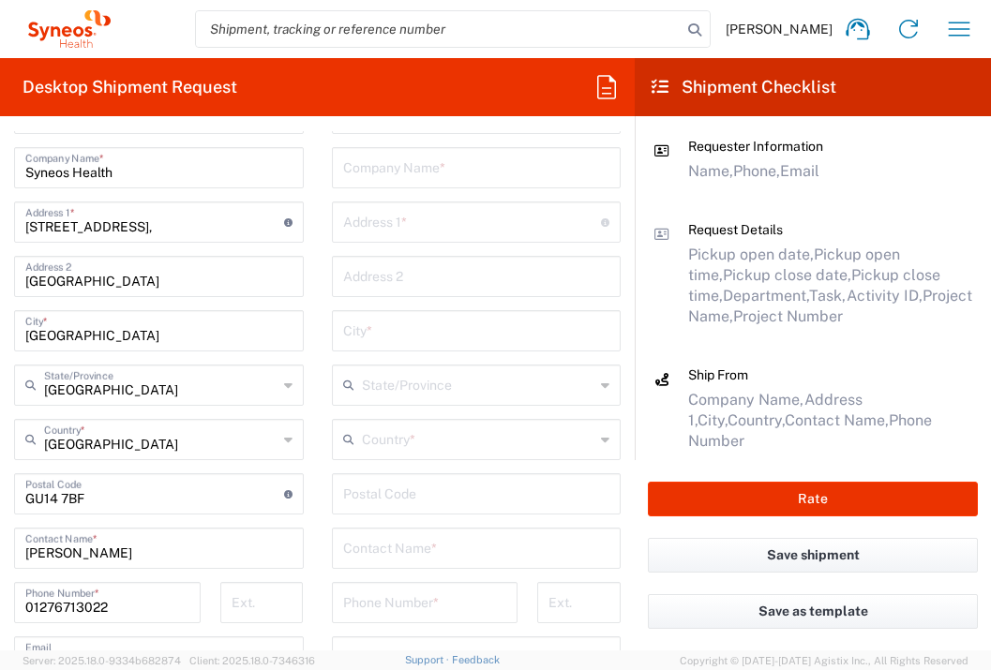
type input "Gilead 7064472"
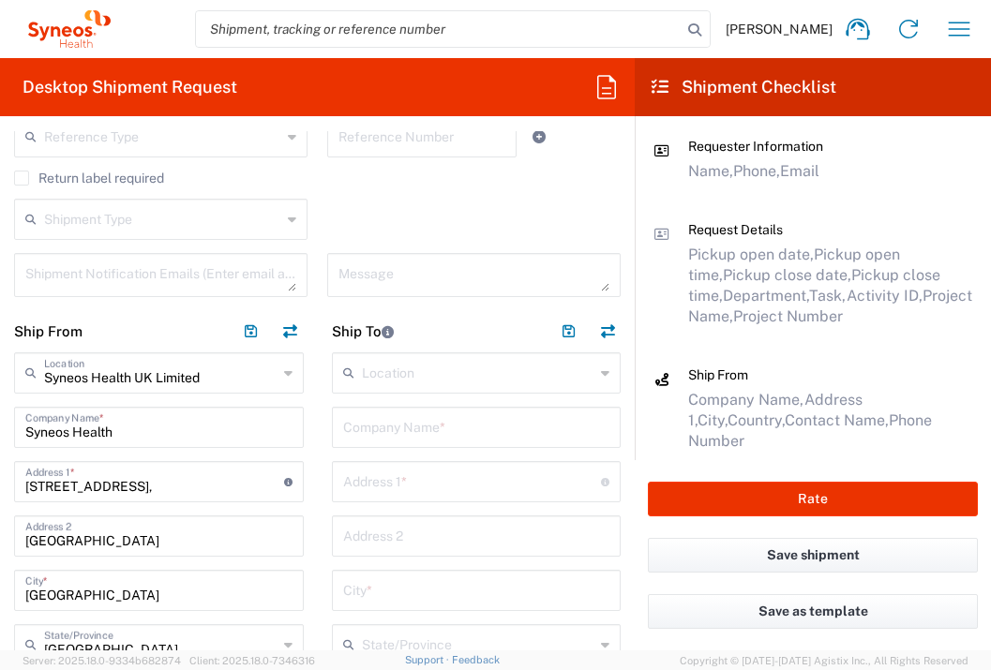
scroll to position [625, 0]
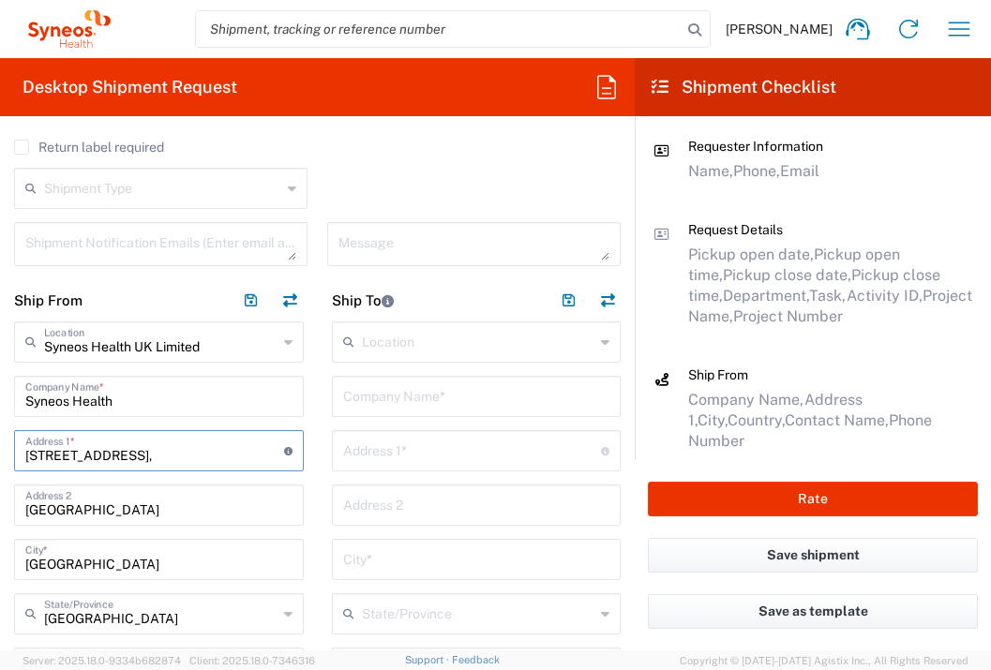
drag, startPoint x: 173, startPoint y: 450, endPoint x: -53, endPoint y: 462, distance: 225.4
click at [0, 462] on html "[PERSON_NAME] Home Shipment estimator Shipment tracking Desktop shipment reques…" at bounding box center [495, 335] width 991 height 670
type input "[STREET_ADDRESS]"
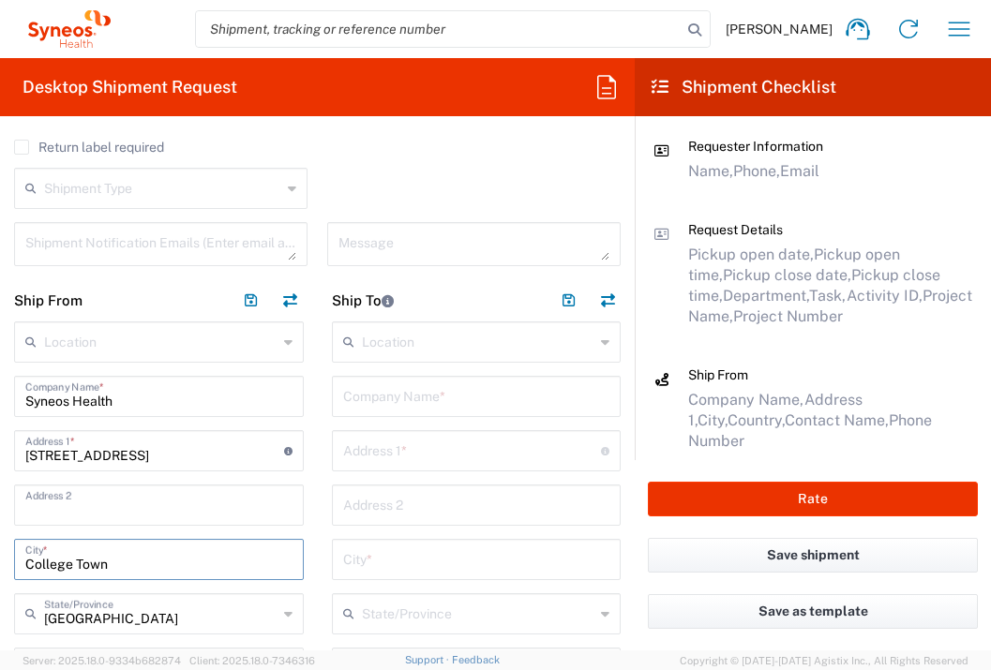
type input "College Town"
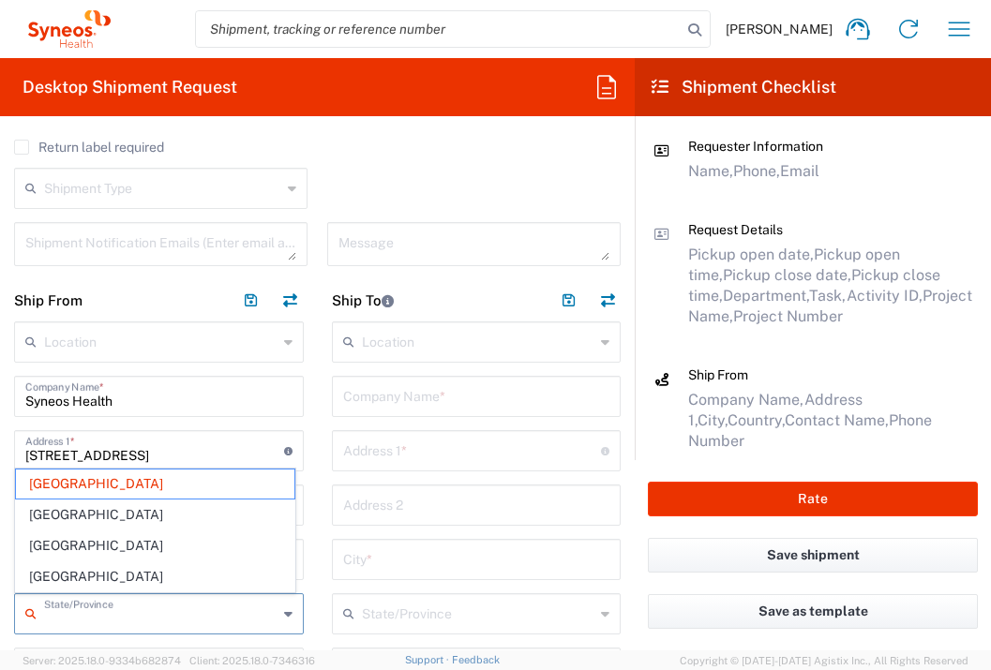
type input "[GEOGRAPHIC_DATA]"
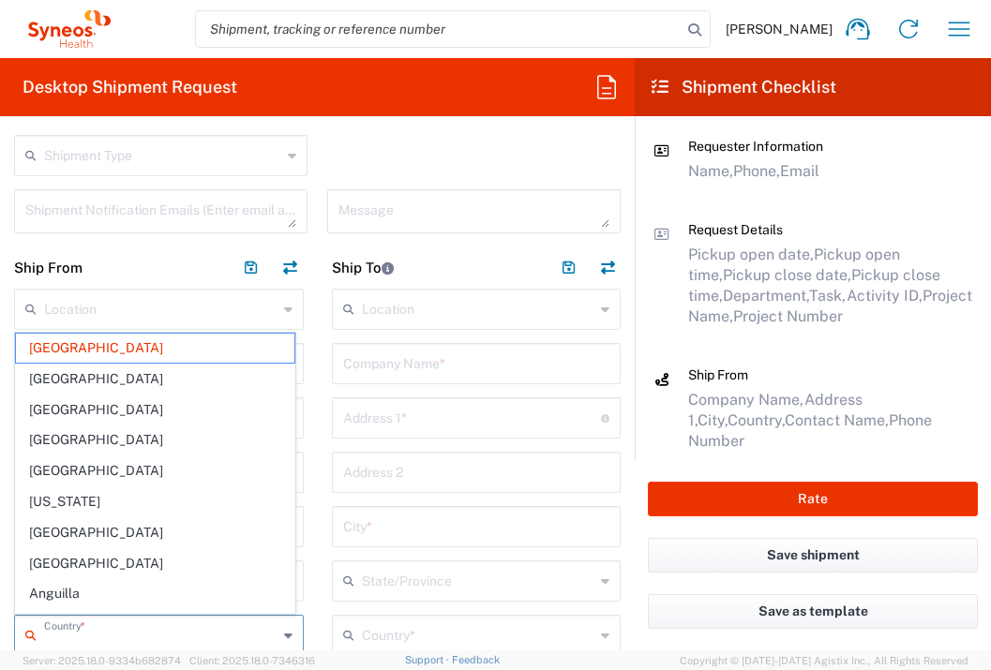
type input "[GEOGRAPHIC_DATA]"
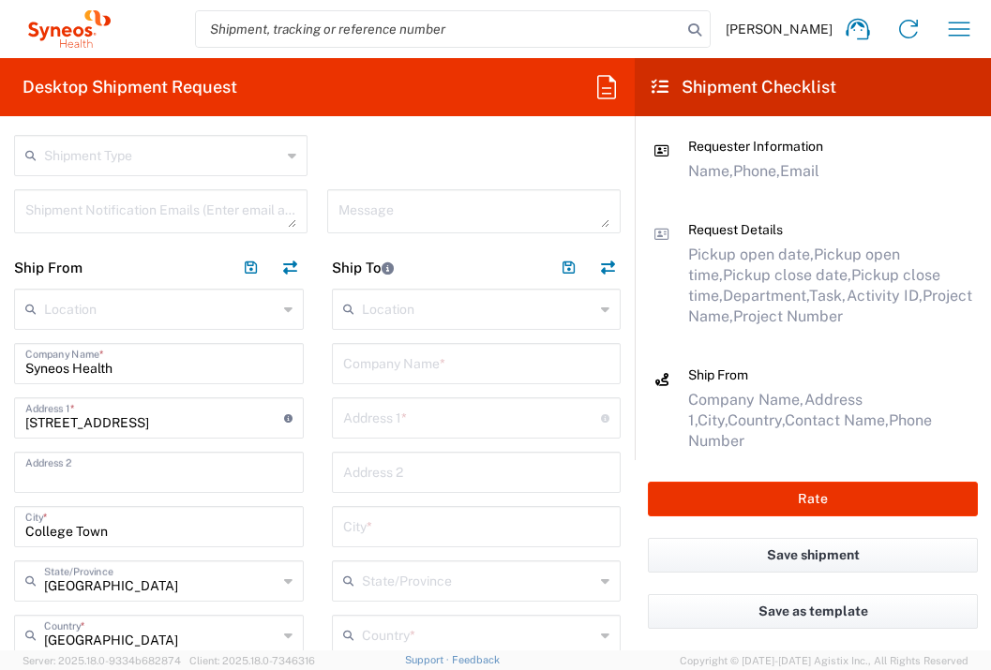
scroll to position [956, 0]
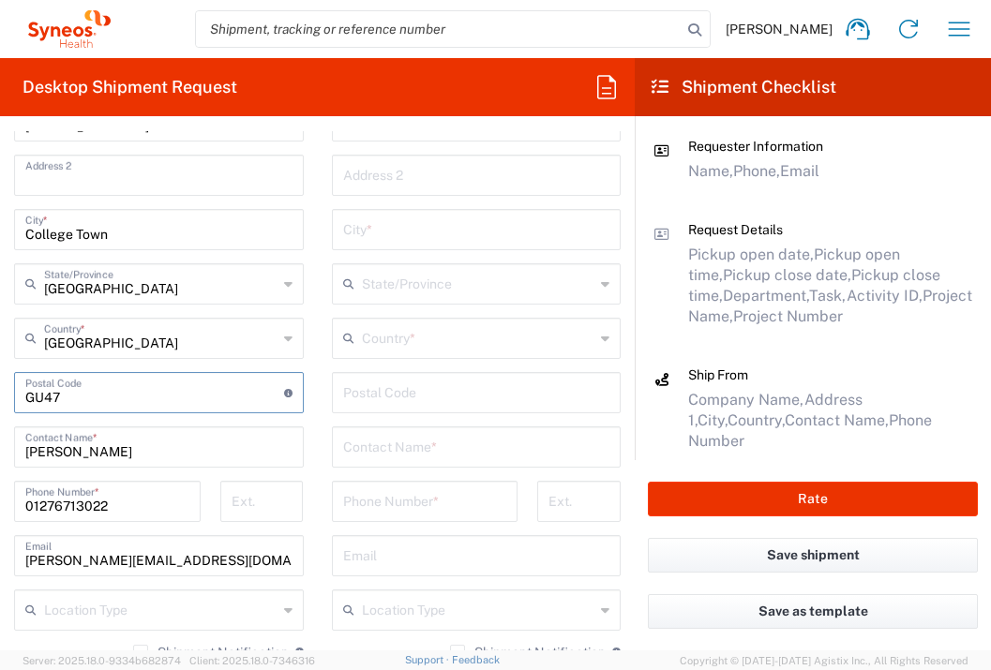
type input "GU47 0YA"
type input "[PERSON_NAME]"
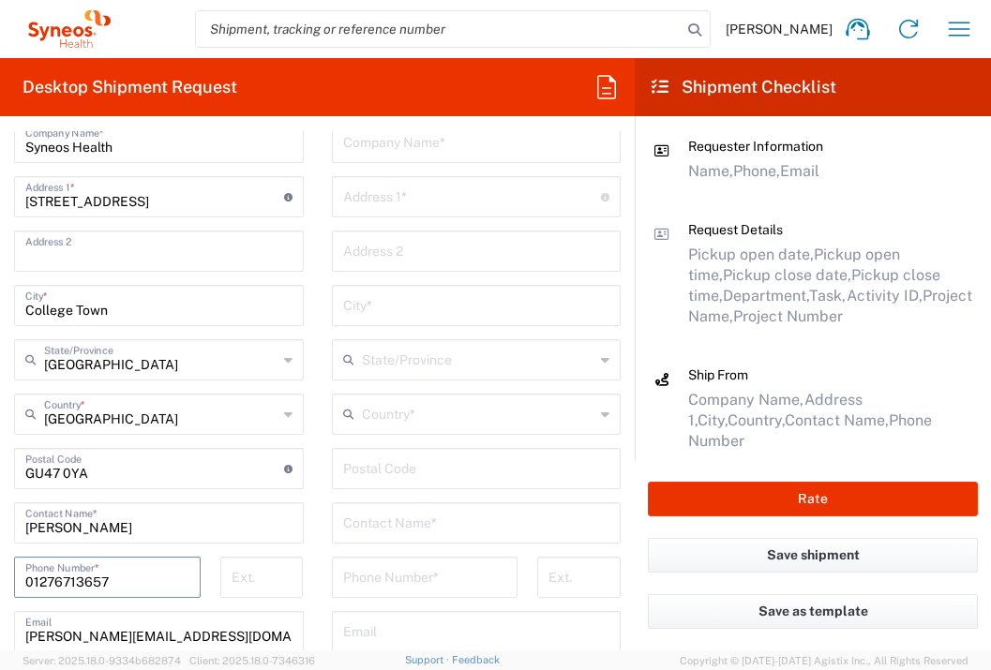
scroll to position [871, 0]
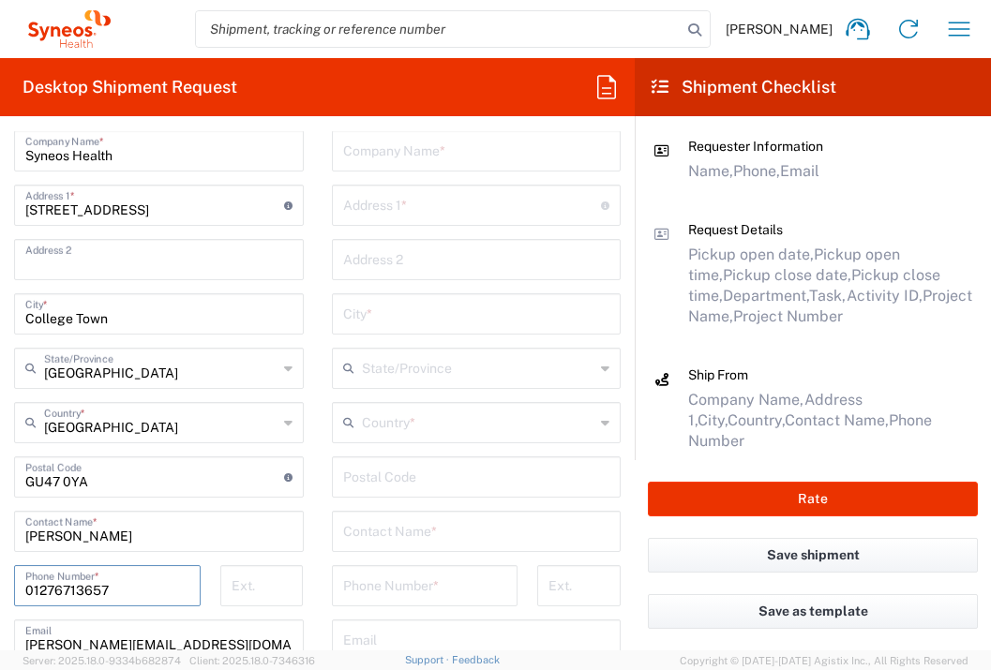
type input "01276713657"
click at [409, 157] on input "text" at bounding box center [476, 149] width 267 height 33
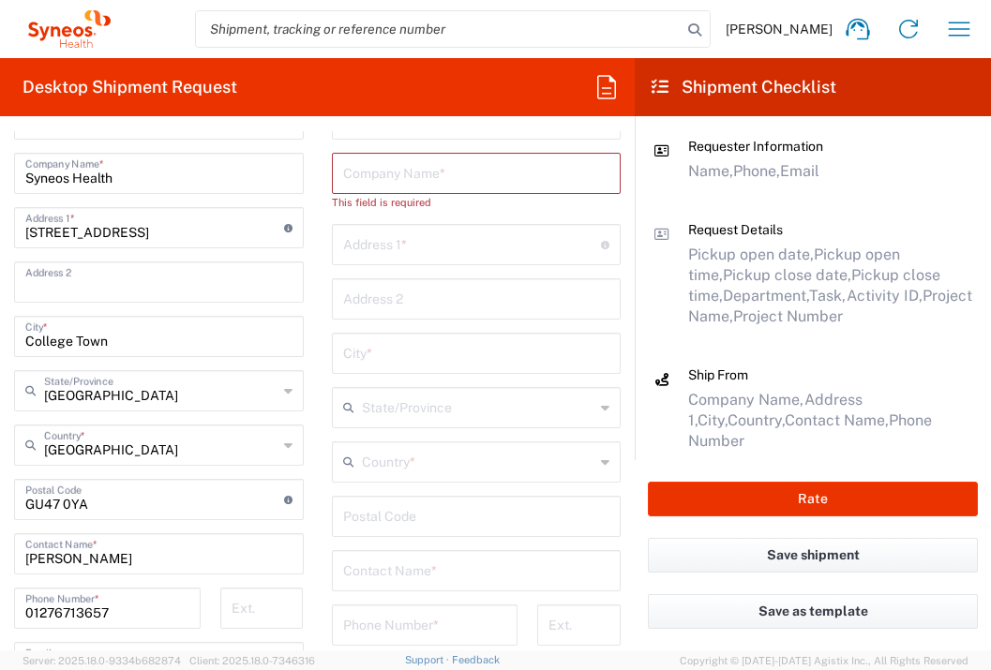
scroll to position [814, 0]
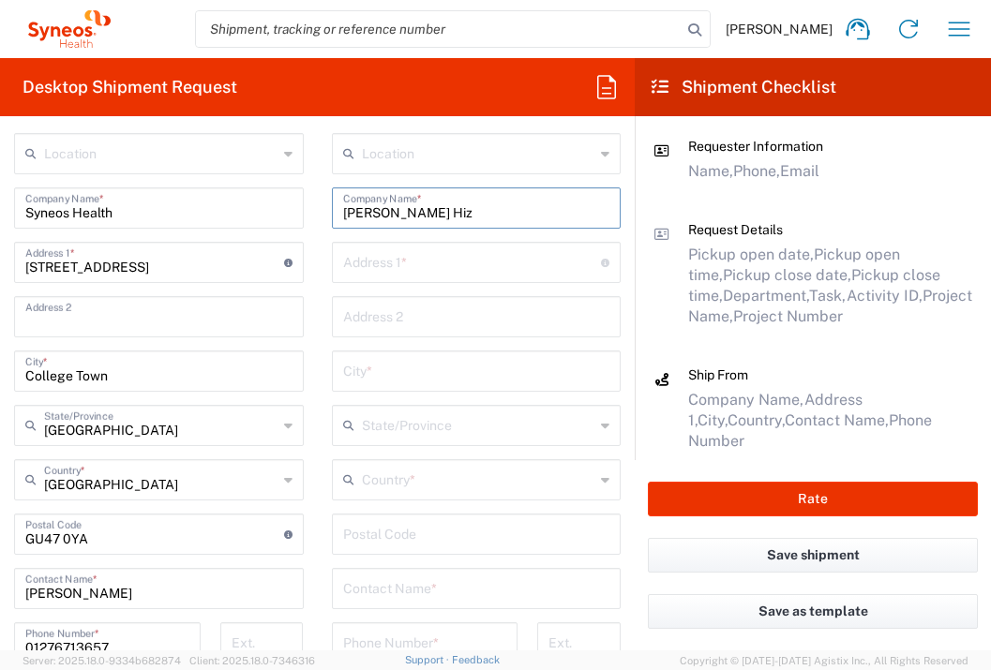
type input "[PERSON_NAME] Hiz"
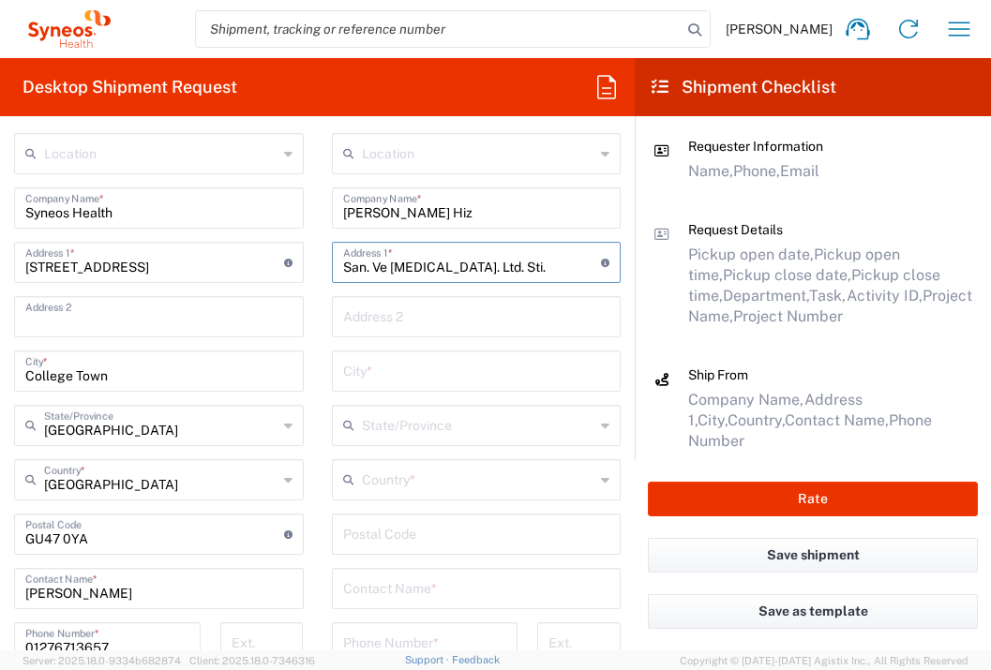
type input "San. Ve [MEDICAL_DATA]. Ltd. Sti."
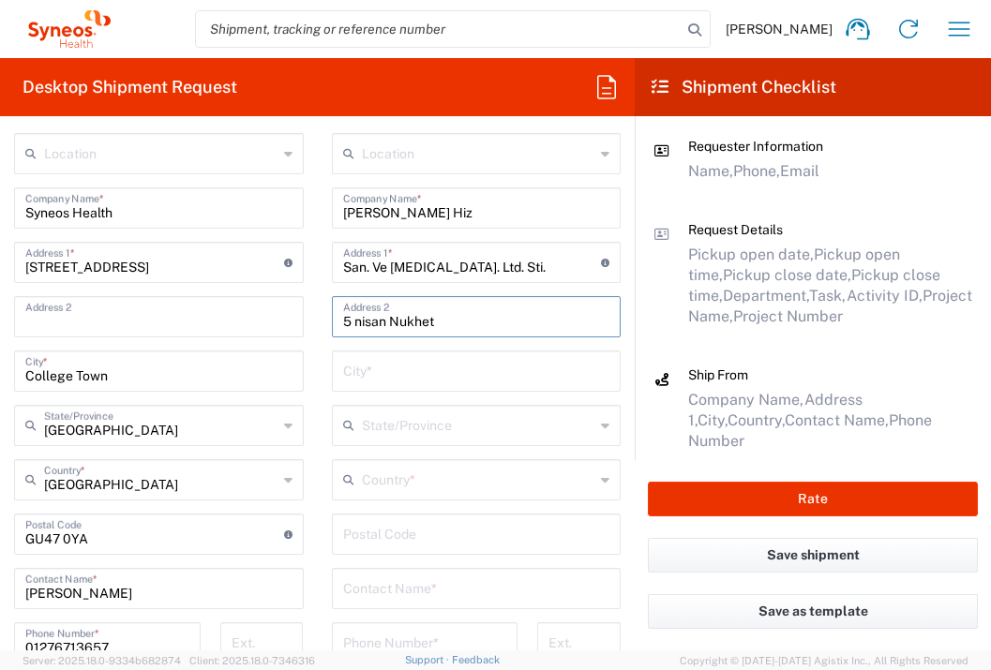
type input "[STREET_ADDRESS][PERSON_NAME]"
type input "Baglar"
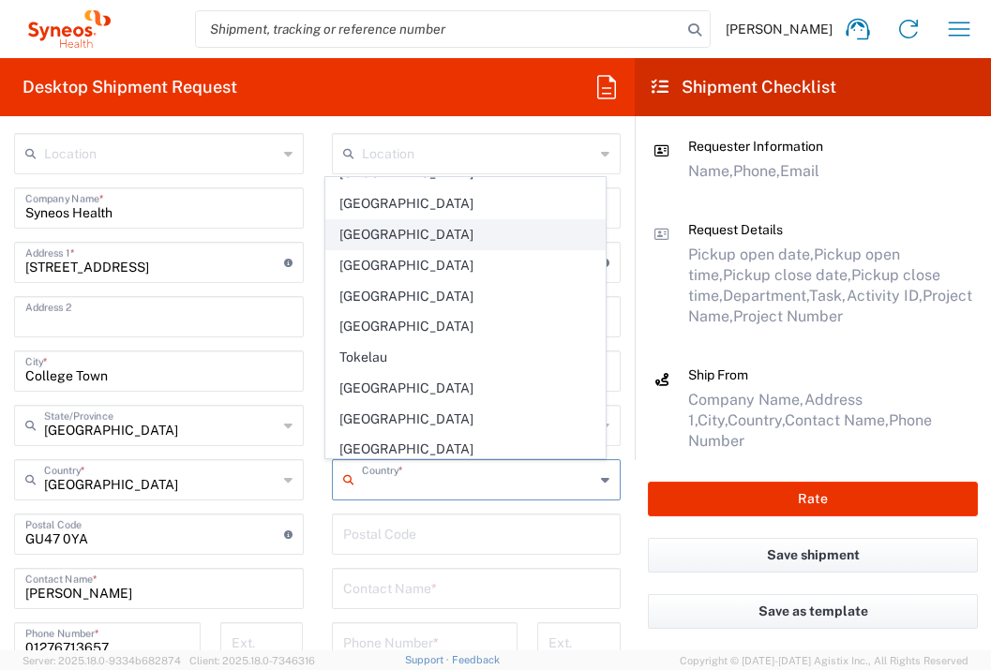
scroll to position [6821, 0]
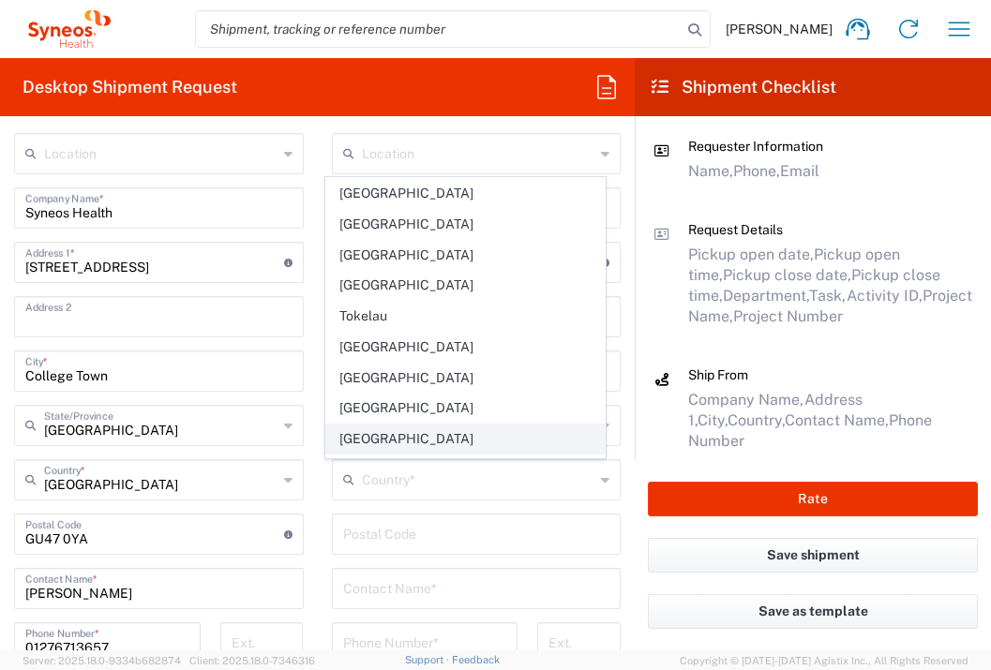
click at [426, 425] on span "[GEOGRAPHIC_DATA]" at bounding box center [465, 439] width 279 height 29
type input "[GEOGRAPHIC_DATA]"
type input "Sender/Shipper"
type input "Delivery Duty Paid"
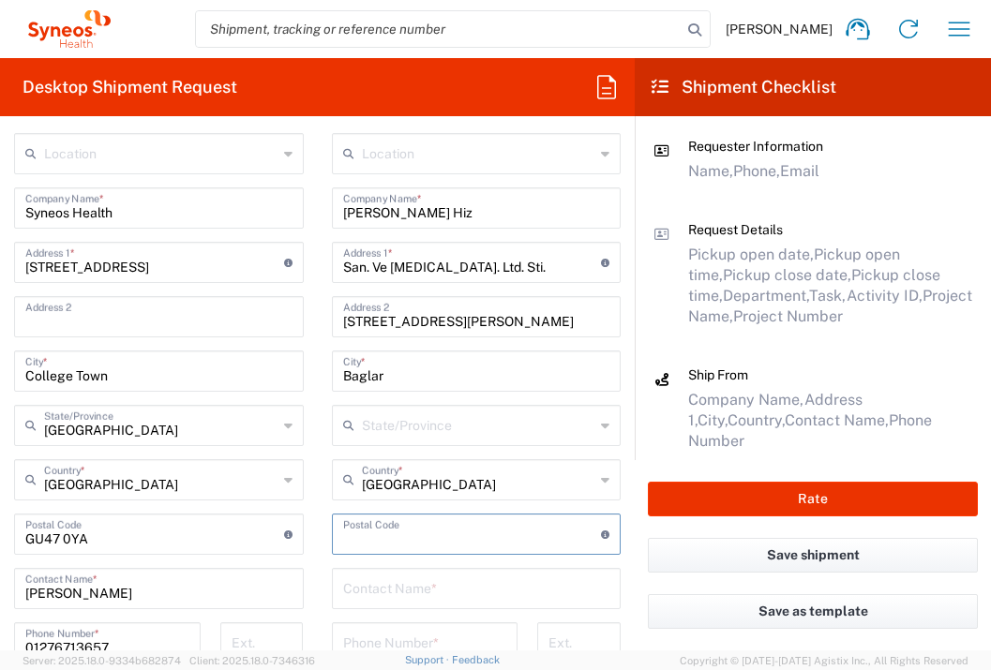
click at [407, 533] on input "undefined" at bounding box center [472, 533] width 259 height 33
type input "21080"
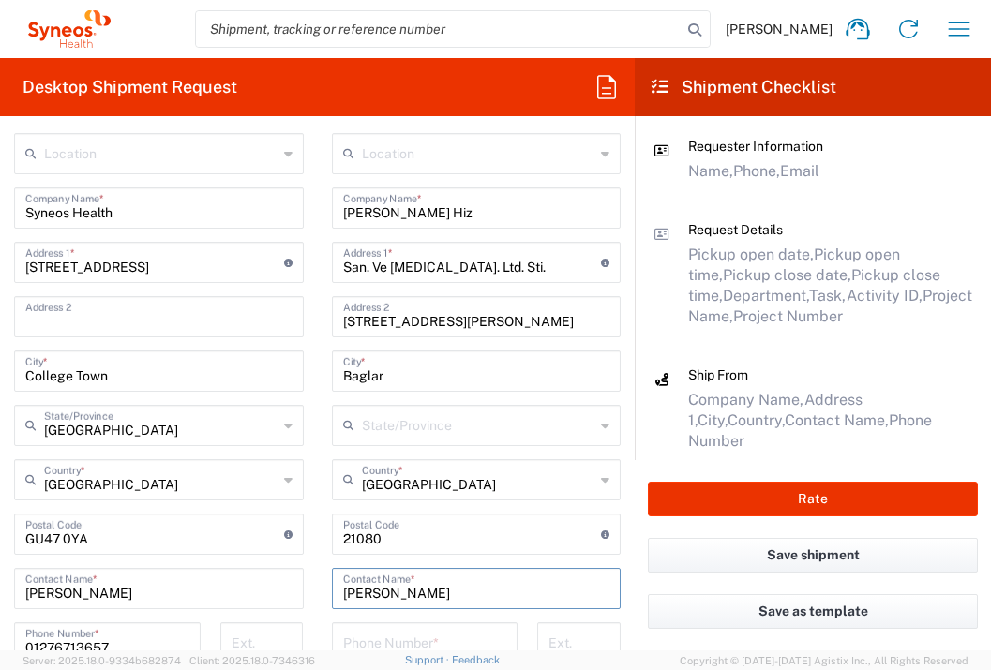
type input "[PERSON_NAME]"
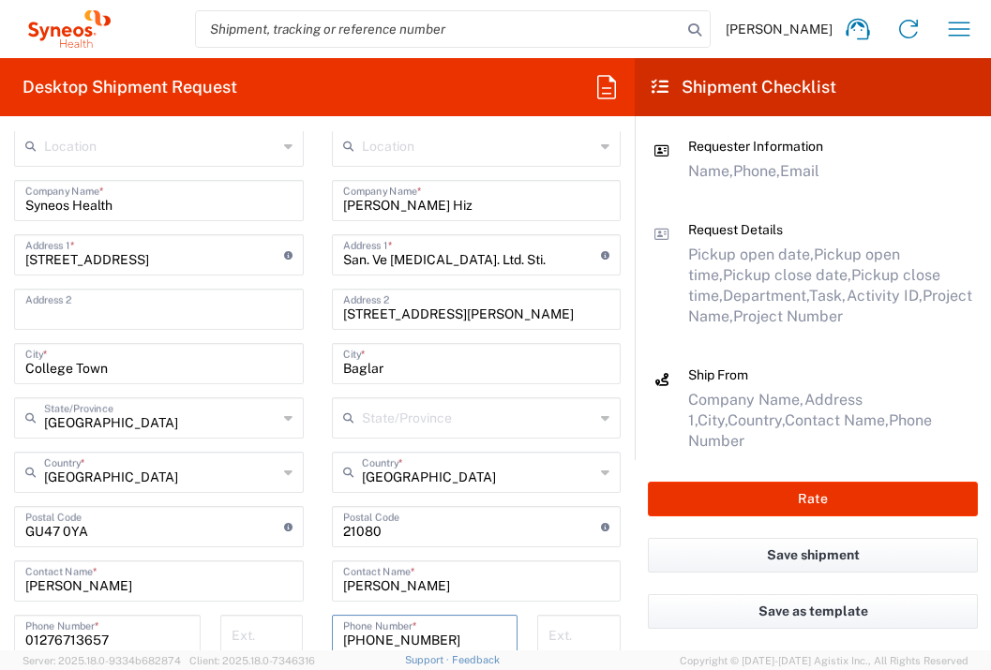
type input "[PHONE_NUMBER]"
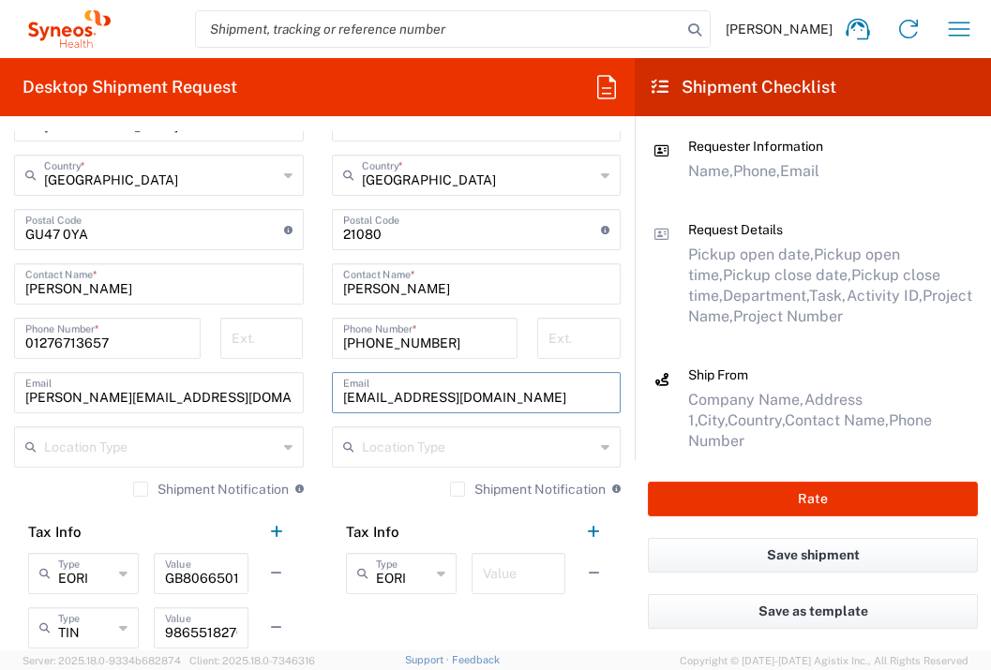
type input "[EMAIL_ADDRESS][DOMAIN_NAME]"
click at [483, 563] on input "text" at bounding box center [518, 572] width 71 height 33
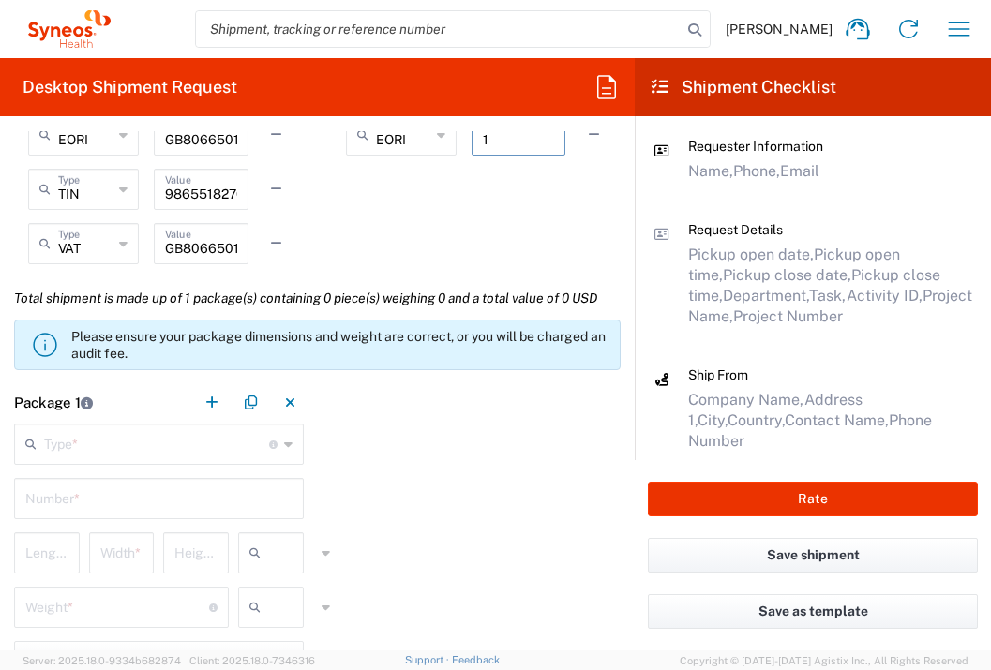
scroll to position [1640, 0]
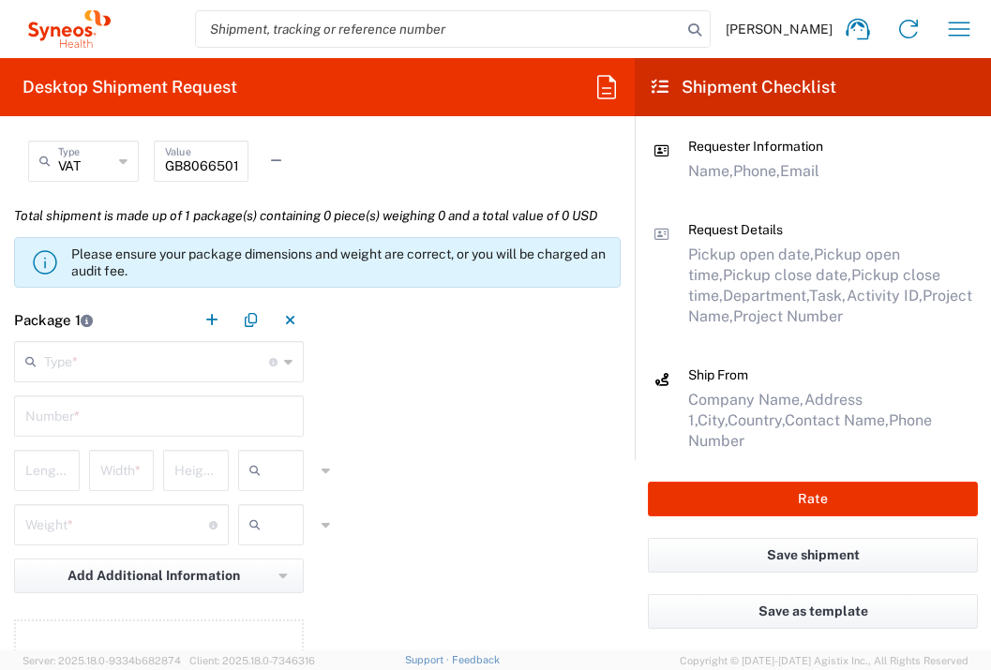
type input "1"
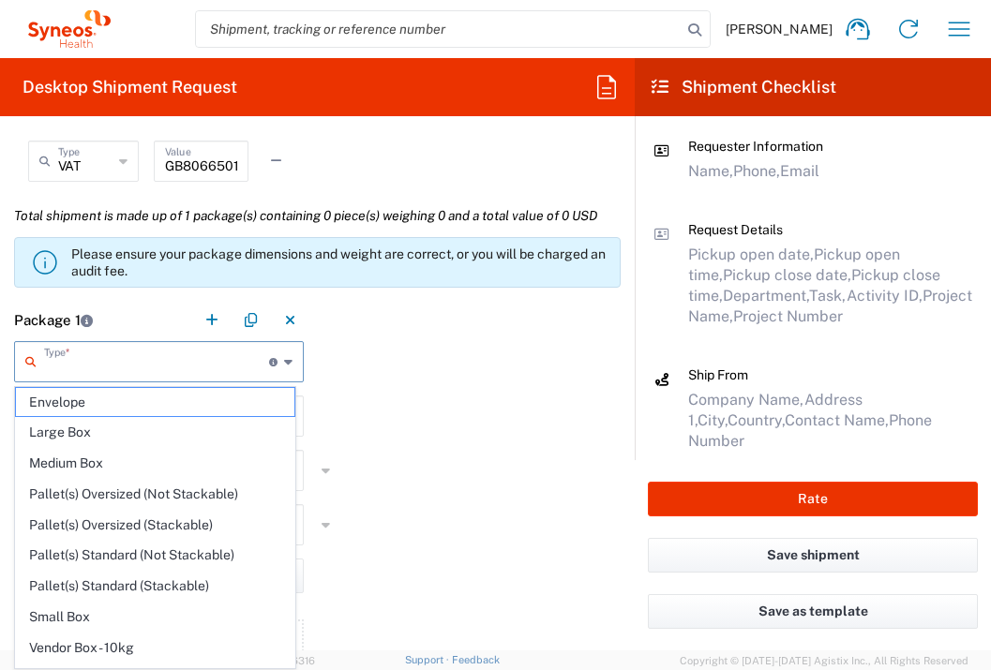
click at [229, 359] on input "text" at bounding box center [156, 360] width 225 height 33
click at [209, 398] on span "Envelope" at bounding box center [155, 402] width 279 height 29
type input "Envelope"
type input "1"
type input "9.5"
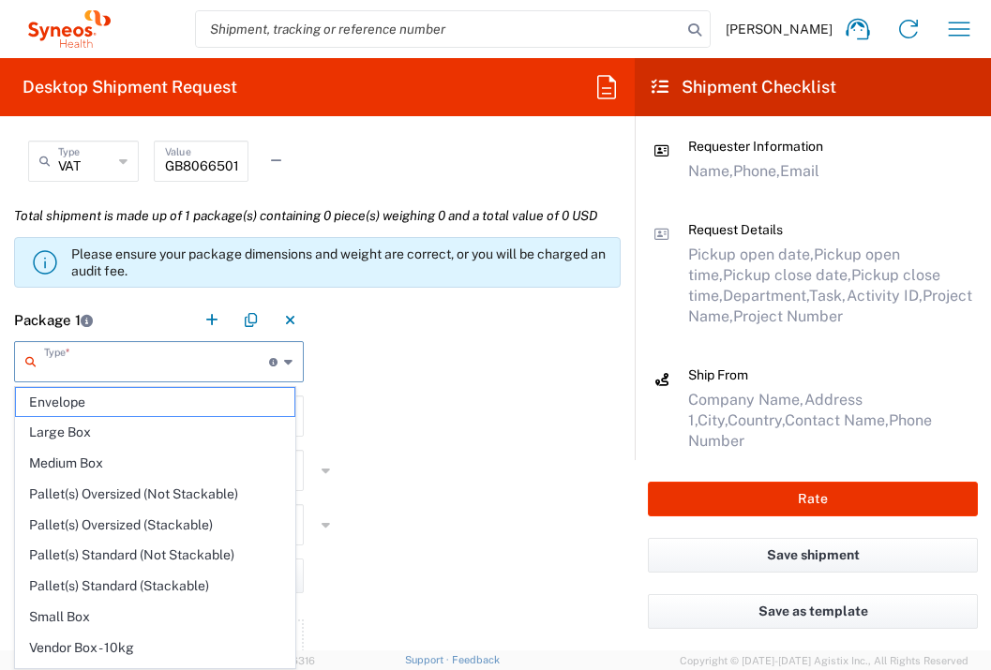
type input "12.5"
type input "0.25"
type input "in"
type input "0.45"
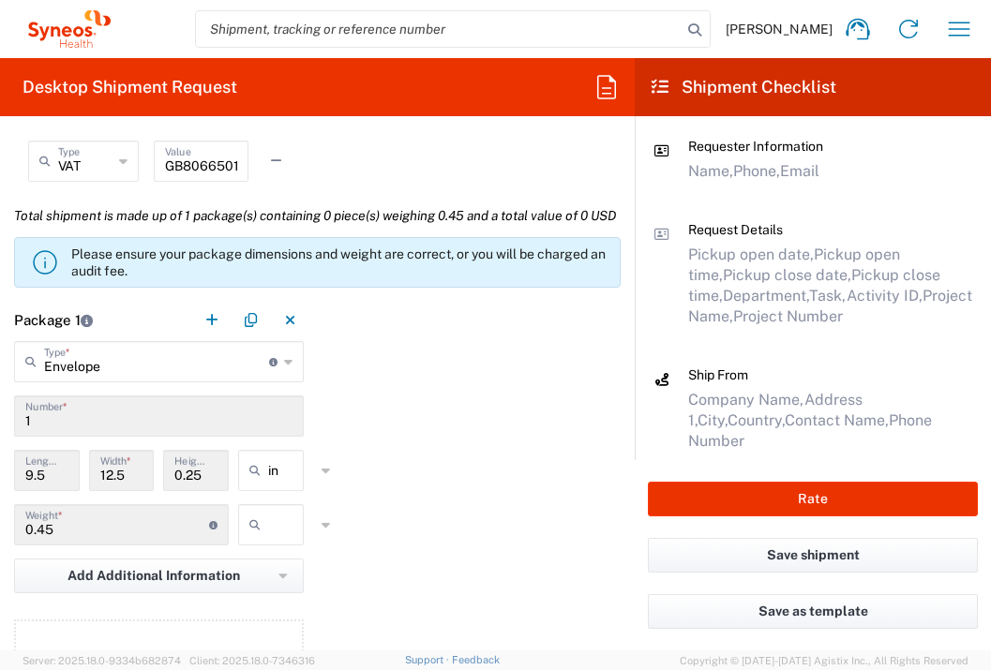
click at [268, 540] on input "text" at bounding box center [291, 525] width 47 height 30
click at [277, 642] on span "lbs" at bounding box center [264, 638] width 60 height 29
type input "lbs"
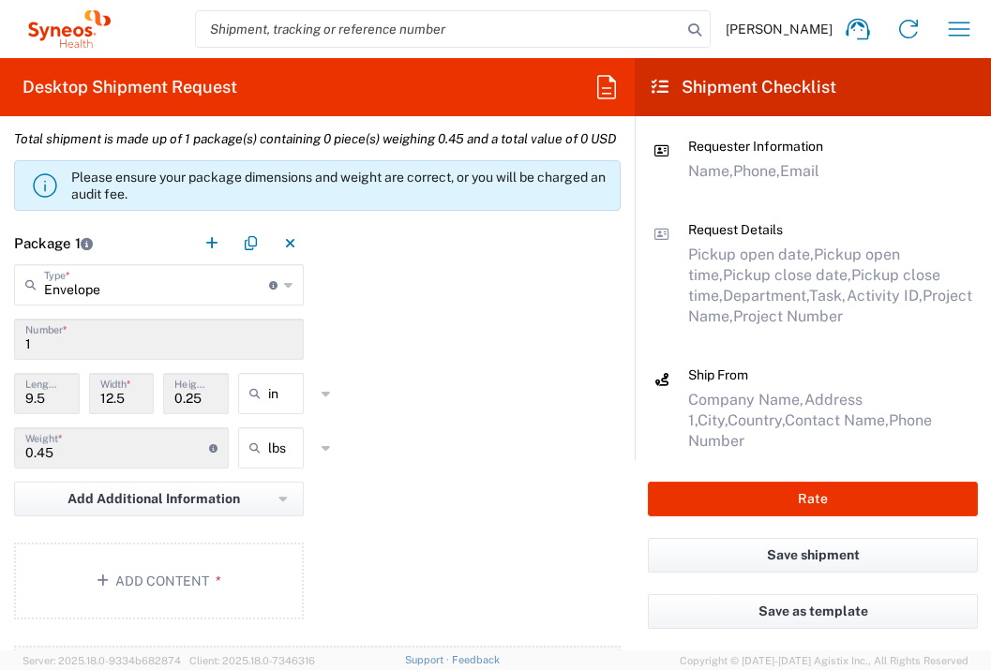
scroll to position [1923, 0]
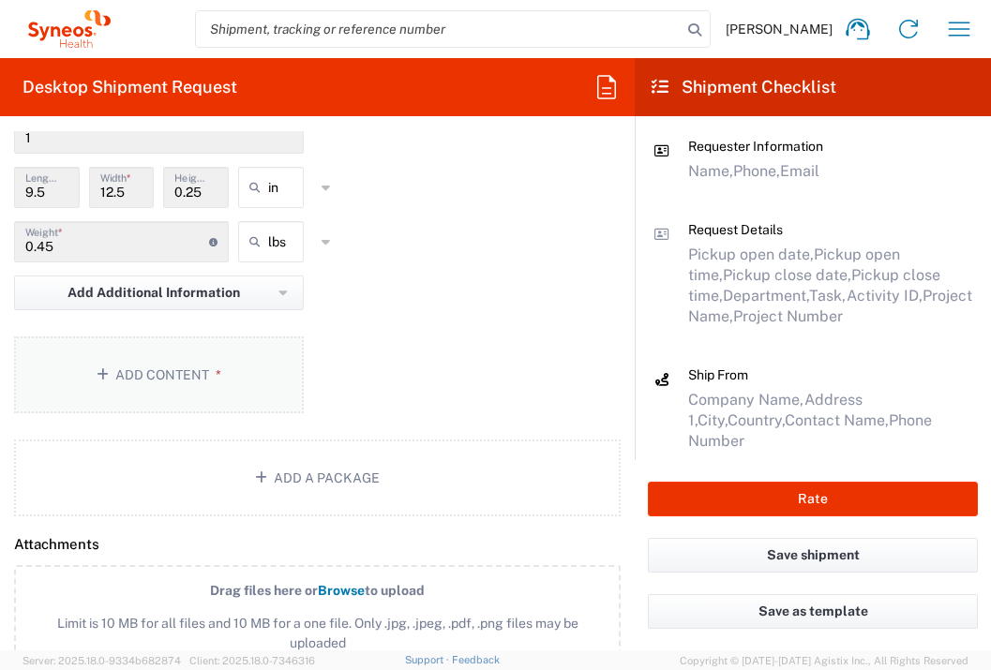
click at [256, 414] on button "Add Content *" at bounding box center [159, 375] width 290 height 77
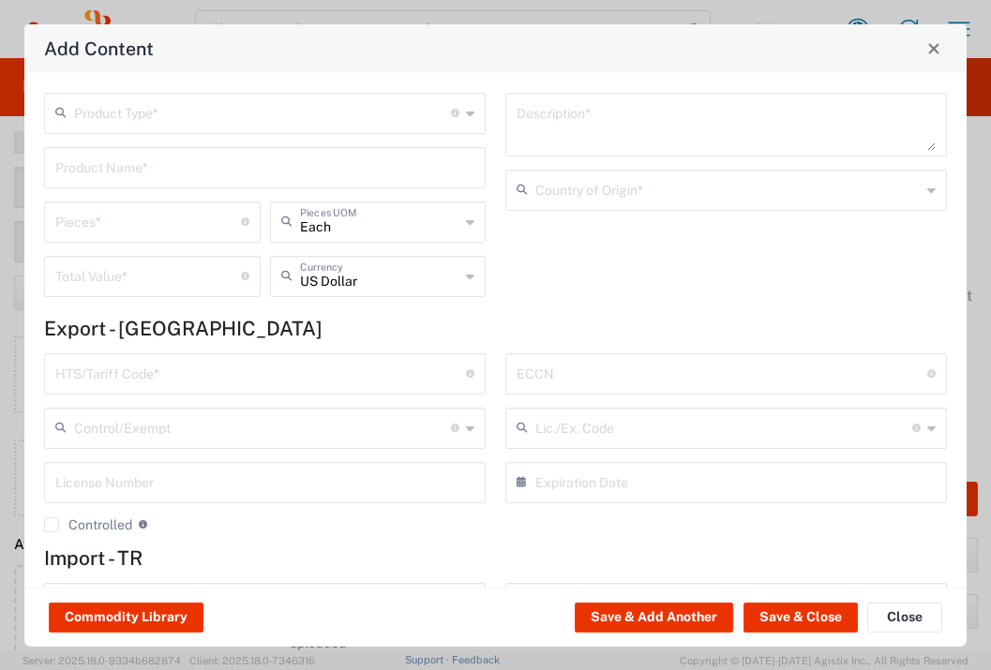
click at [301, 118] on input "text" at bounding box center [262, 112] width 377 height 33
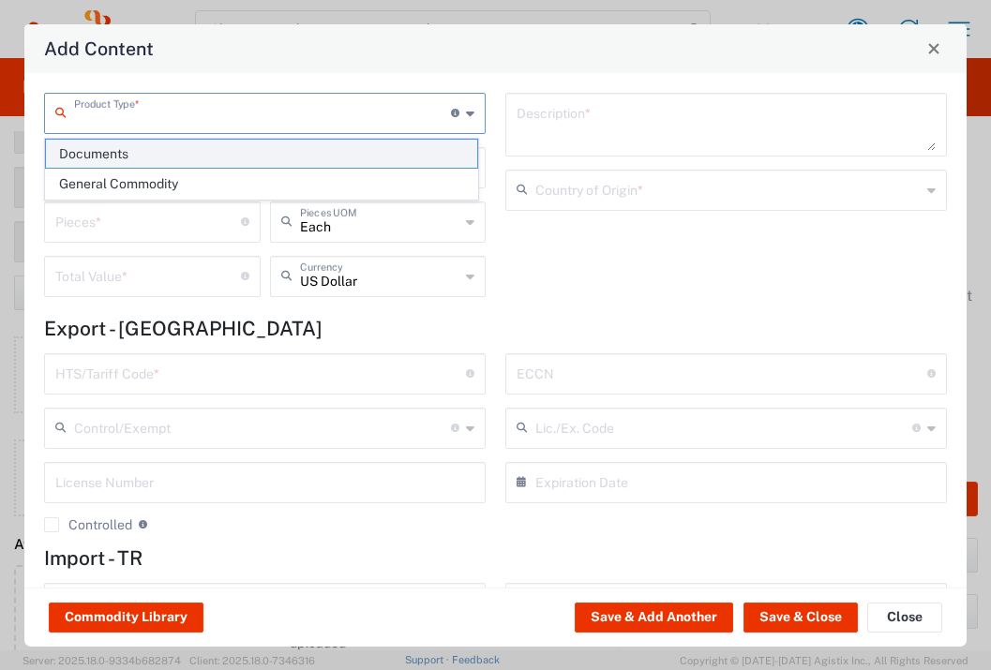
click at [278, 156] on span "Documents" at bounding box center [261, 154] width 431 height 29
type input "Documents"
type input "1"
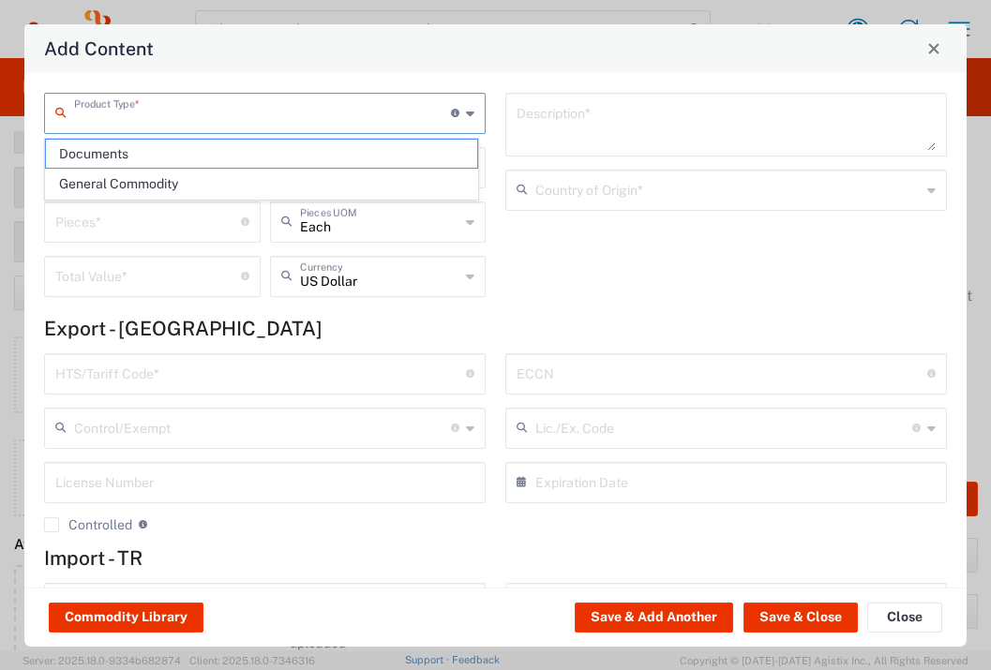
type textarea "Documents"
type input "[GEOGRAPHIC_DATA]"
type input "0000.00.0000"
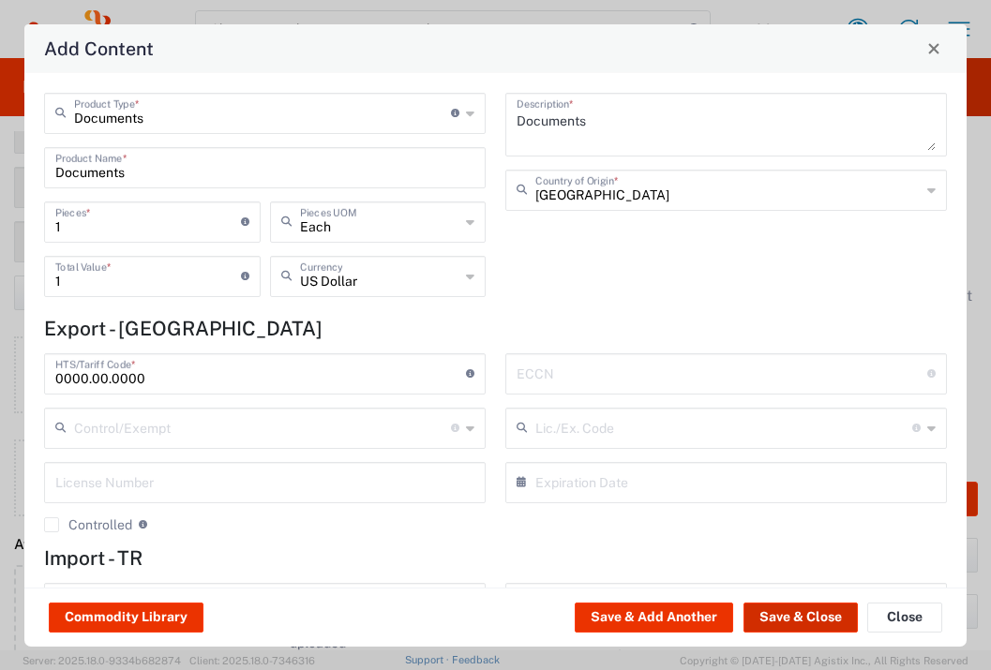
click at [776, 618] on button "Save & Close" at bounding box center [801, 618] width 114 height 30
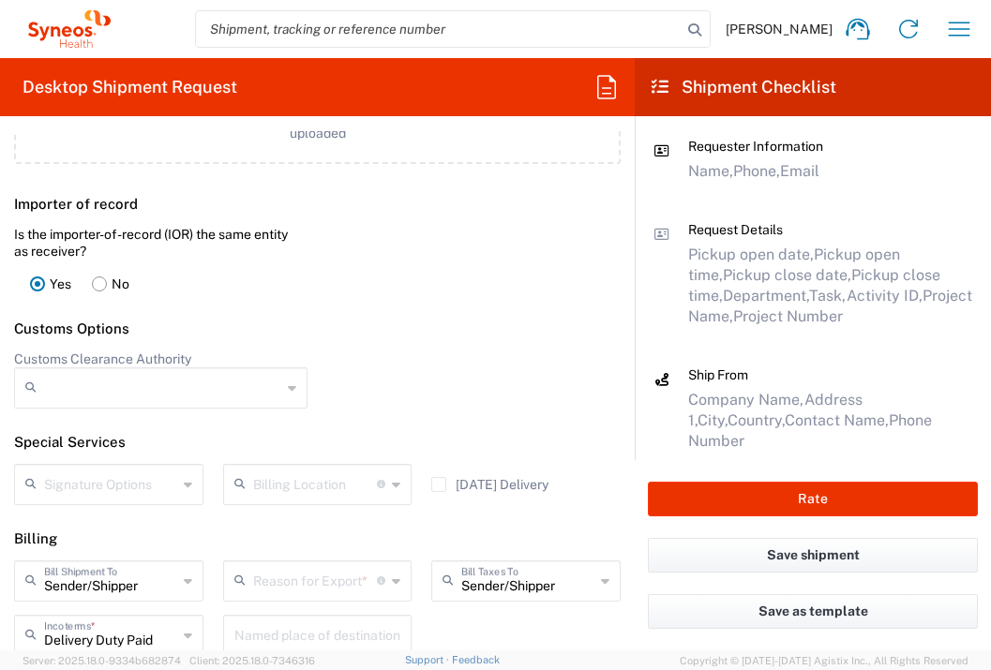
scroll to position [2545, 0]
click at [325, 595] on input "text" at bounding box center [315, 579] width 125 height 33
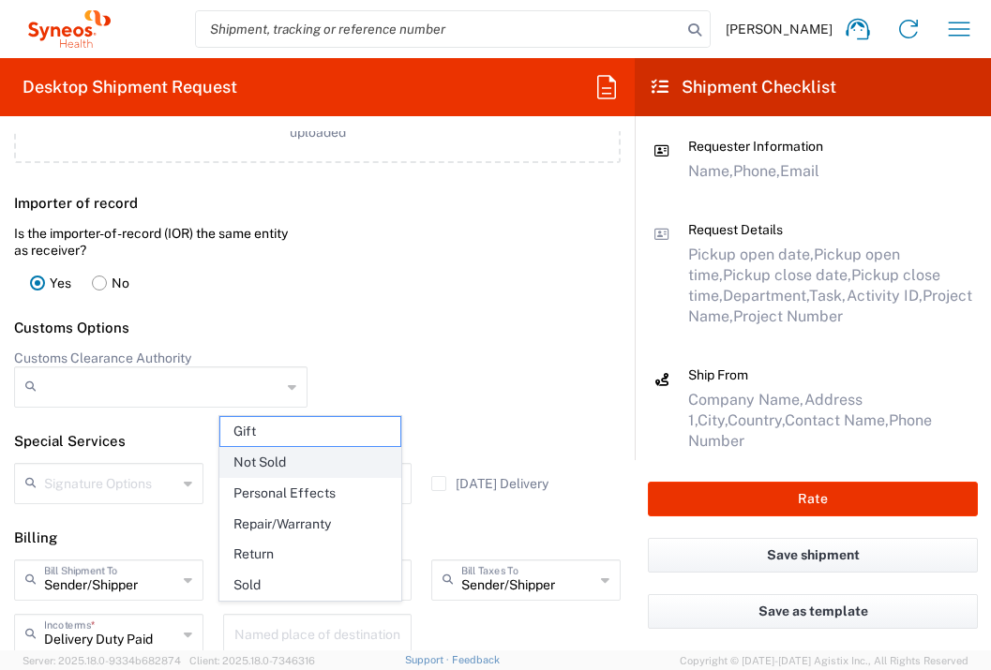
click at [311, 466] on span "Not Sold" at bounding box center [310, 462] width 181 height 29
type input "Not Sold"
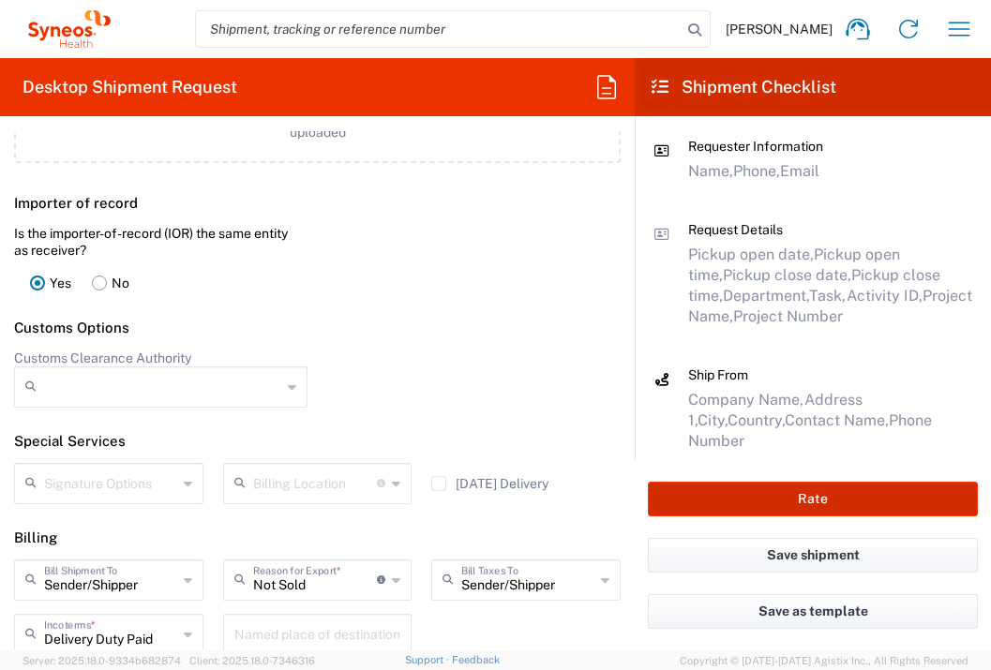
click at [781, 482] on button "Rate" at bounding box center [813, 499] width 330 height 35
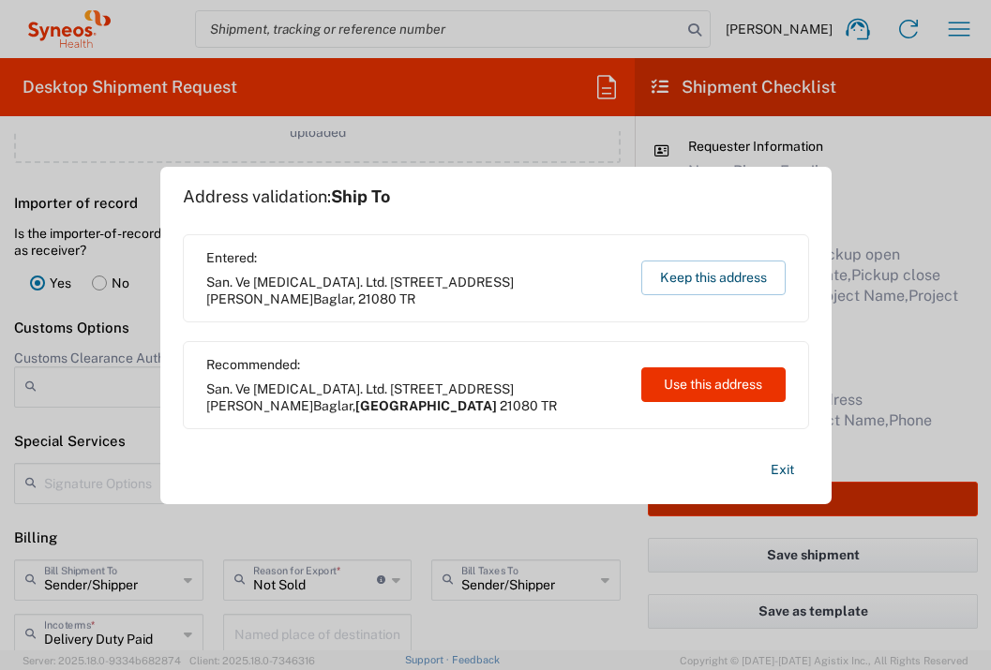
type input "7064472"
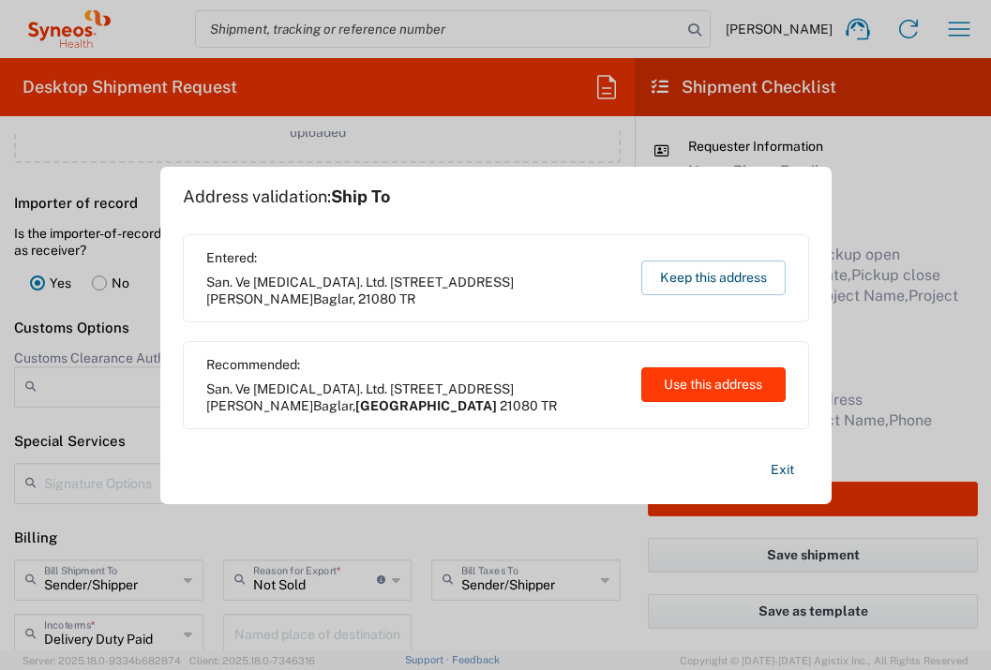
click at [665, 381] on button "Use this address" at bounding box center [713, 385] width 144 height 35
type input "[GEOGRAPHIC_DATA]"
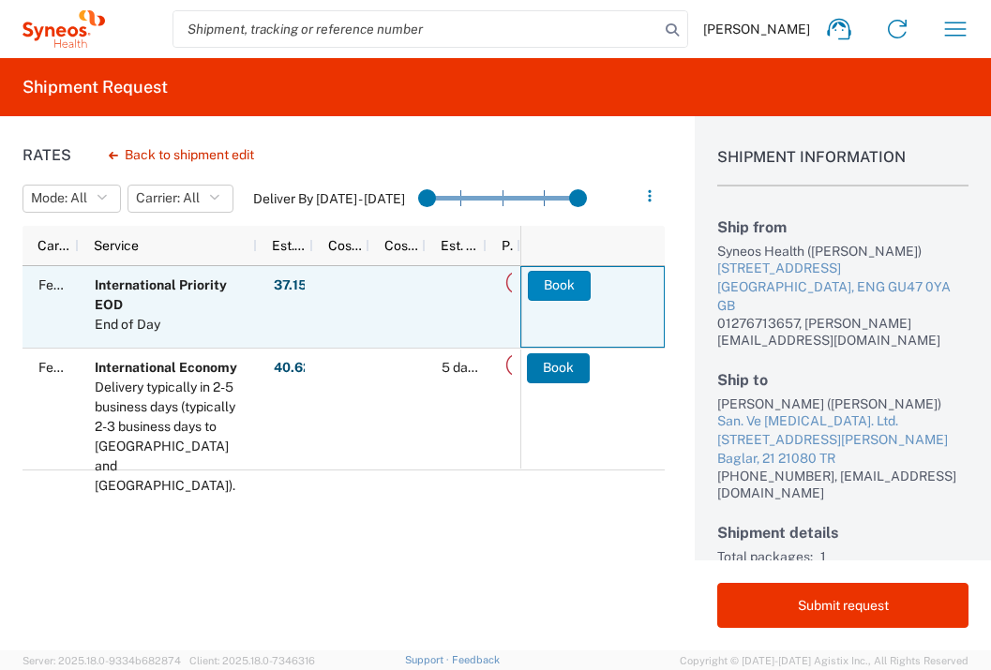
click at [577, 293] on button "Book" at bounding box center [559, 286] width 63 height 30
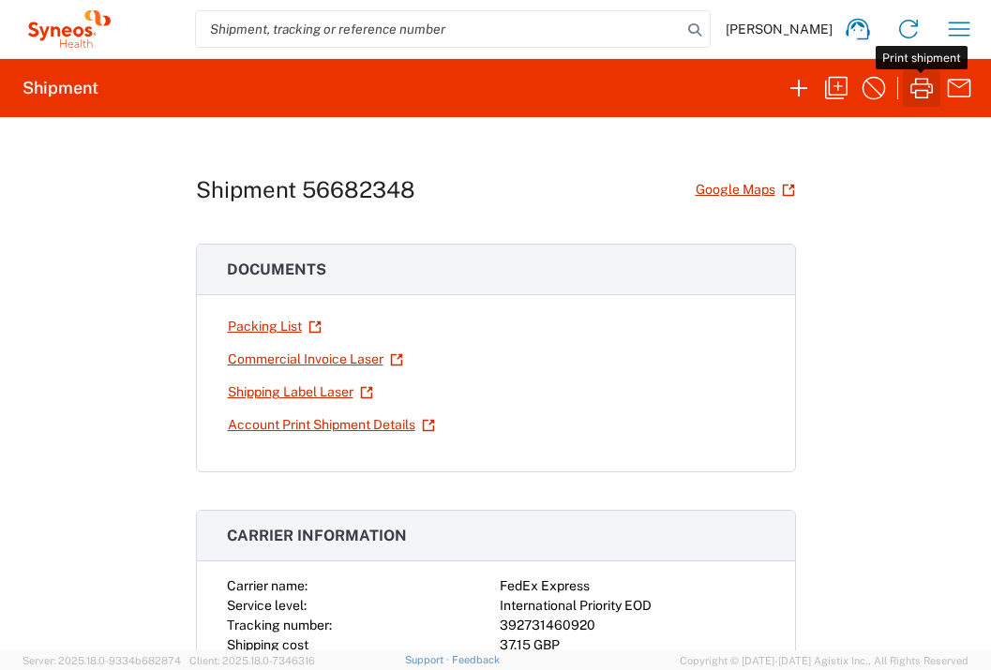
click at [925, 93] on icon "button" at bounding box center [922, 88] width 30 height 30
click at [951, 30] on icon "button" at bounding box center [959, 29] width 30 height 30
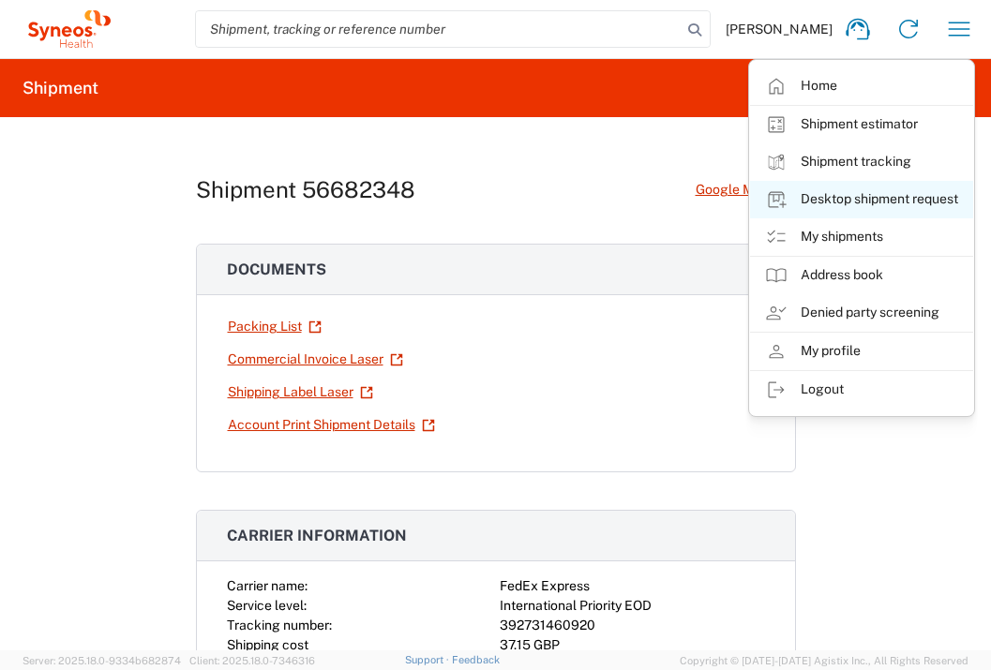
click at [886, 203] on link "Desktop shipment request" at bounding box center [861, 200] width 223 height 38
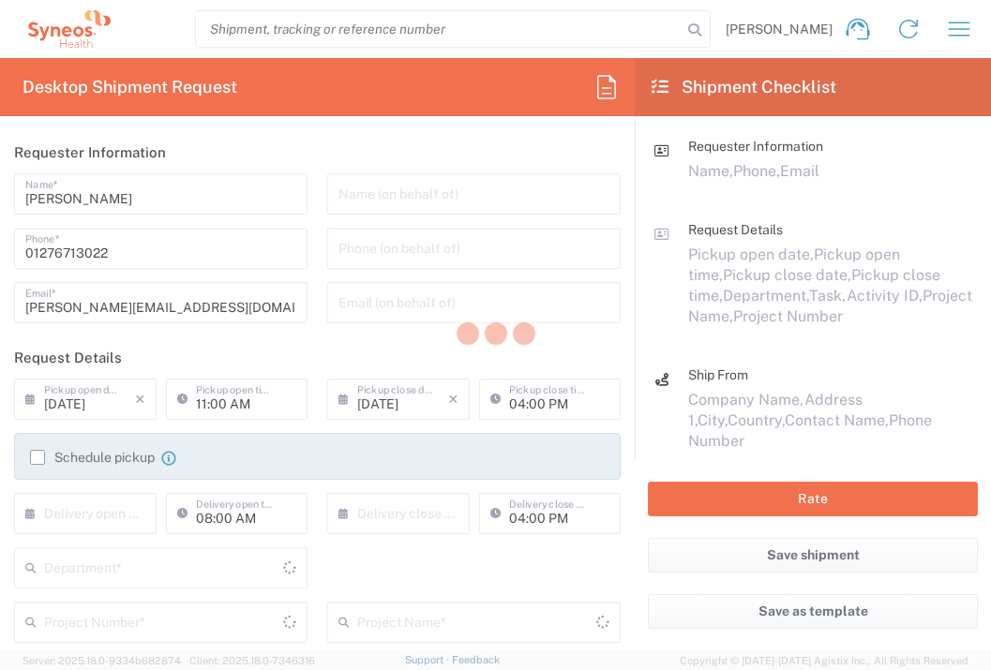
type input "3235"
type input "[GEOGRAPHIC_DATA]"
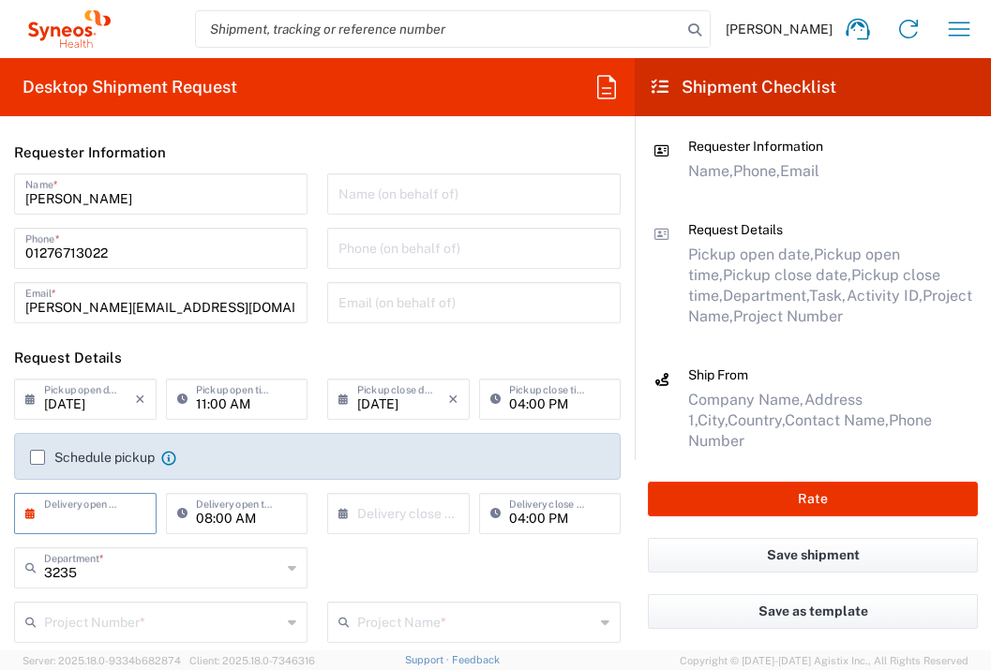
click at [61, 521] on input "text" at bounding box center [89, 512] width 91 height 33
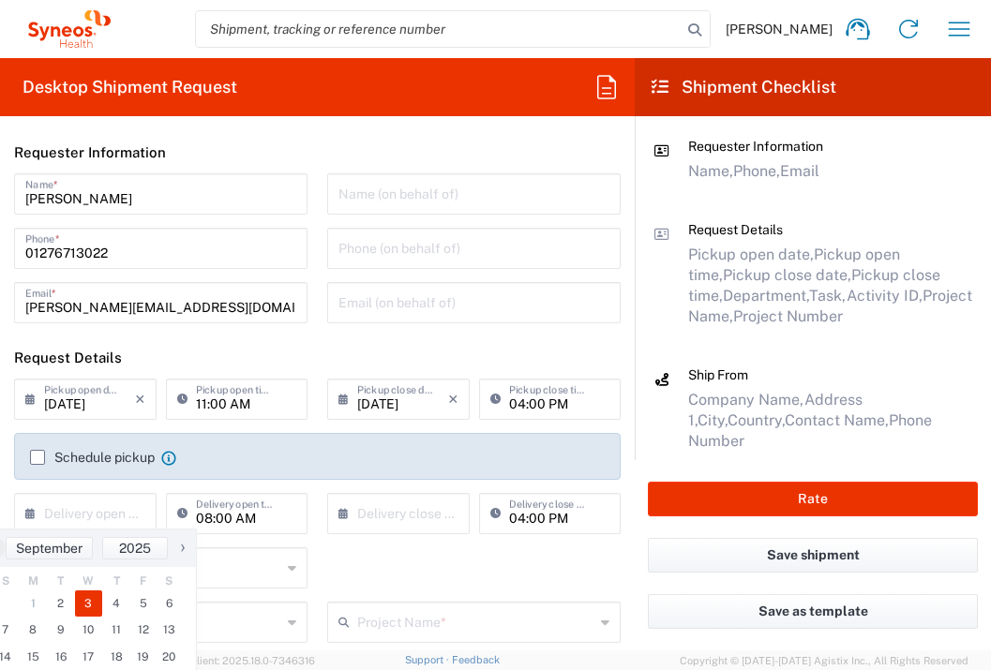
drag, startPoint x: 79, startPoint y: 600, endPoint x: 152, endPoint y: 565, distance: 81.0
click at [80, 600] on span "3" at bounding box center [89, 604] width 28 height 26
type input "[DATE]"
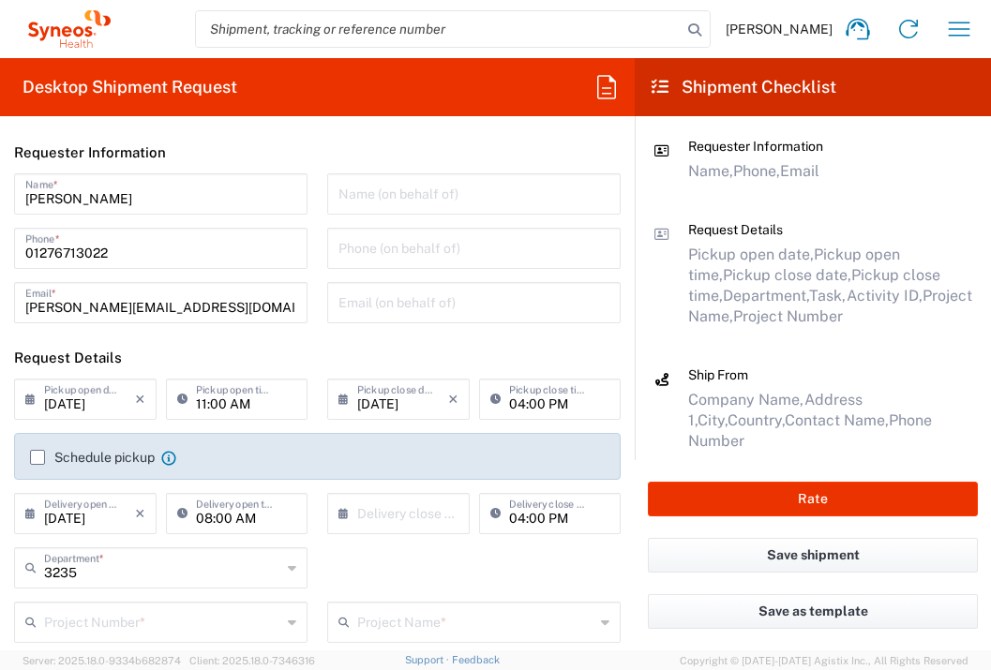
click at [349, 514] on icon at bounding box center [348, 514] width 19 height 30
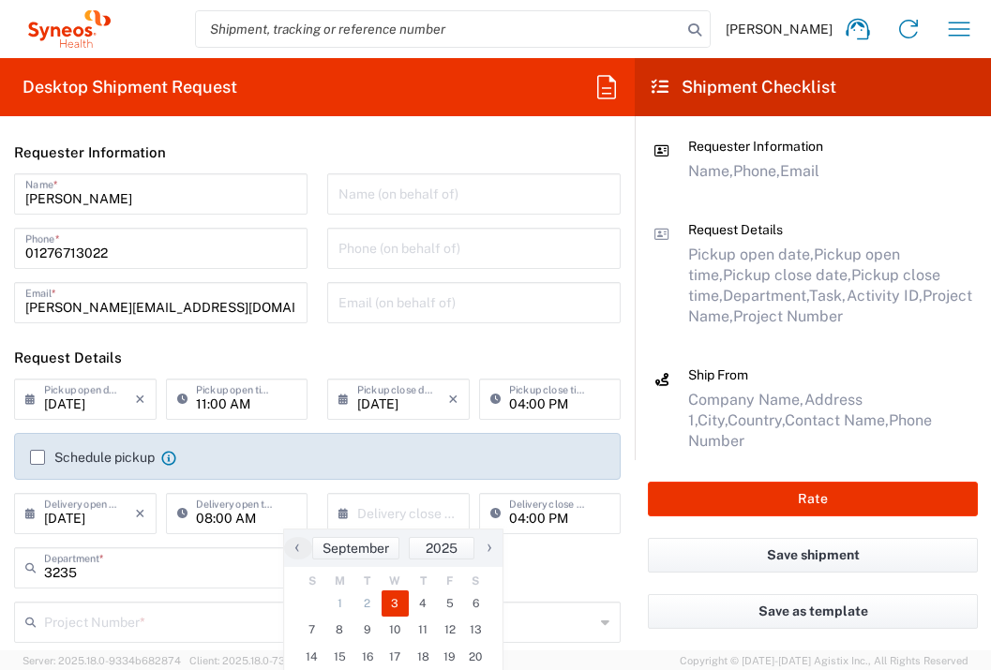
drag, startPoint x: 394, startPoint y: 604, endPoint x: 104, endPoint y: 630, distance: 291.0
click at [387, 607] on span "3" at bounding box center [396, 604] width 28 height 26
type input "[DATE]"
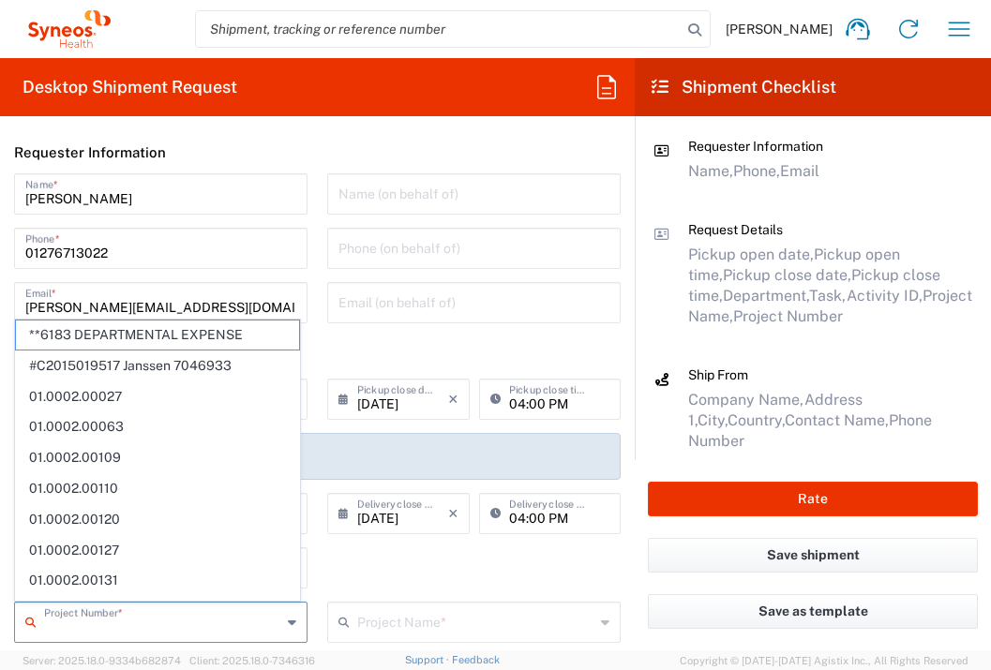
click at [88, 629] on input "text" at bounding box center [162, 621] width 237 height 33
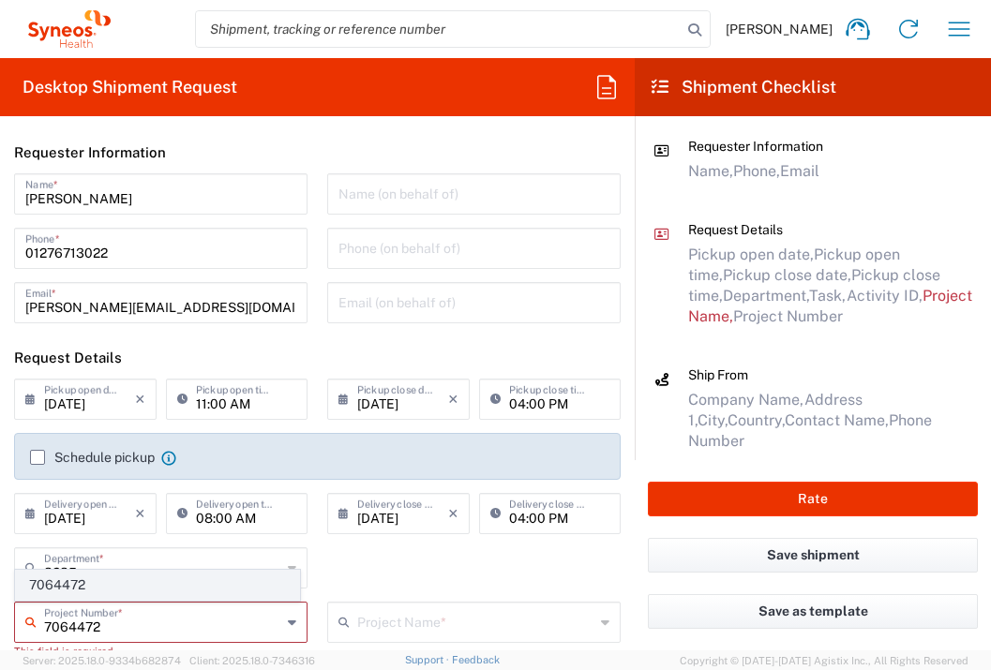
type input "7064472"
drag, startPoint x: 48, startPoint y: 589, endPoint x: 113, endPoint y: 555, distance: 73.8
click at [49, 589] on span "7064472" at bounding box center [157, 585] width 283 height 29
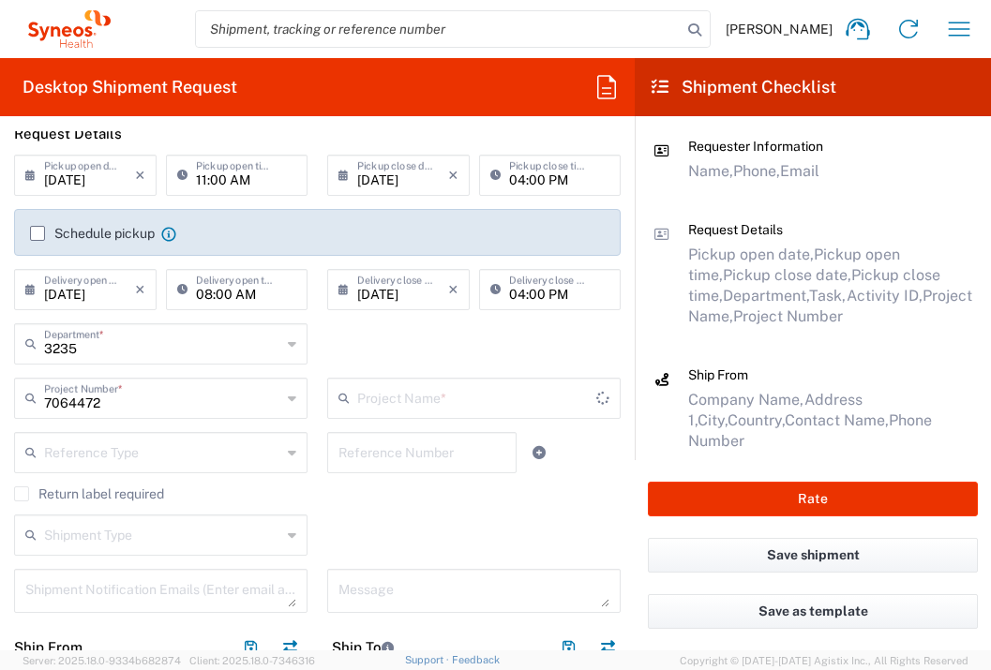
type input "Gilead 7064472"
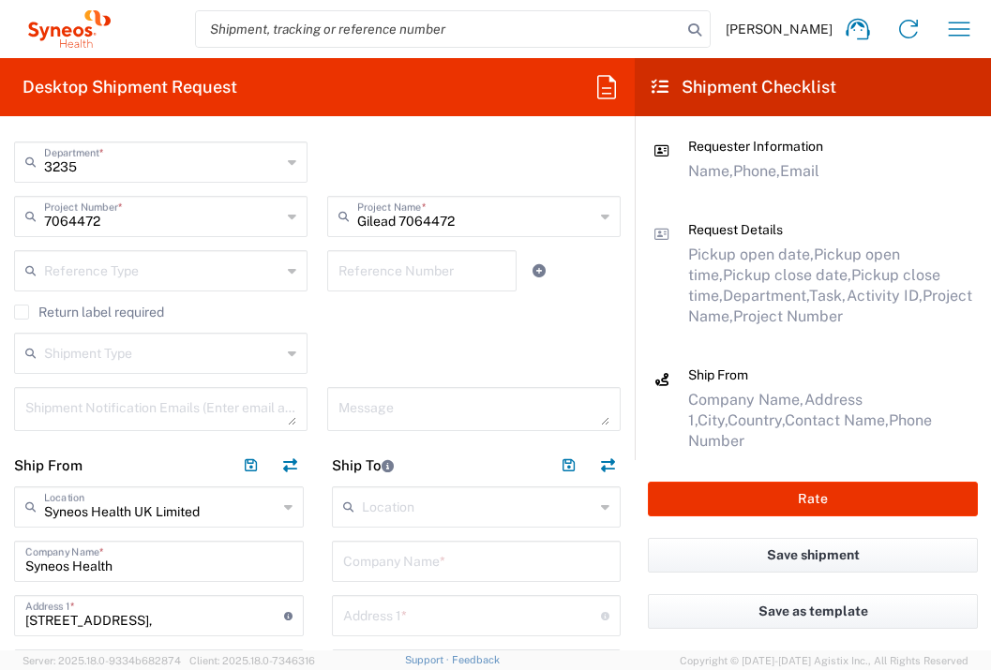
scroll to position [207, 0]
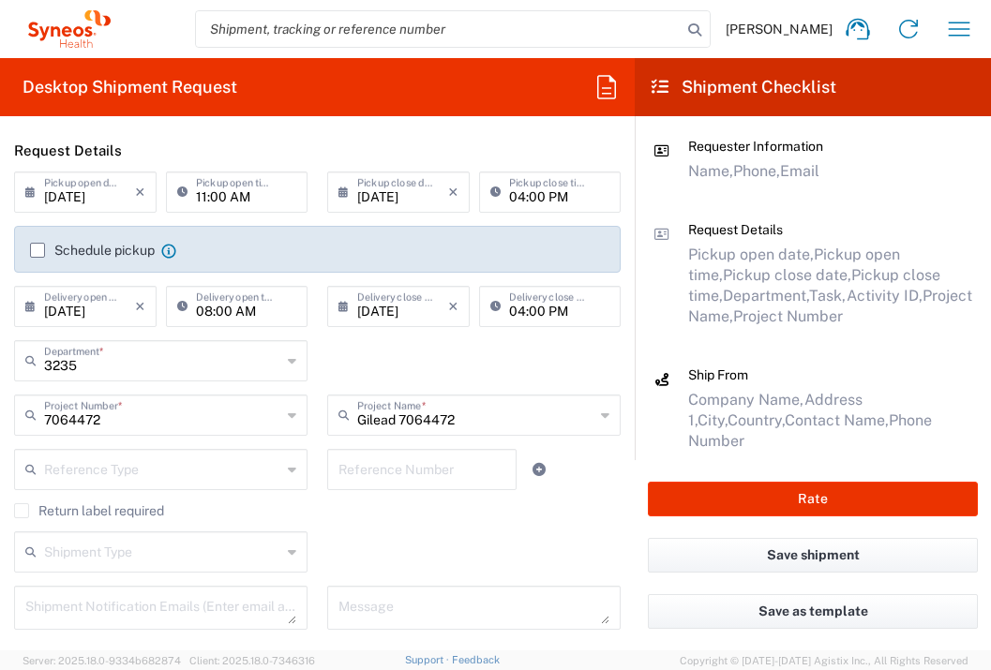
click at [35, 249] on label "Schedule pickup" at bounding box center [92, 250] width 125 height 15
click at [38, 250] on input "Schedule pickup" at bounding box center [38, 250] width 0 height 0
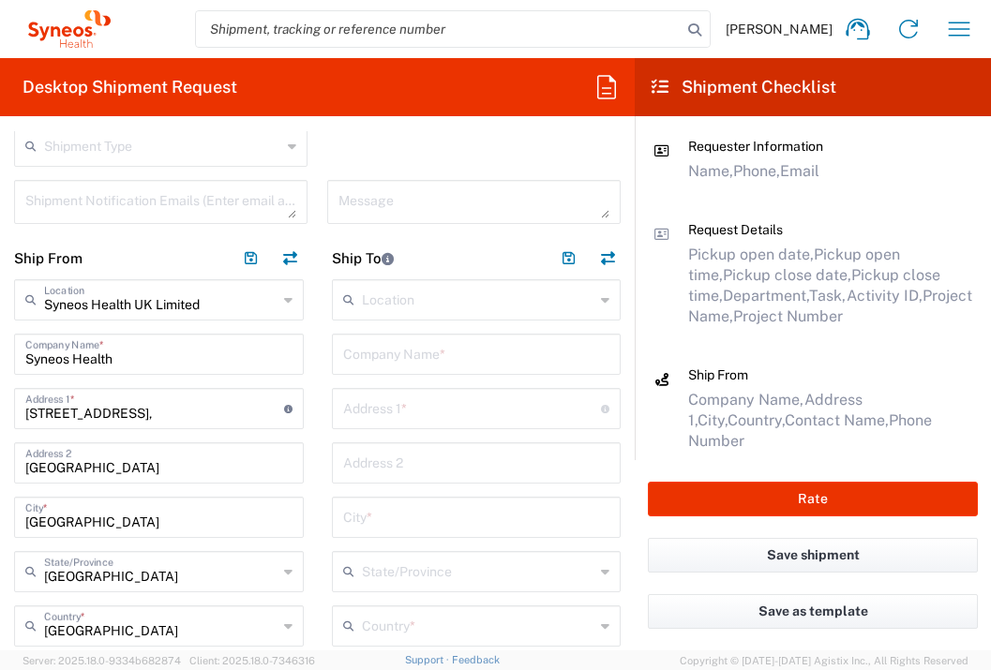
scroll to position [670, 0]
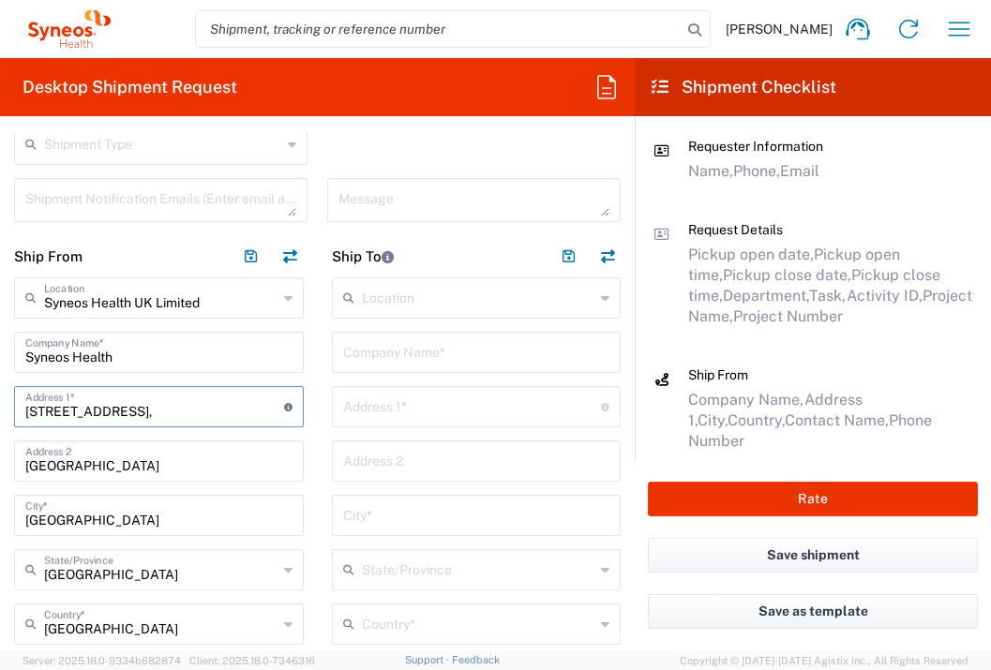
drag, startPoint x: 175, startPoint y: 413, endPoint x: -38, endPoint y: 416, distance: 212.9
click at [0, 416] on html "[PERSON_NAME] Home Shipment estimator Shipment tracking Desktop shipment reques…" at bounding box center [495, 335] width 991 height 670
type input "1"
type input "[STREET_ADDRESS]"
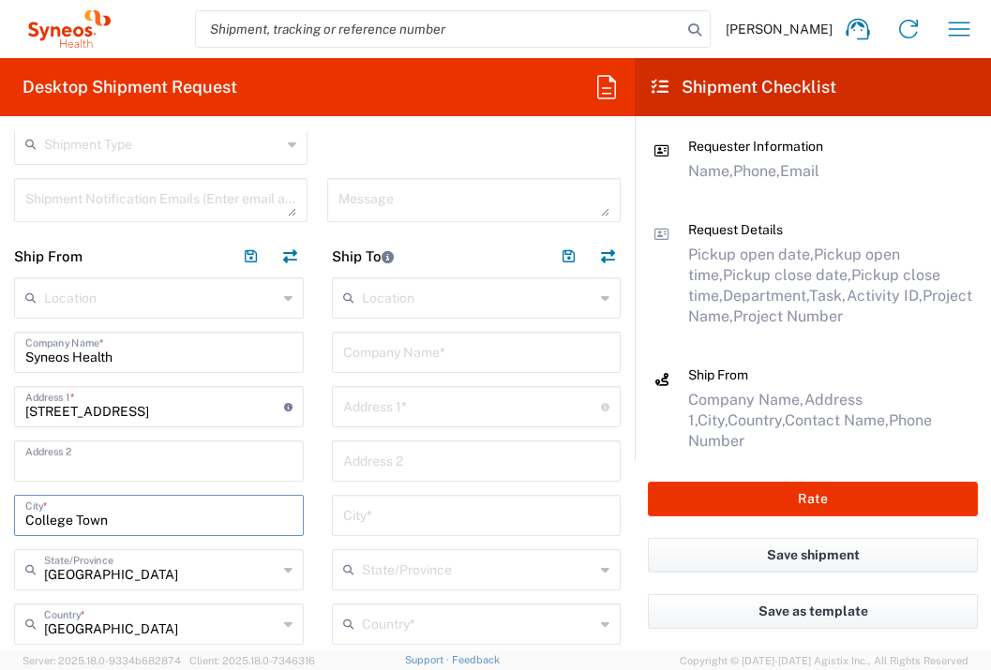
type input "College Town"
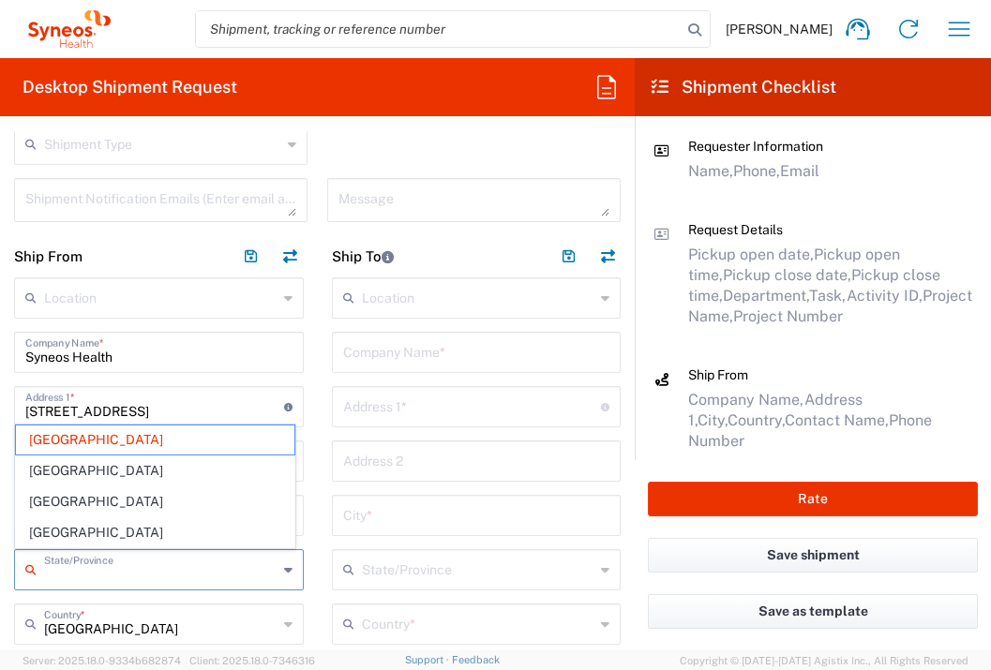
type input "[GEOGRAPHIC_DATA]"
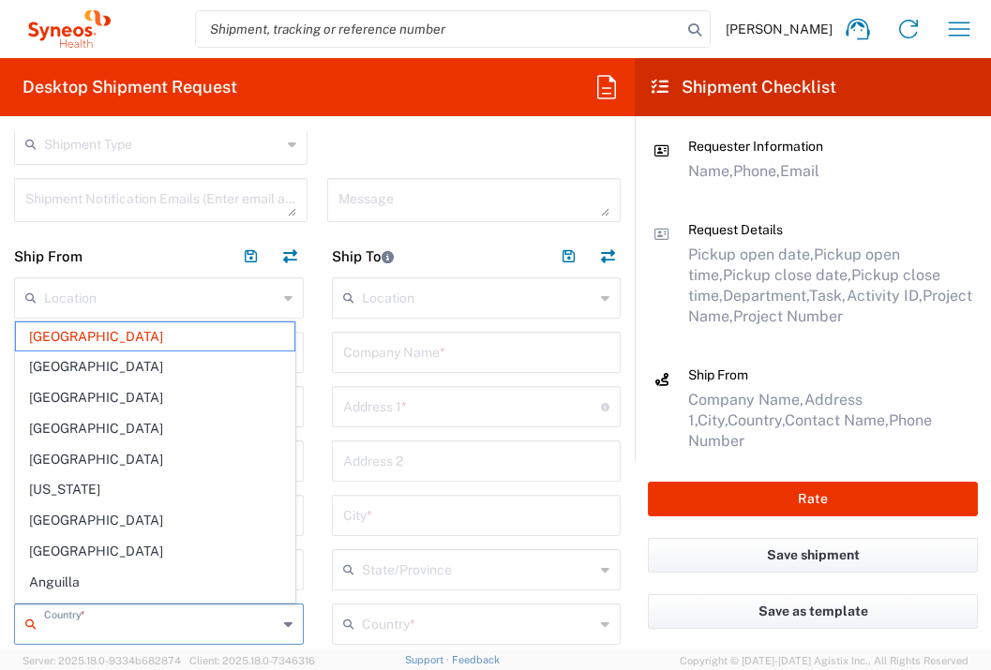
type input "[GEOGRAPHIC_DATA]"
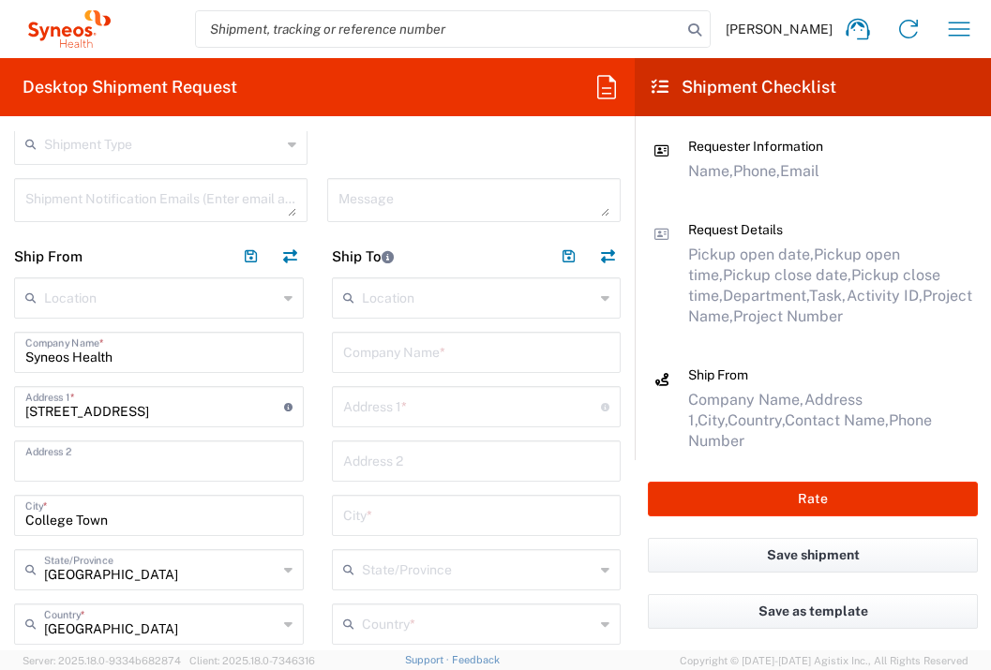
scroll to position [956, 0]
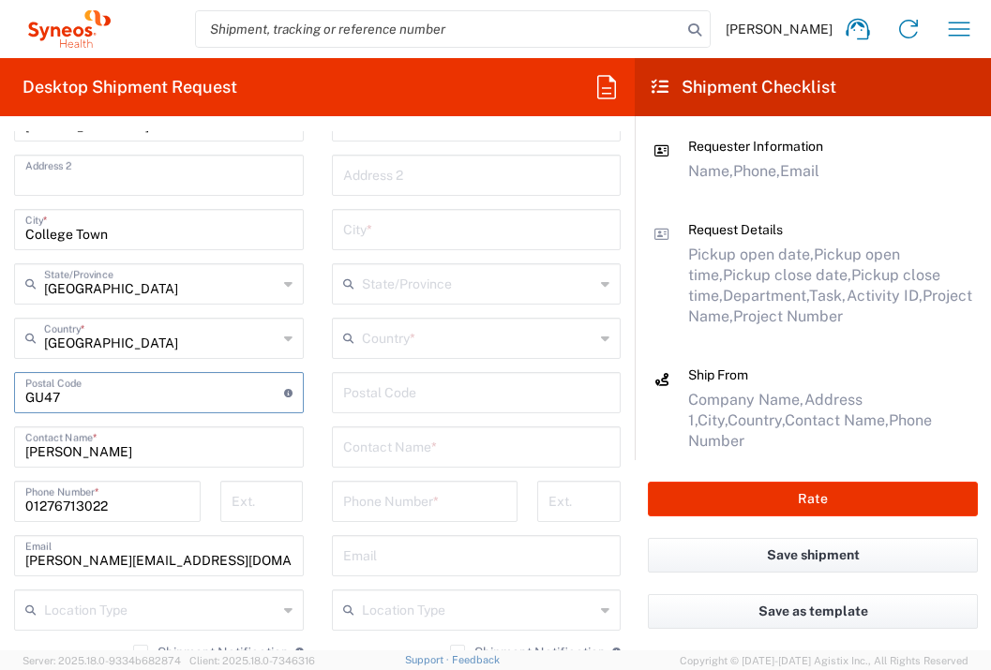
type input "GU47 0YA"
type input "[PERSON_NAME]"
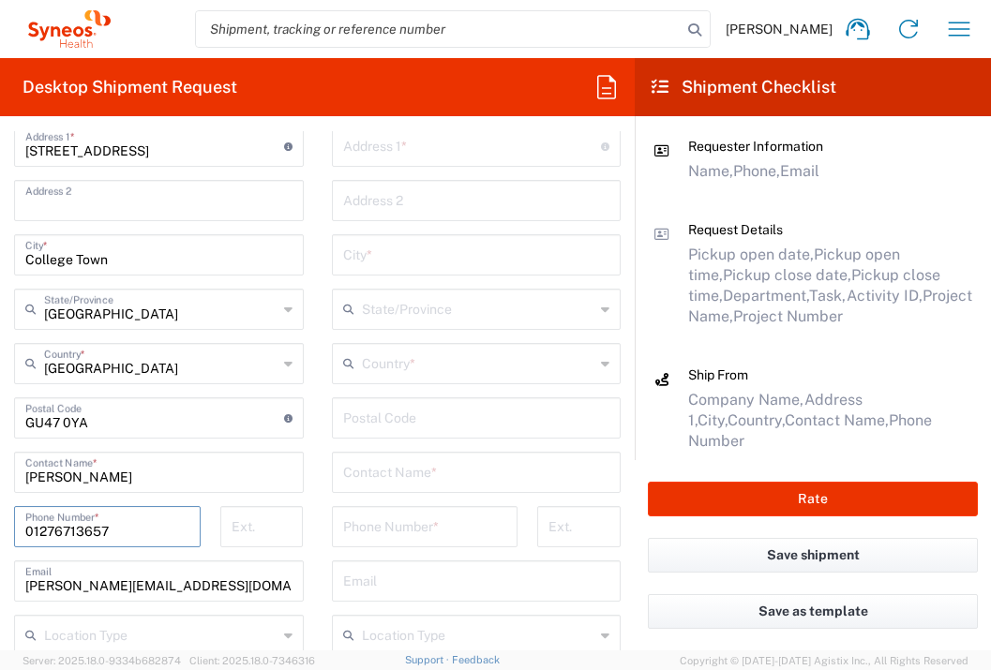
scroll to position [740, 0]
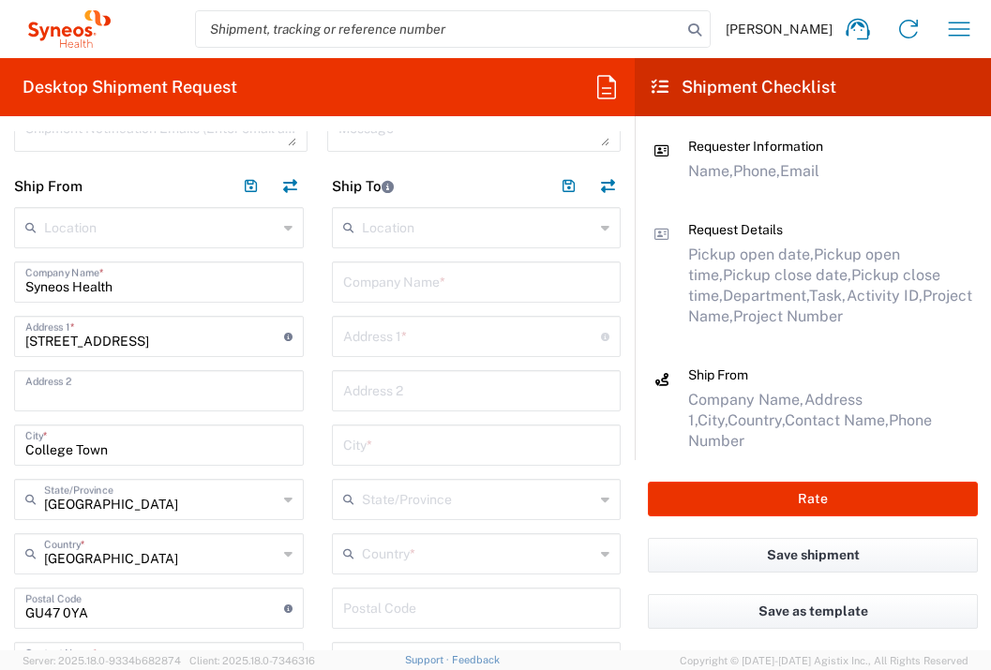
type input "01276713657"
click at [528, 278] on input "text" at bounding box center [476, 280] width 267 height 33
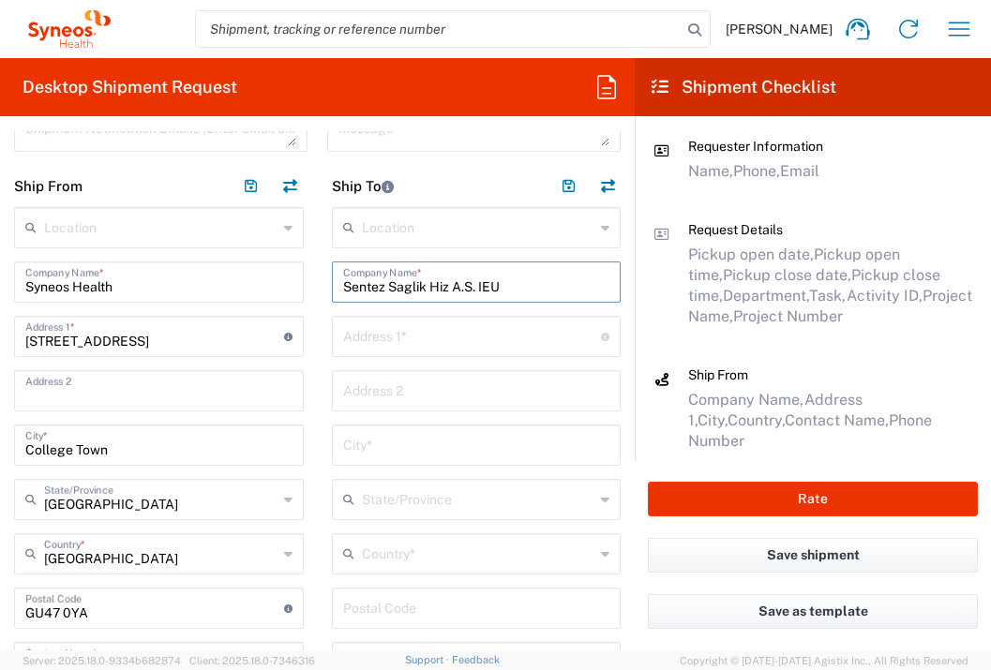
type input "Sentez Saglik Hiz A.S. IEU"
type input "E"
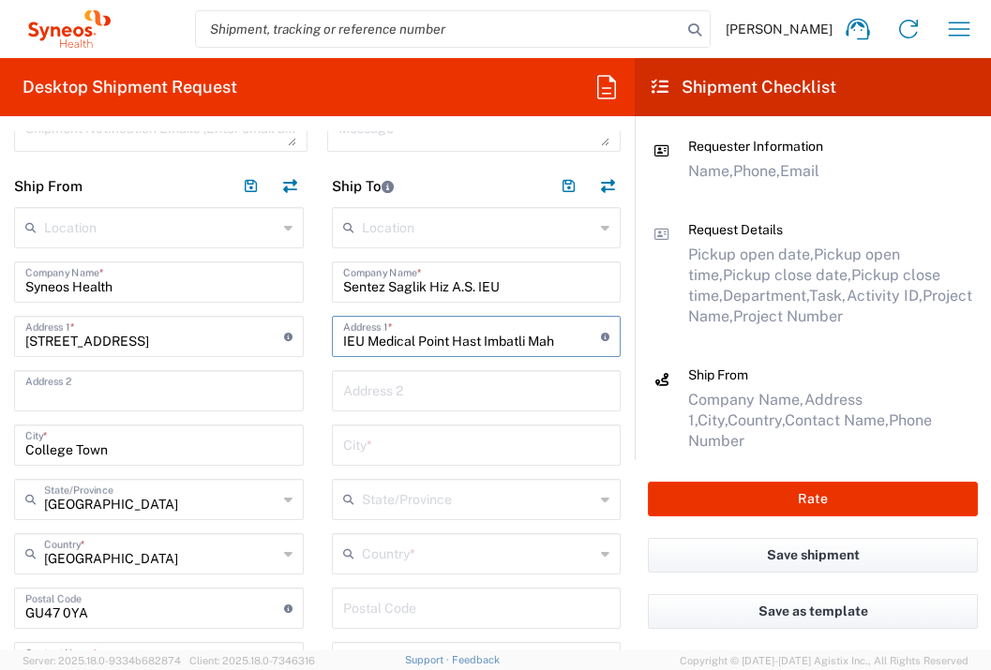
type input "IEU Medical Point Hast Imbatli Mah"
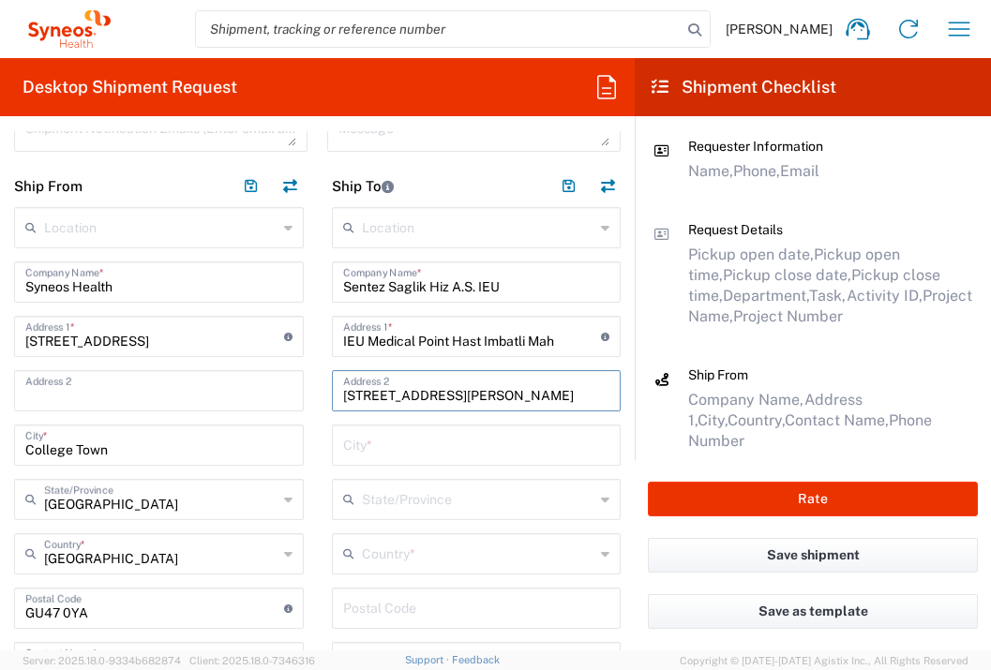
type input "[STREET_ADDRESS][PERSON_NAME]"
type input "Izmir"
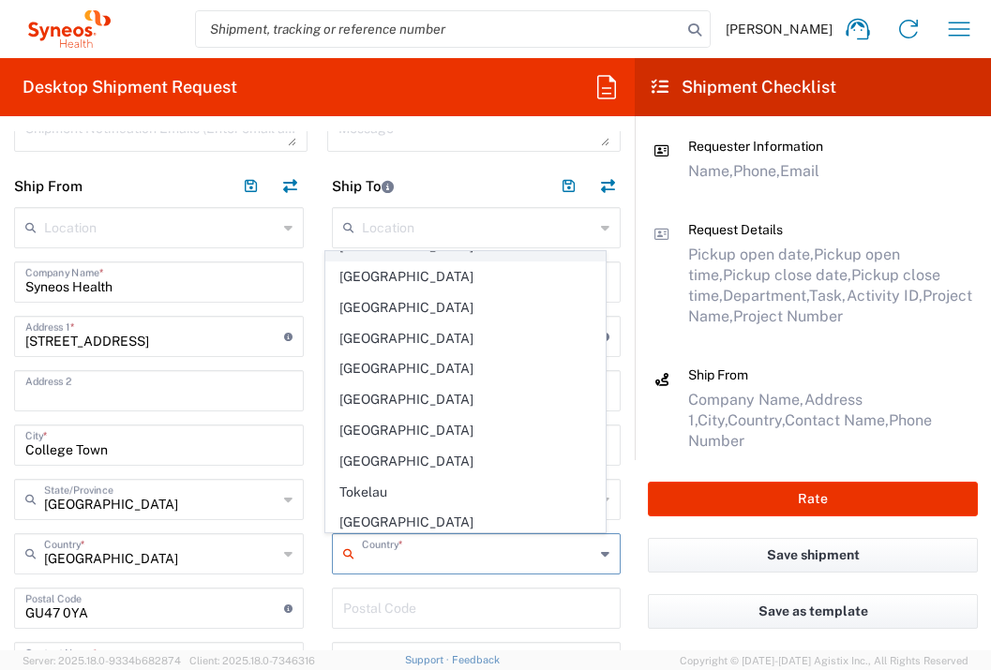
scroll to position [6803, 0]
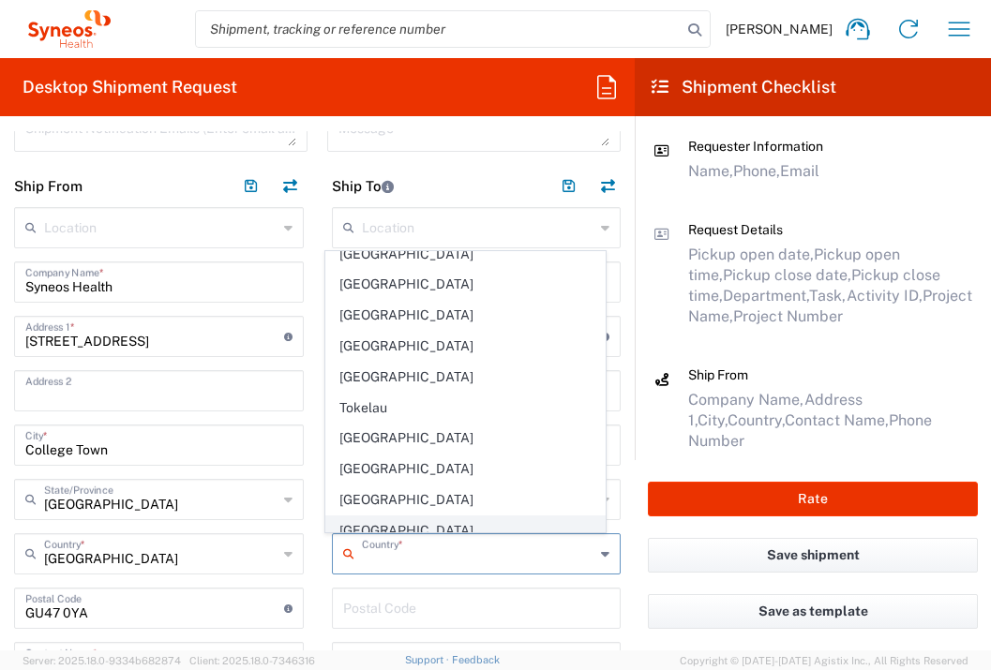
click at [374, 517] on span "[GEOGRAPHIC_DATA]" at bounding box center [465, 531] width 279 height 29
type input "[GEOGRAPHIC_DATA]"
type input "Sender/Shipper"
type input "Delivery Duty Paid"
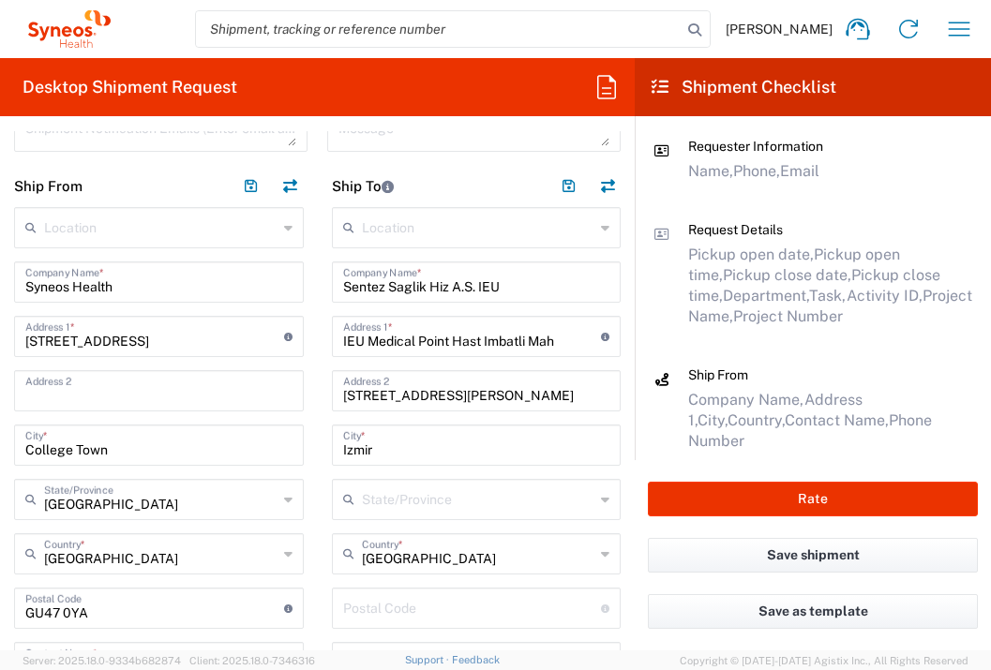
click at [364, 604] on input "undefined" at bounding box center [472, 607] width 259 height 33
type input "35575"
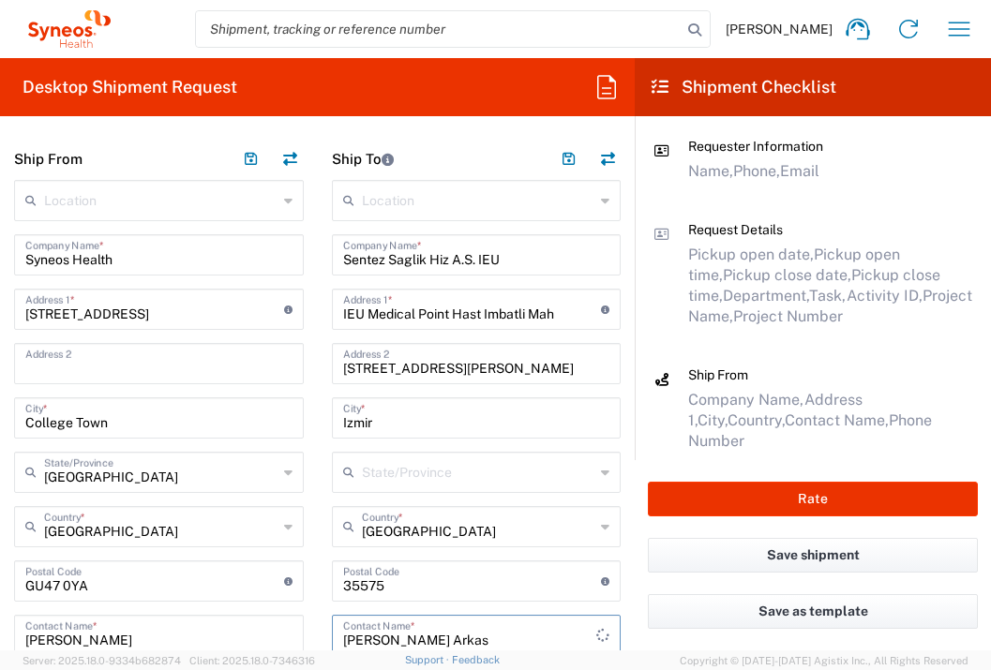
type input "[PERSON_NAME] Arkas"
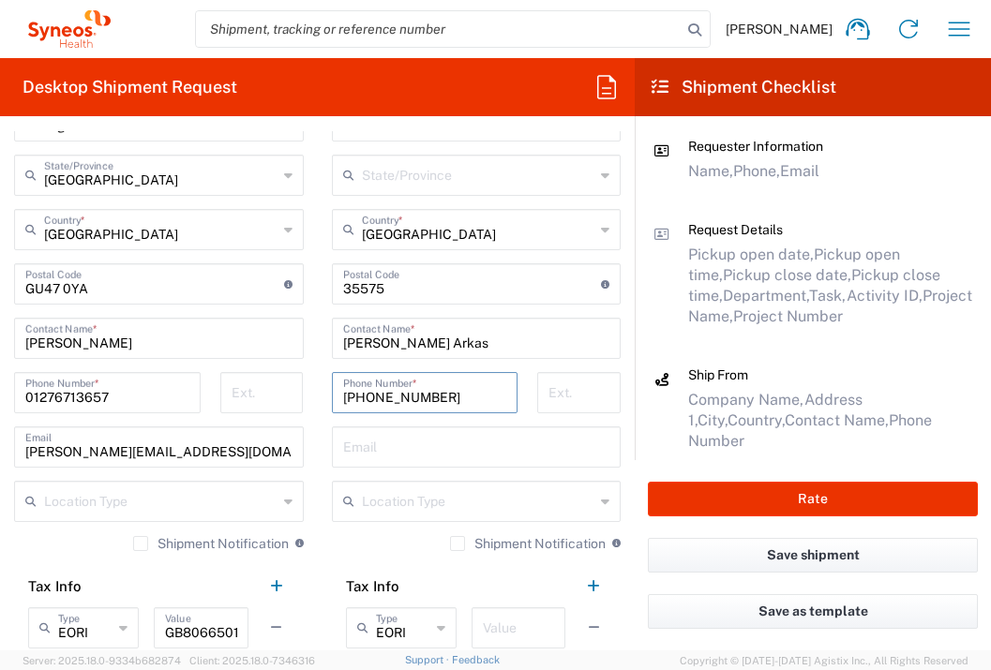
type input "[PHONE_NUMBER]"
click at [485, 625] on input "text" at bounding box center [518, 626] width 71 height 33
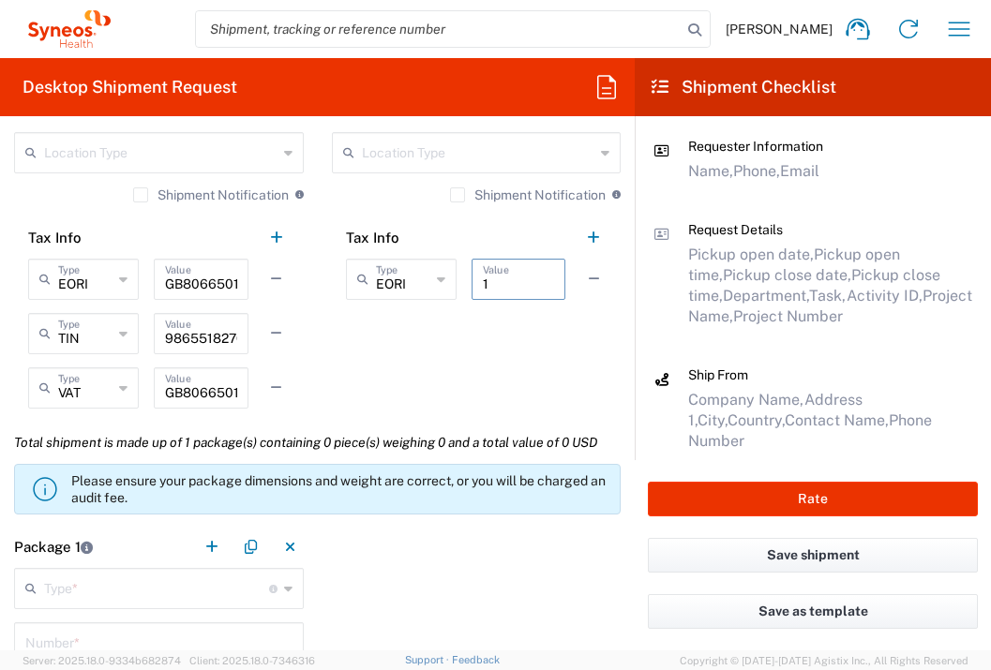
scroll to position [1445, 0]
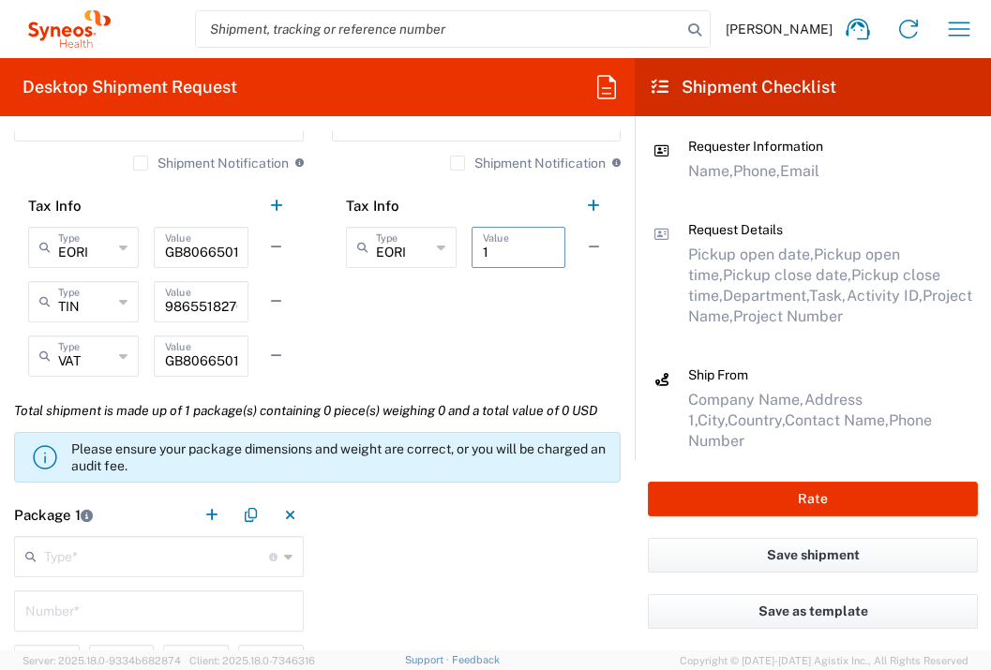
type input "1"
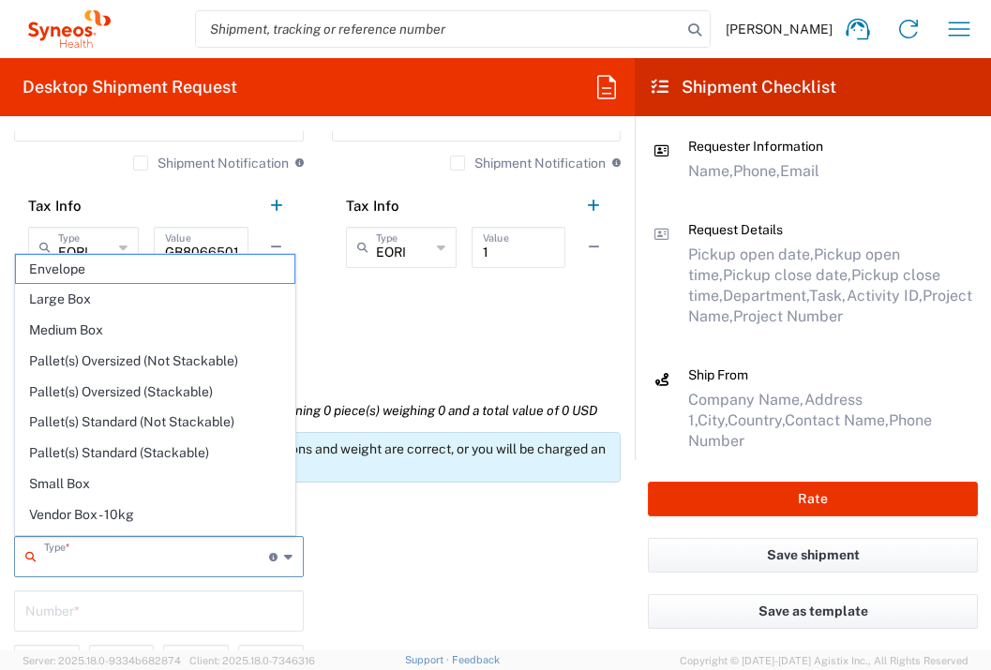
click at [152, 551] on input "text" at bounding box center [156, 555] width 225 height 33
click at [132, 263] on span "Envelope" at bounding box center [155, 269] width 279 height 29
type input "Envelope"
type input "1"
type input "9.5"
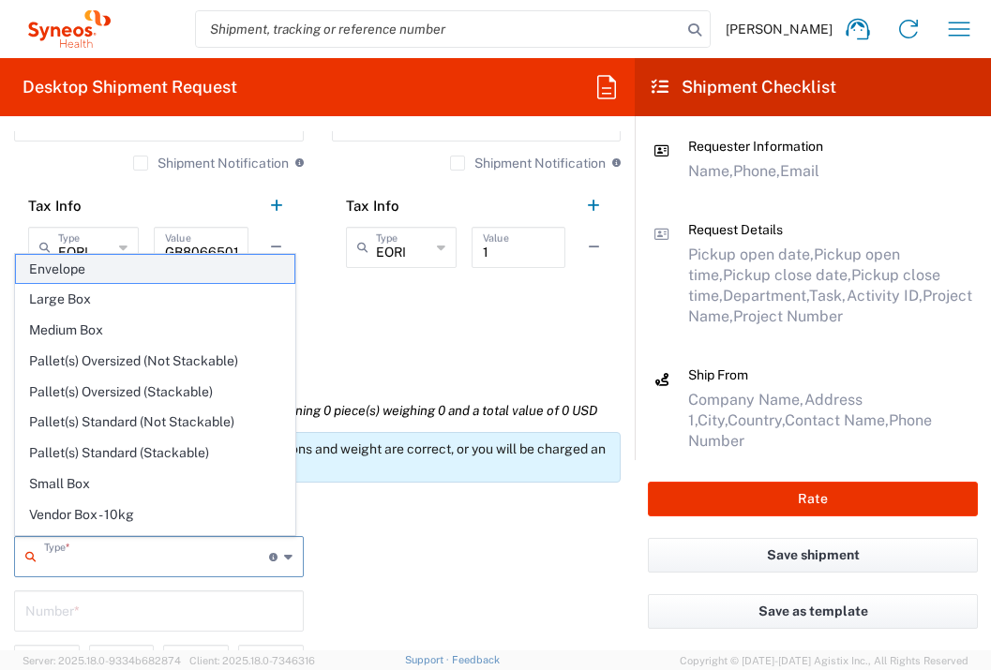
type input "12.5"
type input "0.25"
type input "in"
type input "0.45"
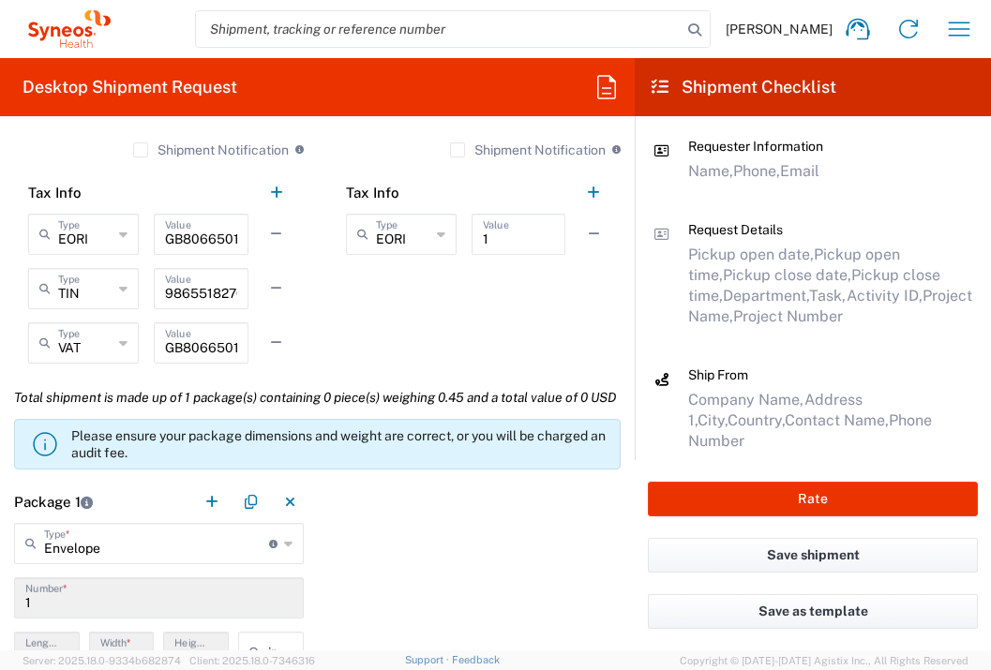
scroll to position [1708, 0]
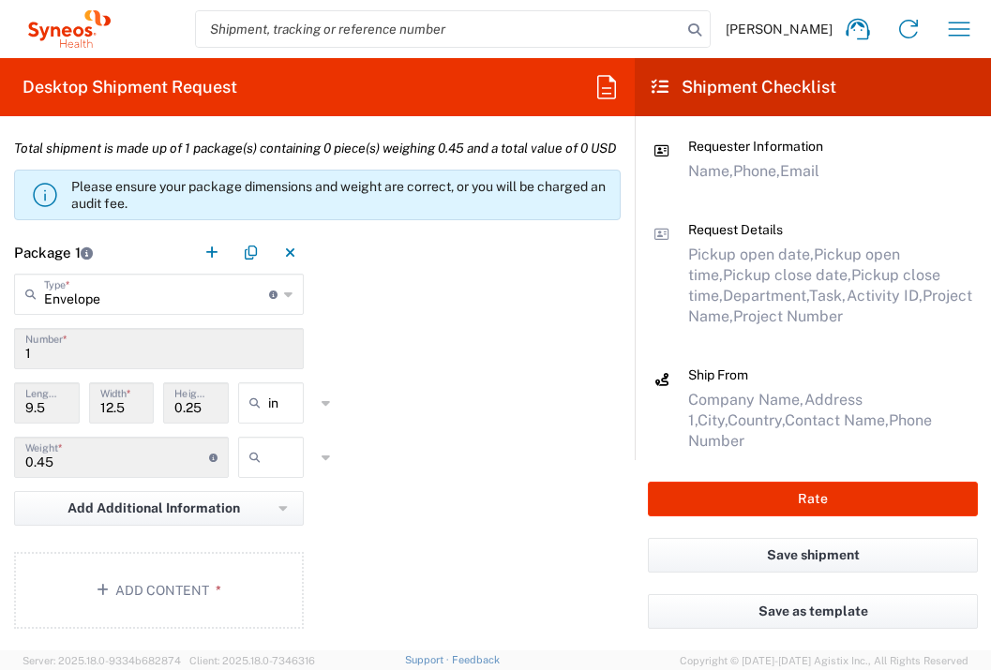
click at [283, 473] on input "text" at bounding box center [291, 458] width 47 height 30
click at [290, 570] on span "lbs" at bounding box center [264, 571] width 60 height 29
type input "lbs"
click at [260, 610] on button "Add Content *" at bounding box center [159, 590] width 290 height 77
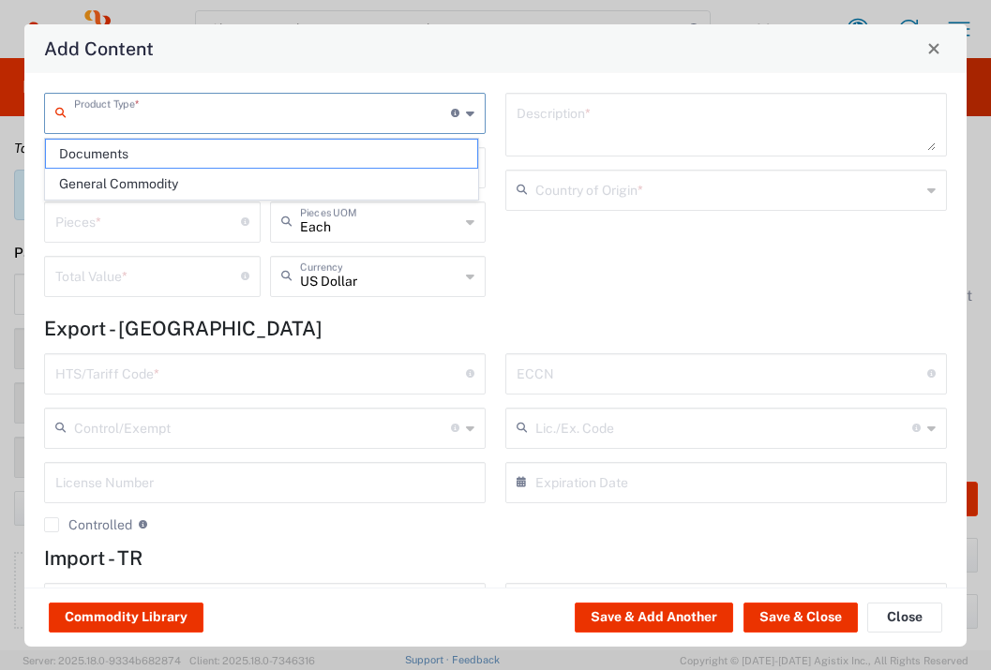
click at [314, 112] on input "text" at bounding box center [262, 112] width 377 height 33
click at [286, 161] on span "Documents" at bounding box center [261, 154] width 431 height 29
type input "Documents"
type input "1"
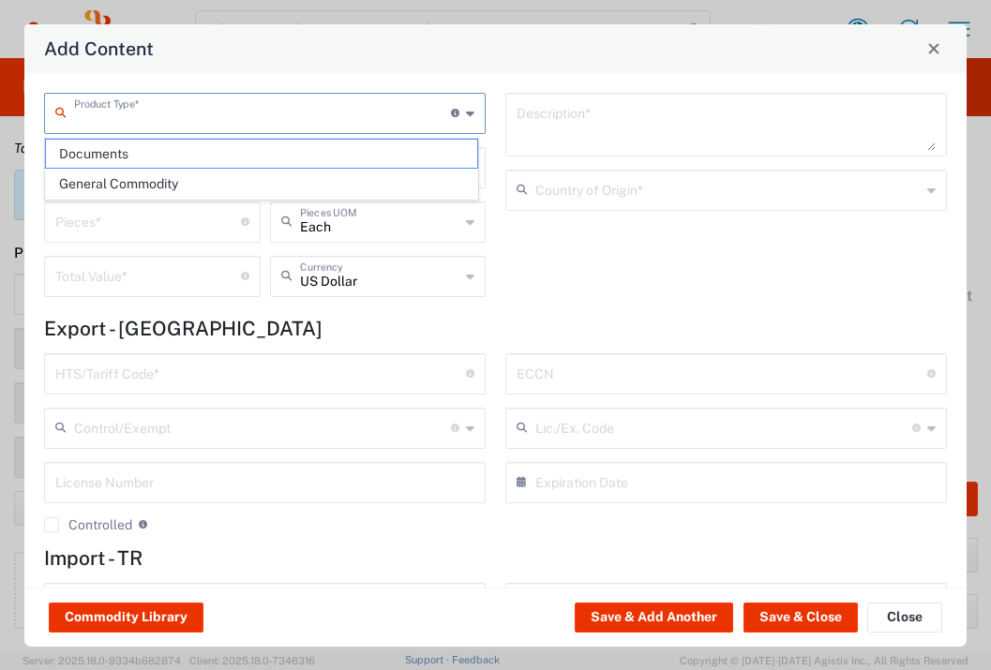
type input "1"
type textarea "Documents"
type input "[GEOGRAPHIC_DATA]"
type input "0000.00.0000"
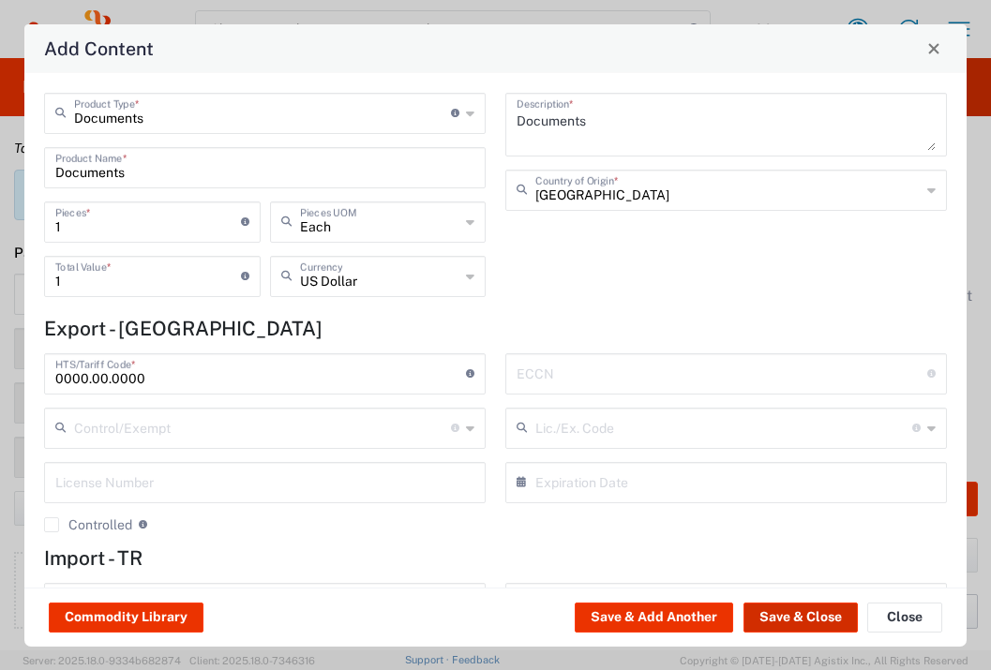
click at [780, 613] on button "Save & Close" at bounding box center [801, 618] width 114 height 30
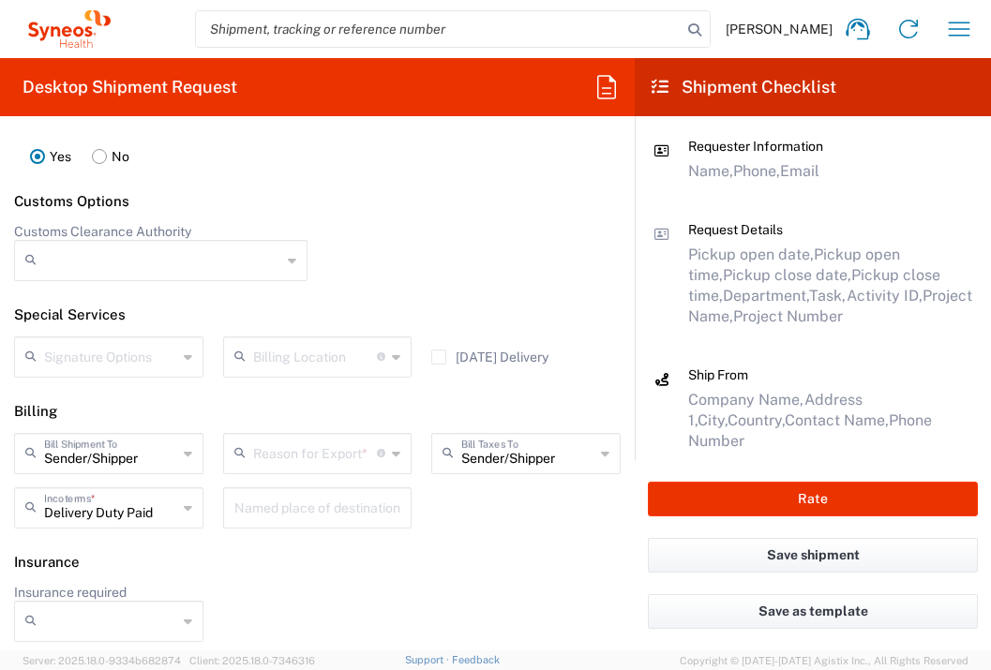
scroll to position [2719, 0]
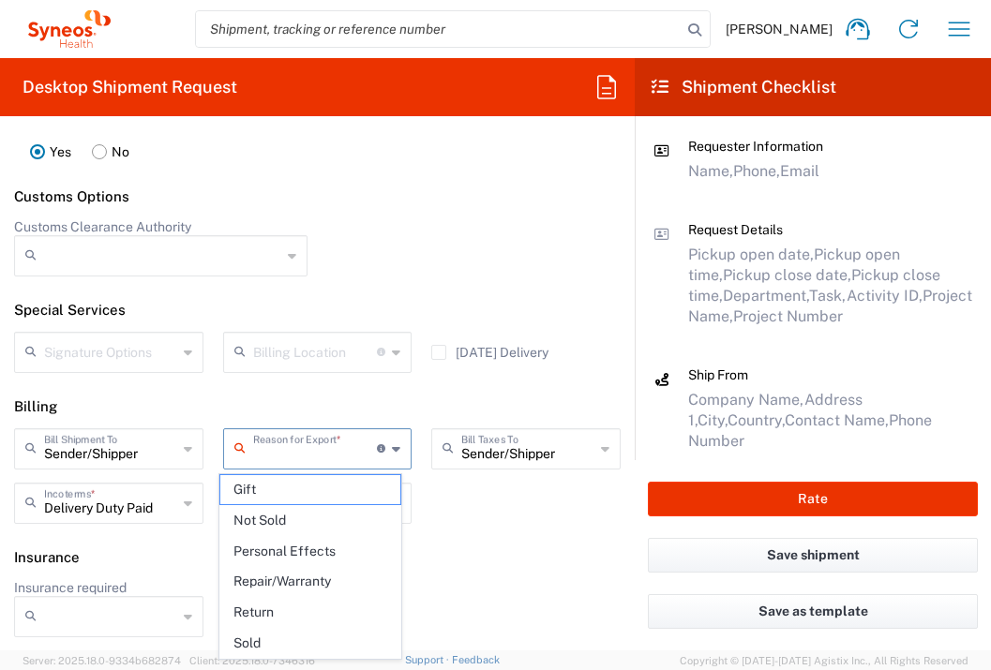
click at [353, 459] on input "text" at bounding box center [315, 447] width 125 height 33
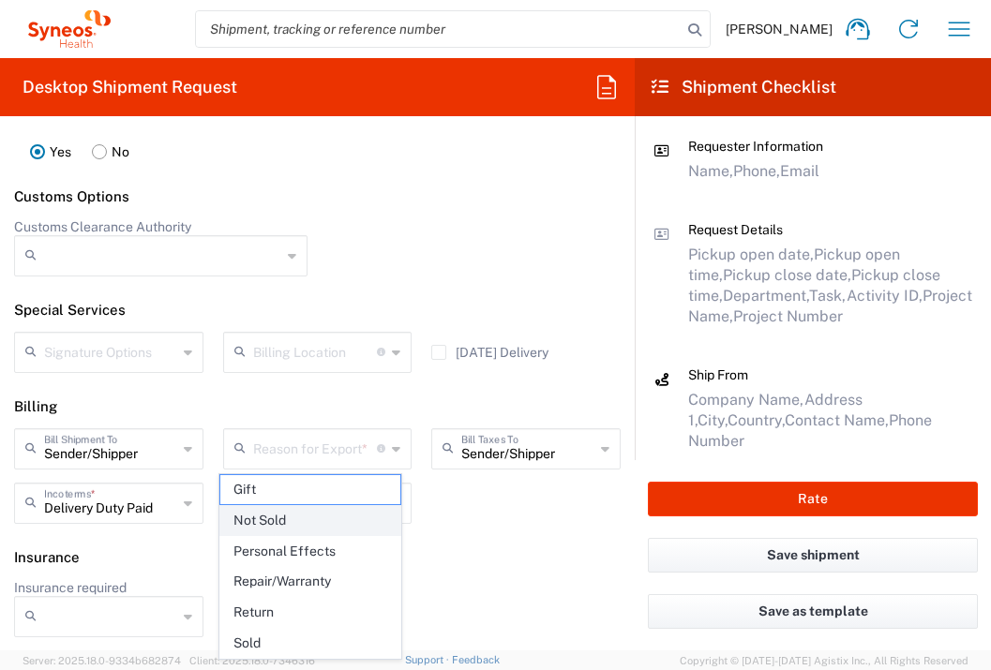
click at [350, 511] on span "Not Sold" at bounding box center [310, 520] width 181 height 29
type input "Not Sold"
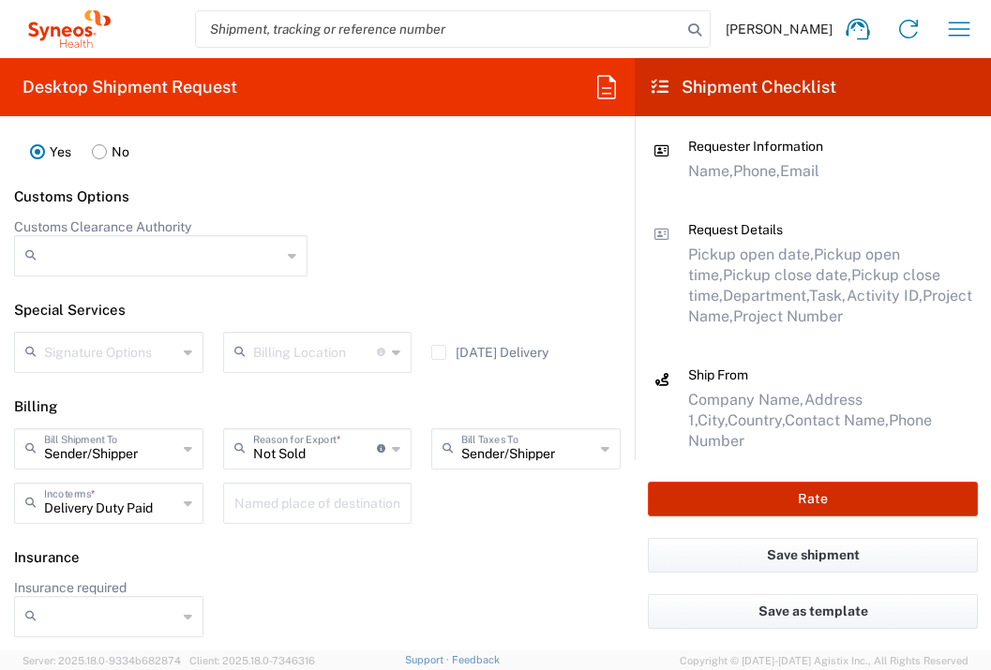
click at [732, 502] on button "Rate" at bounding box center [813, 499] width 330 height 35
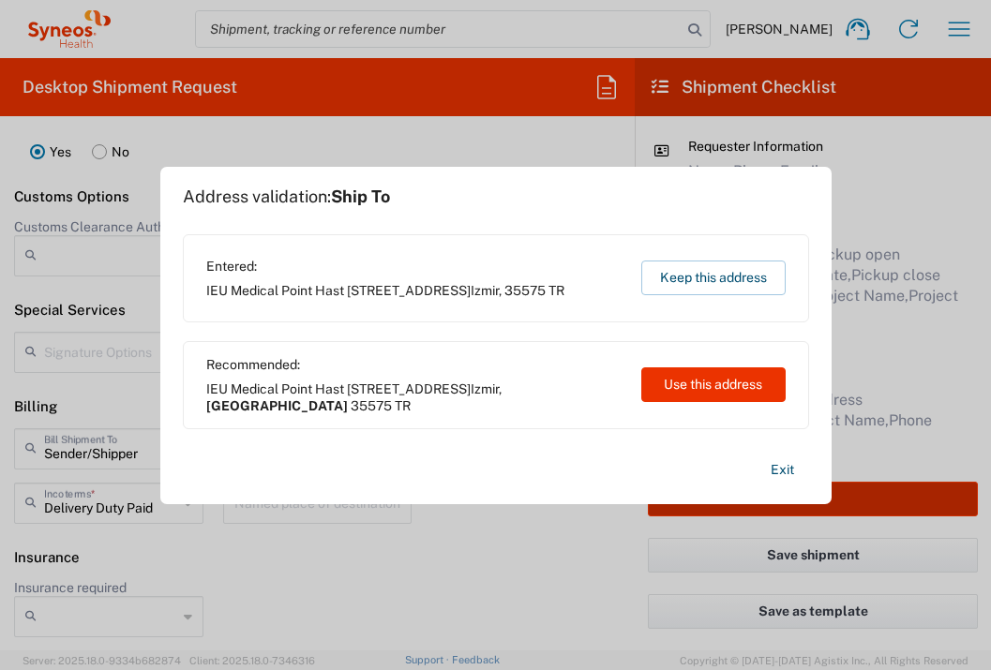
type input "7064472"
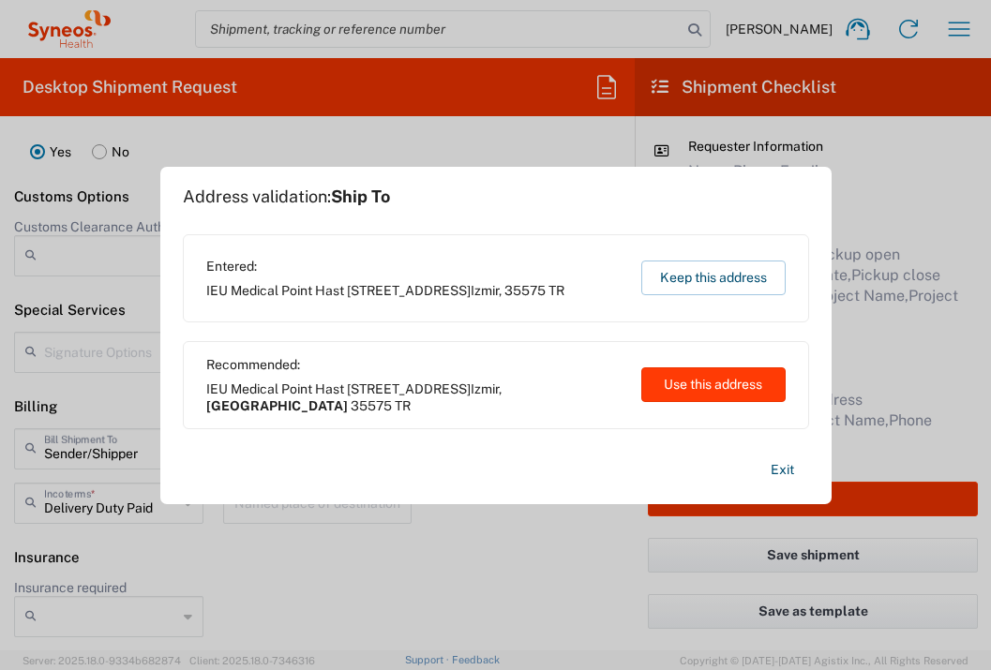
click at [708, 378] on button "Use this address" at bounding box center [713, 385] width 144 height 35
type input "[GEOGRAPHIC_DATA]"
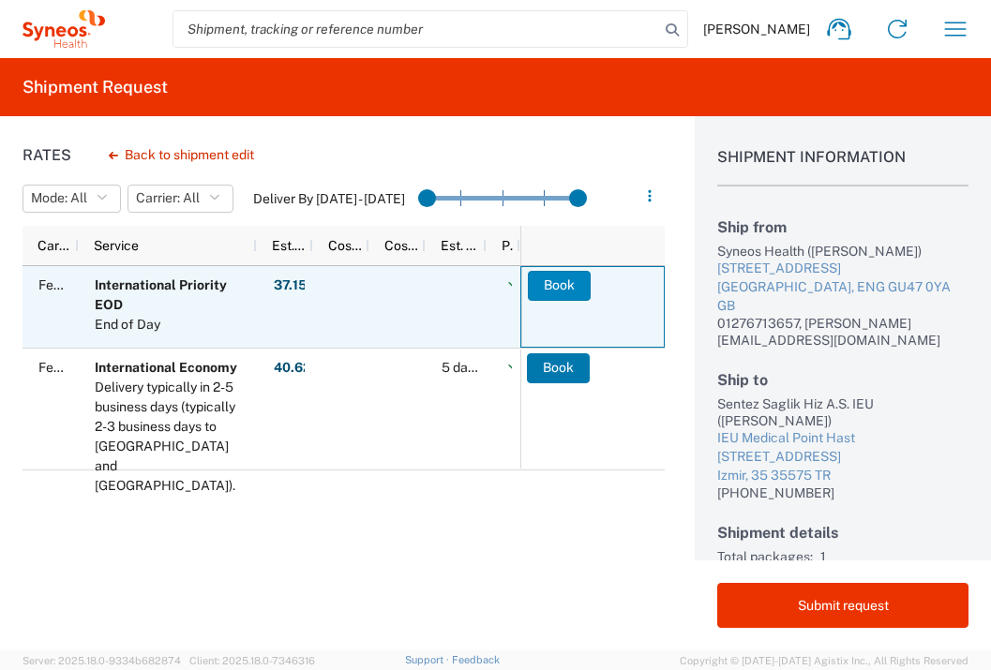
click at [570, 292] on button "Book" at bounding box center [559, 286] width 63 height 30
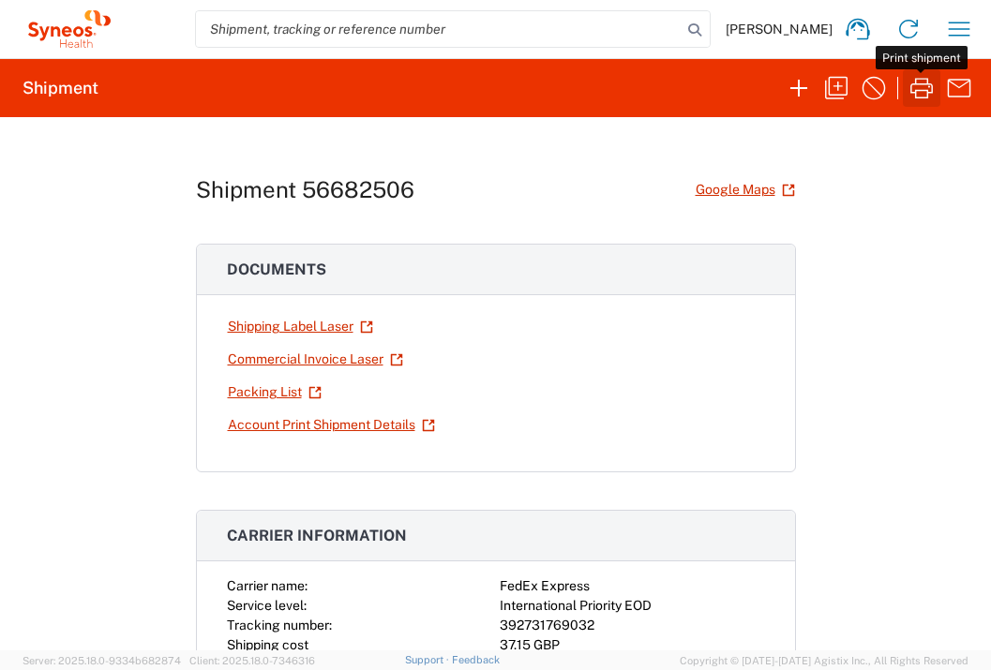
click at [921, 88] on icon "button" at bounding box center [922, 88] width 30 height 30
